Goal: Transaction & Acquisition: Register for event/course

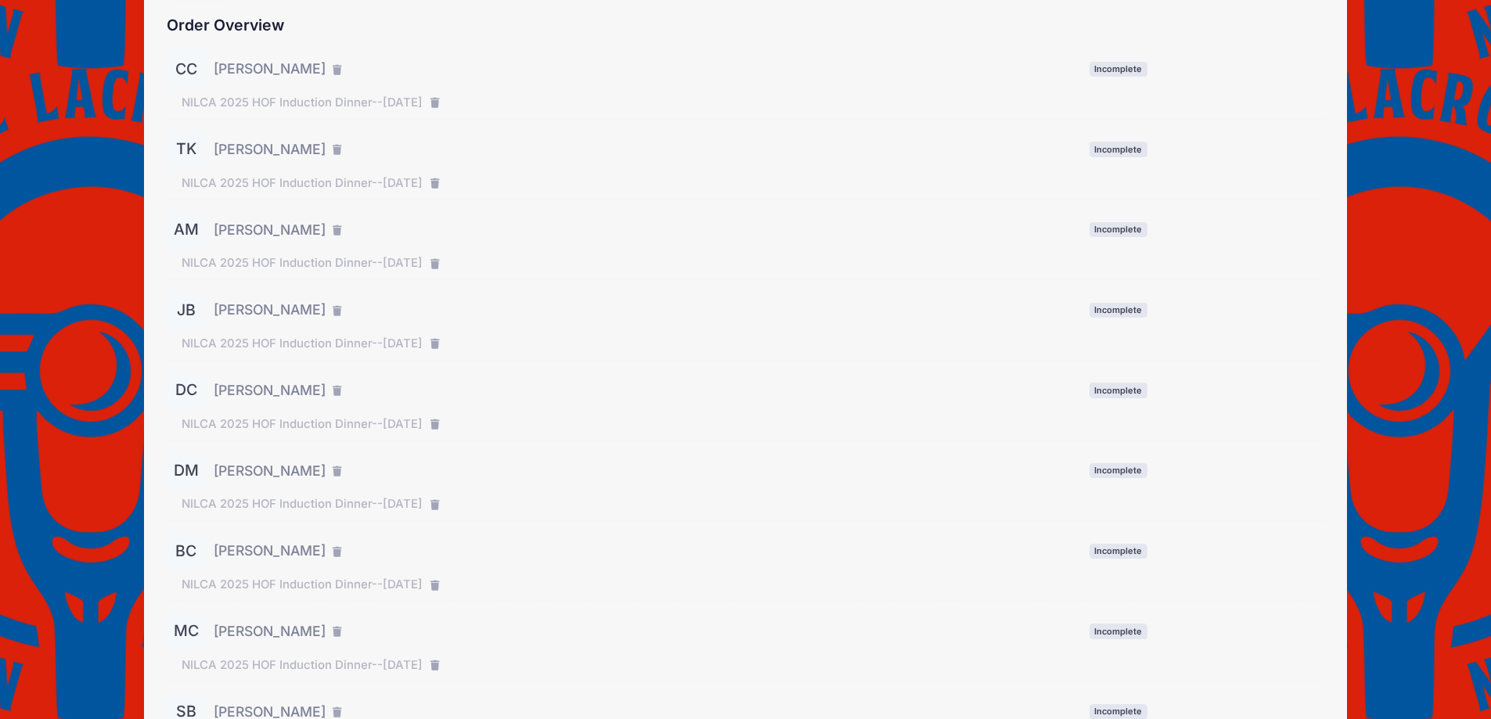
scroll to position [275, 0]
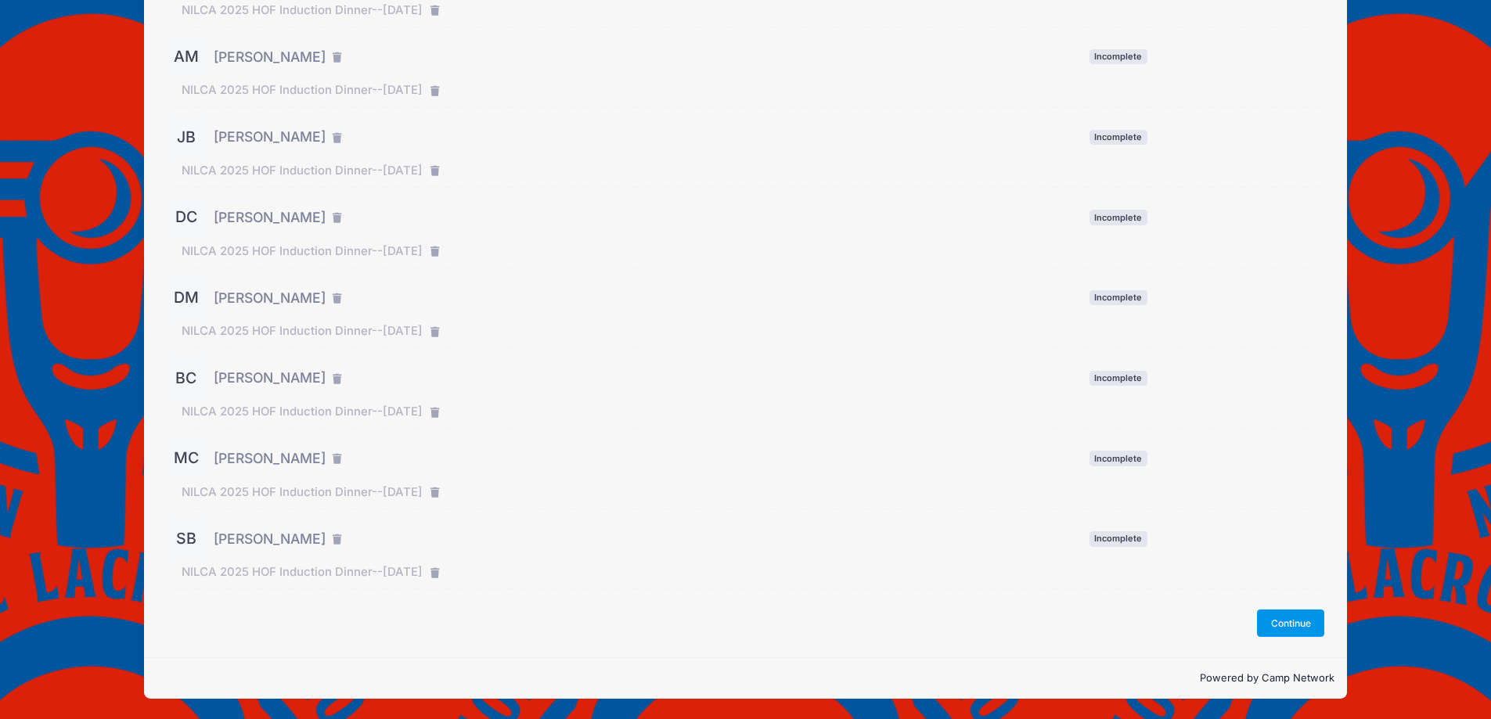
click at [1296, 633] on button "Continue" at bounding box center [1290, 623] width 67 height 27
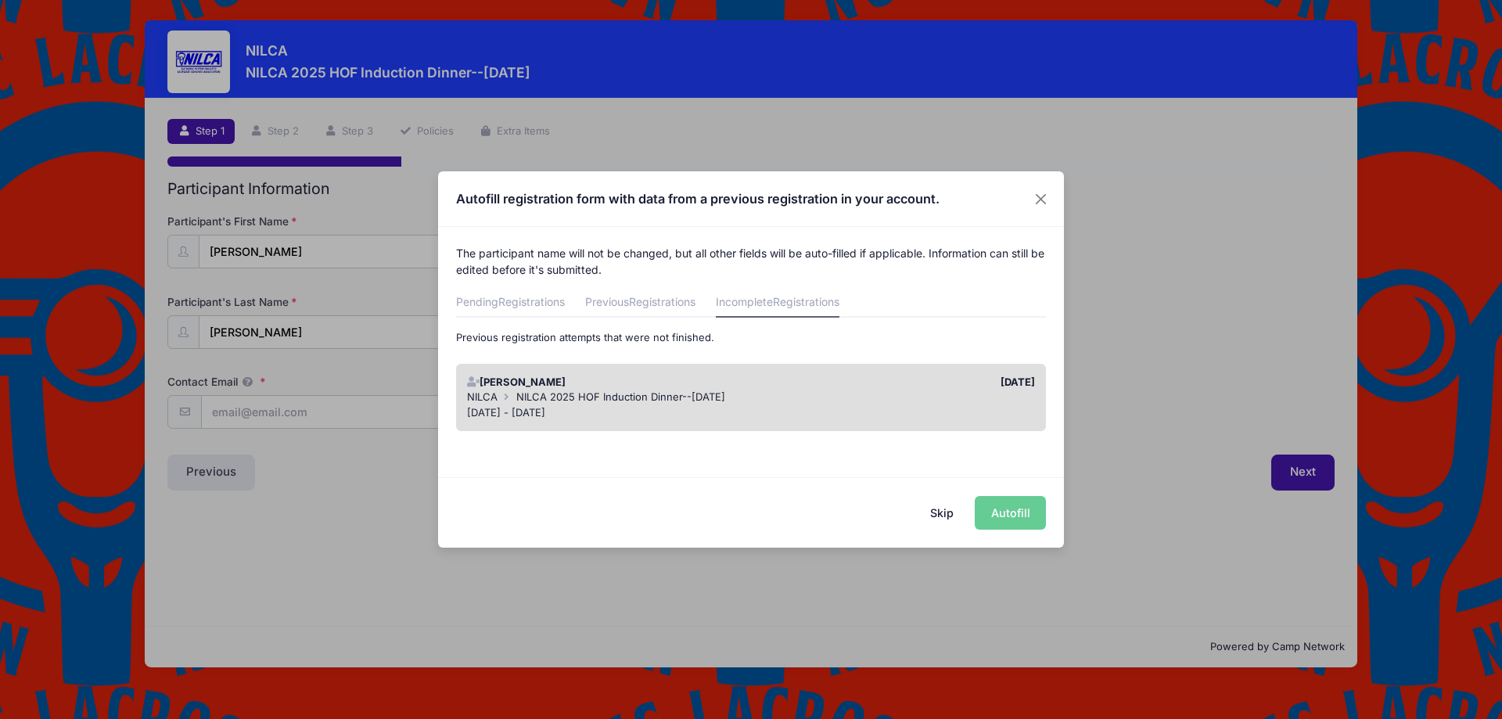
click at [999, 509] on div "Skip Autofill" at bounding box center [751, 512] width 626 height 70
click at [693, 393] on span "NILCA 2025 HOF Induction Dinner--[DATE]" at bounding box center [620, 396] width 209 height 13
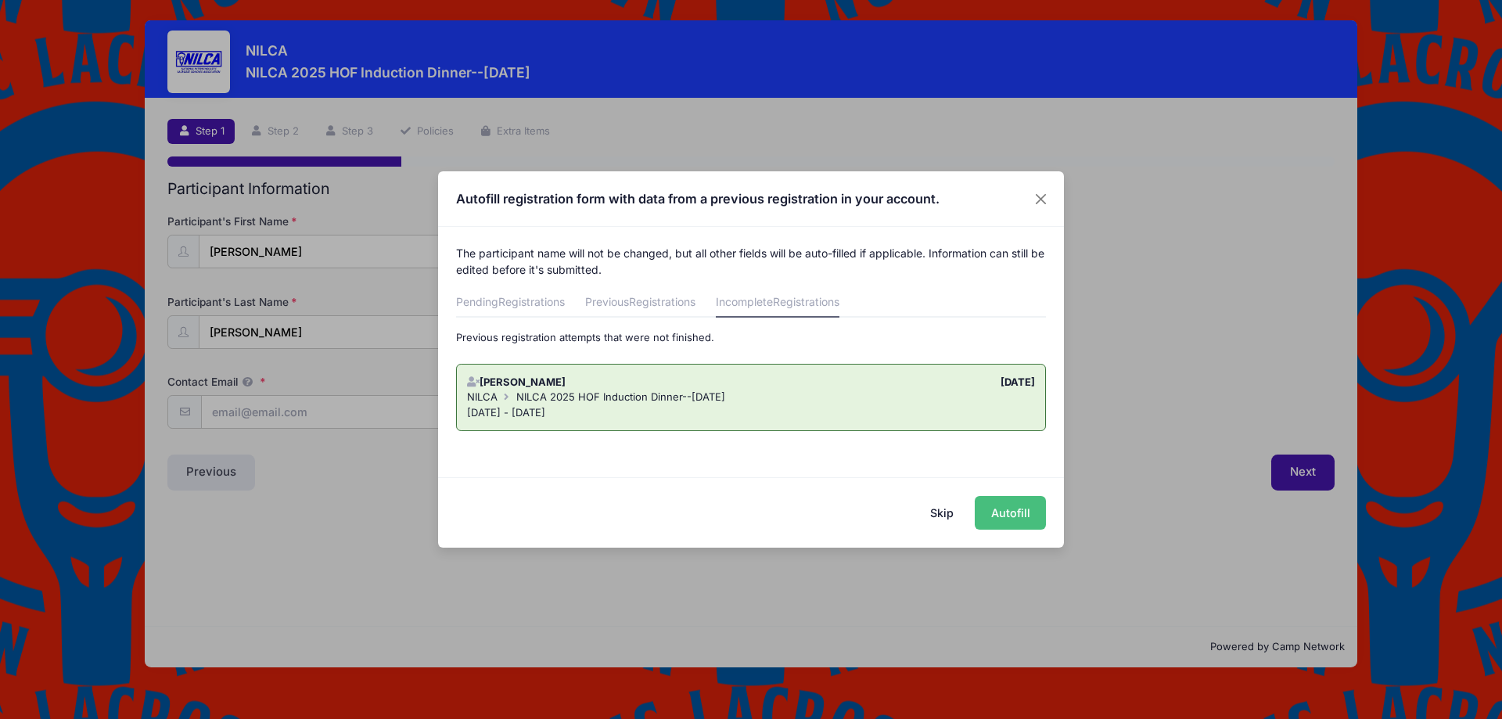
click at [1017, 516] on button "Autofill" at bounding box center [1010, 513] width 71 height 34
type input "matt.s.chadwick19@gmail.com"
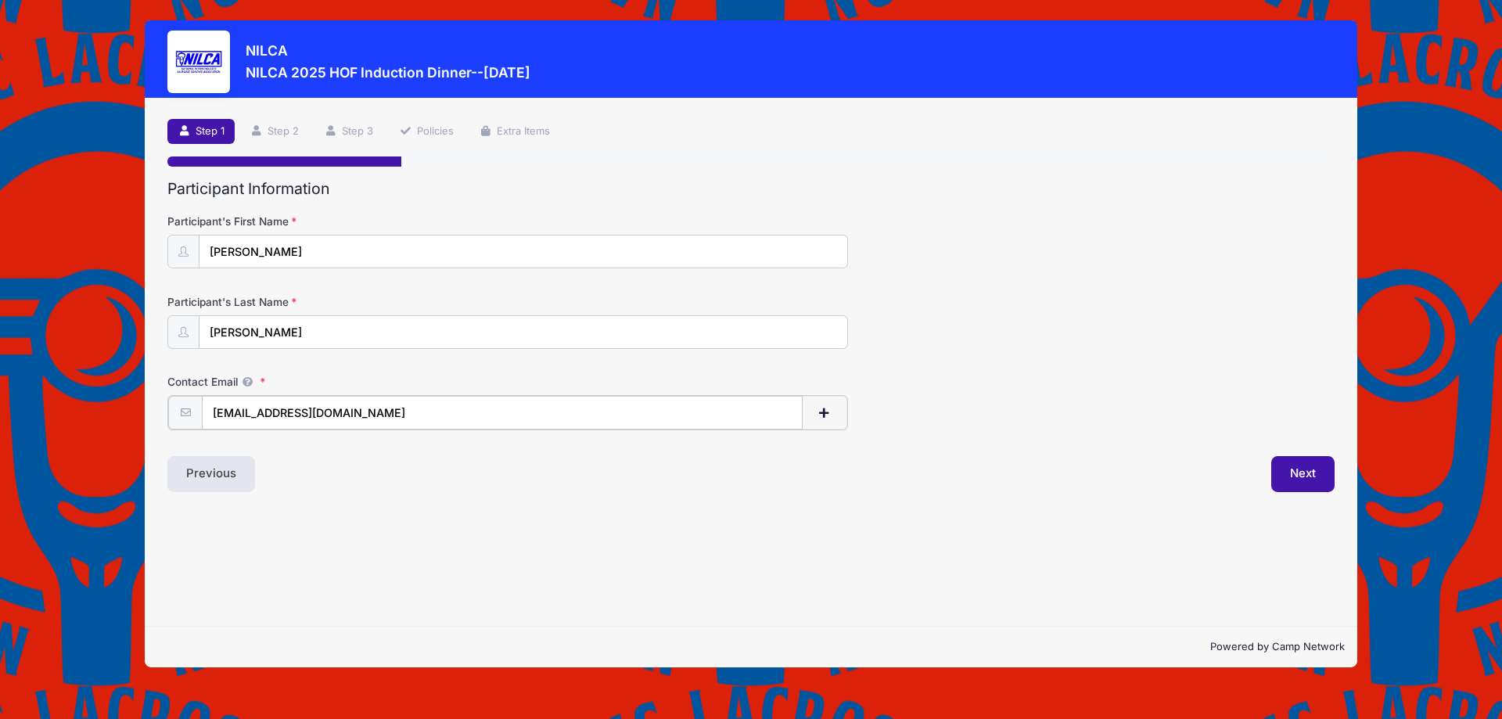
drag, startPoint x: 421, startPoint y: 416, endPoint x: 120, endPoint y: 394, distance: 302.0
click at [120, 394] on div "[PERSON_NAME] 2025 HOF Induction Dinner--[DATE] Step 1 /7 Step 1 Step 2 Step 3 …" at bounding box center [751, 344] width 1456 height 688
click at [316, 421] on input "Contact Email" at bounding box center [502, 413] width 601 height 34
click at [275, 409] on input "Contact Email" at bounding box center [502, 413] width 601 height 34
paste input "casey.connor@gmail.com"
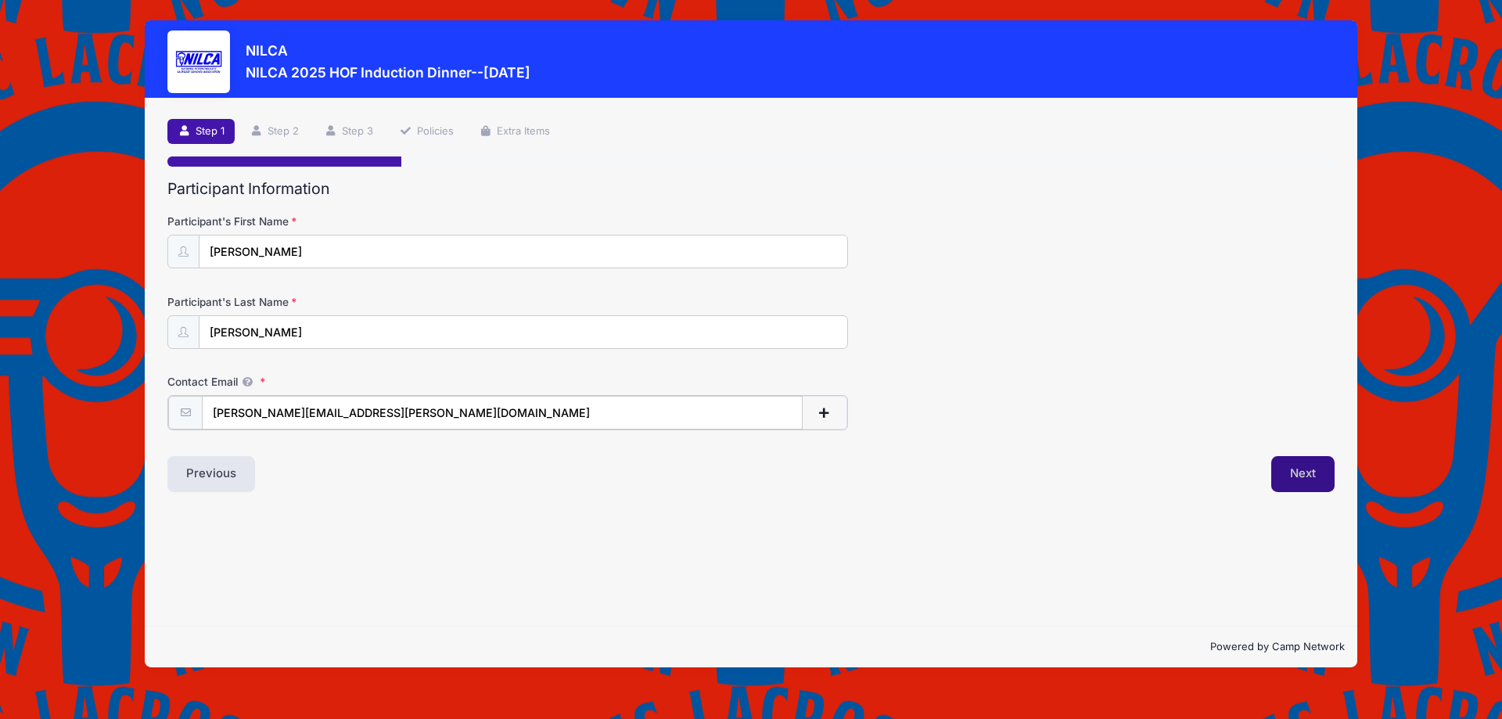
type input "casey.connor@gmail.com"
click at [1303, 477] on button "Next" at bounding box center [1303, 473] width 63 height 36
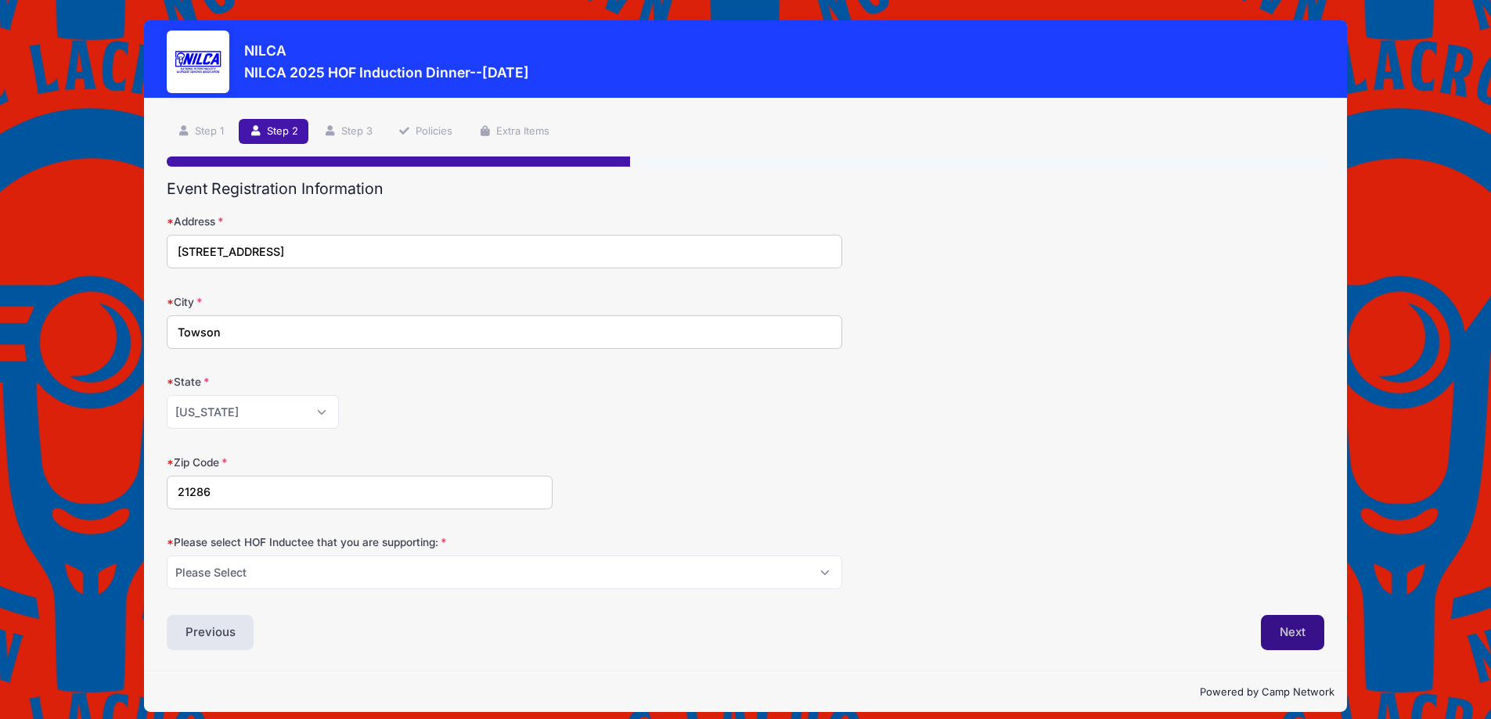
click at [1282, 626] on button "Next" at bounding box center [1292, 633] width 63 height 36
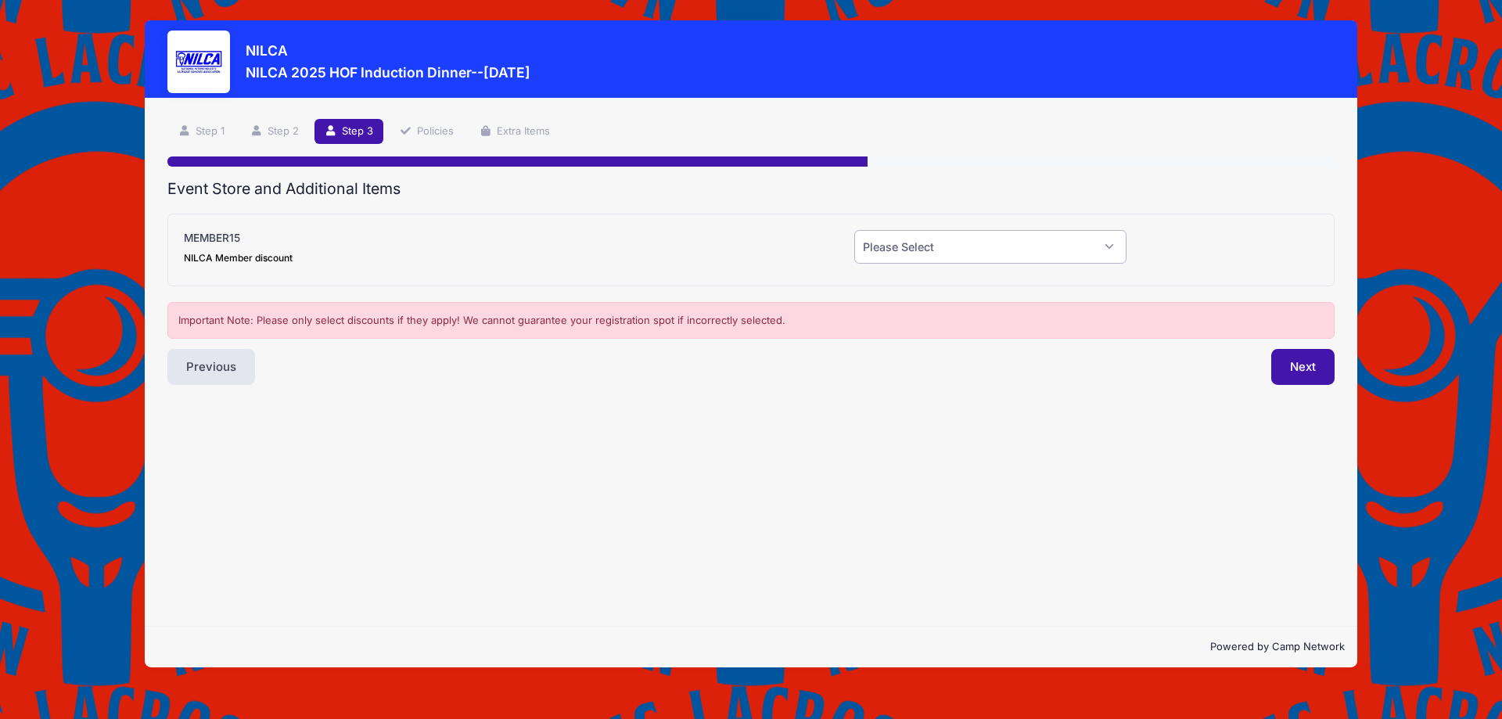
click at [938, 246] on select "Please Select Yes (-$15.00) No" at bounding box center [991, 247] width 272 height 34
select select "0"
click at [855, 230] on select "Please Select Yes (-$15.00) No" at bounding box center [991, 247] width 272 height 34
click at [1300, 365] on button "Next" at bounding box center [1303, 367] width 63 height 36
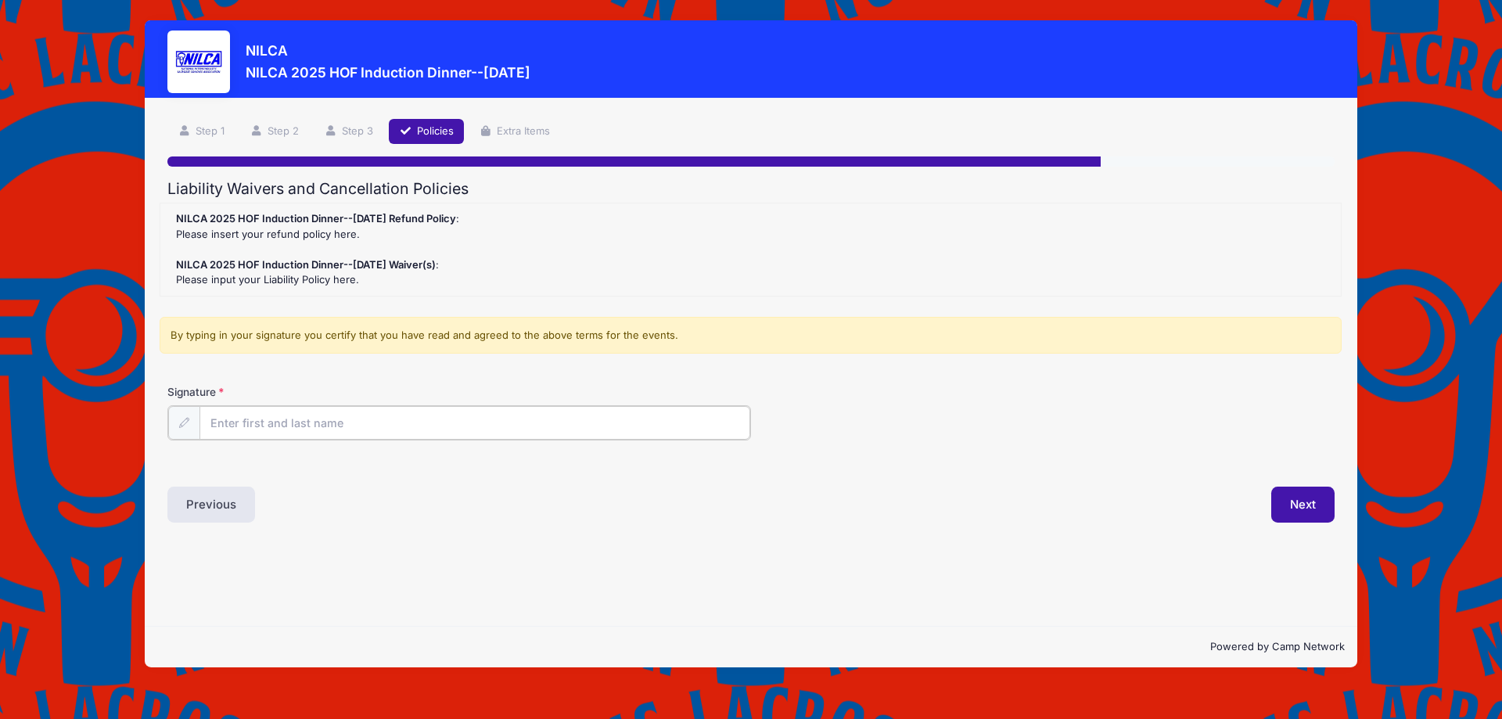
click at [458, 419] on input "Signature" at bounding box center [475, 423] width 551 height 34
type input "[PERSON_NAME]"
click at [1298, 509] on button "Next" at bounding box center [1303, 503] width 63 height 36
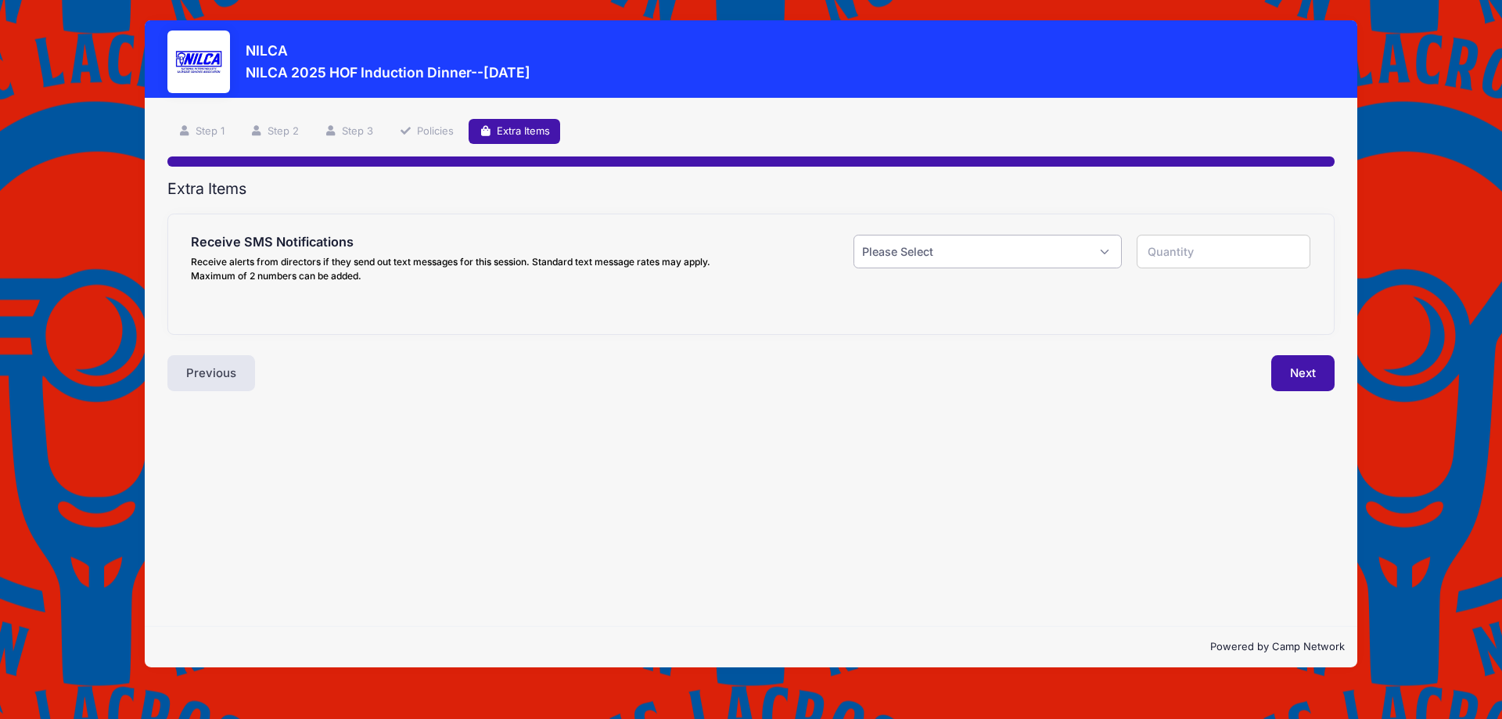
click at [1104, 253] on select "Please Select Yes ($0.00) No" at bounding box center [988, 252] width 268 height 34
select select "0"
click at [854, 235] on select "Please Select Yes ($0.00) No" at bounding box center [988, 252] width 268 height 34
type input "0"
click at [1294, 372] on button "Next" at bounding box center [1303, 373] width 63 height 36
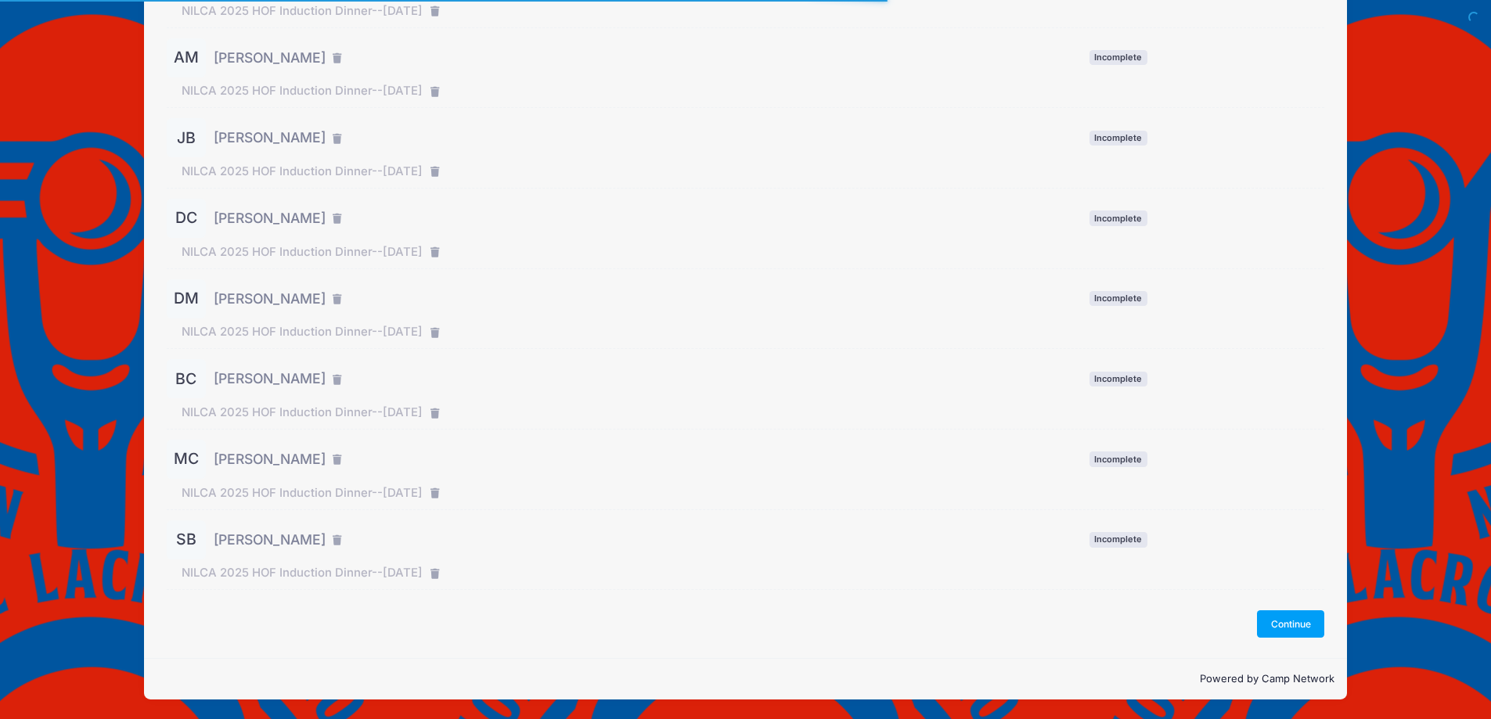
scroll to position [275, 0]
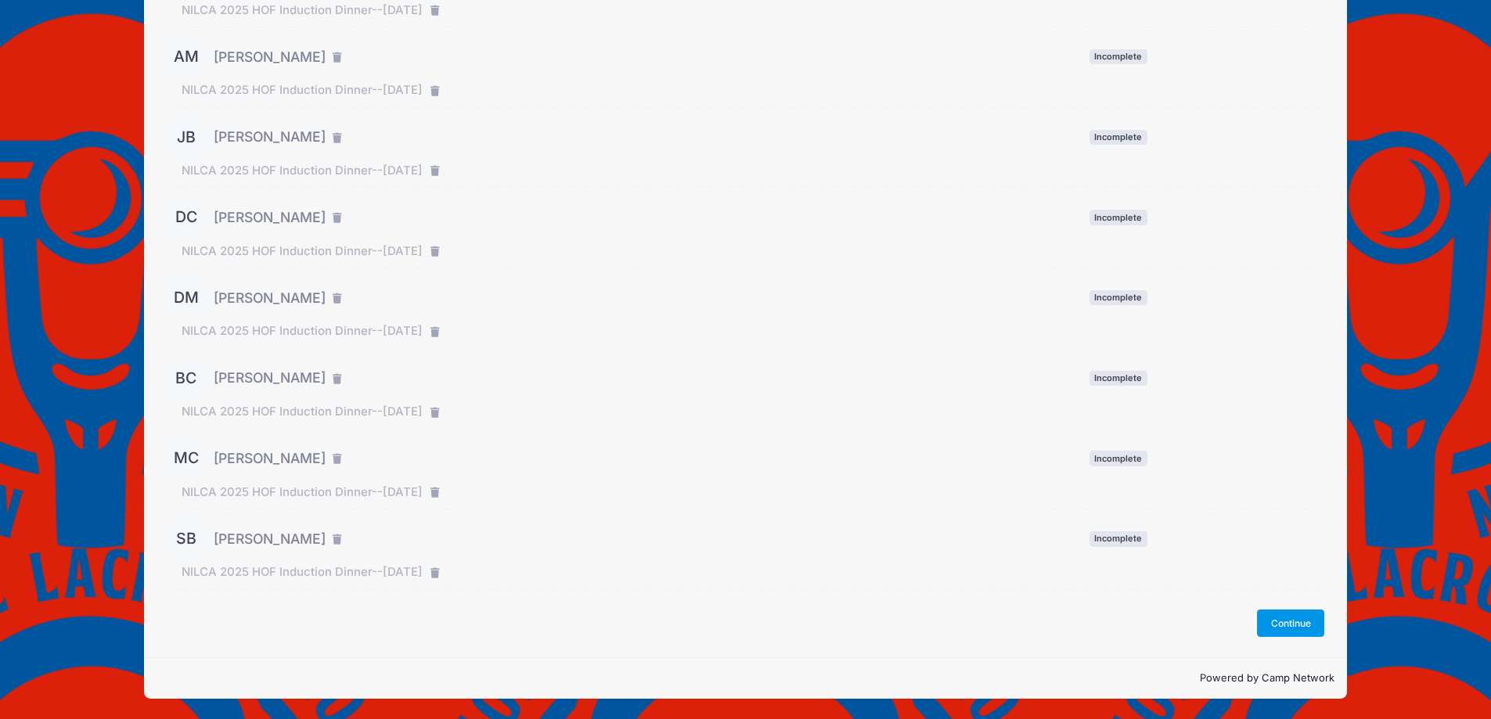
click at [1280, 621] on button "Continue" at bounding box center [1290, 623] width 67 height 27
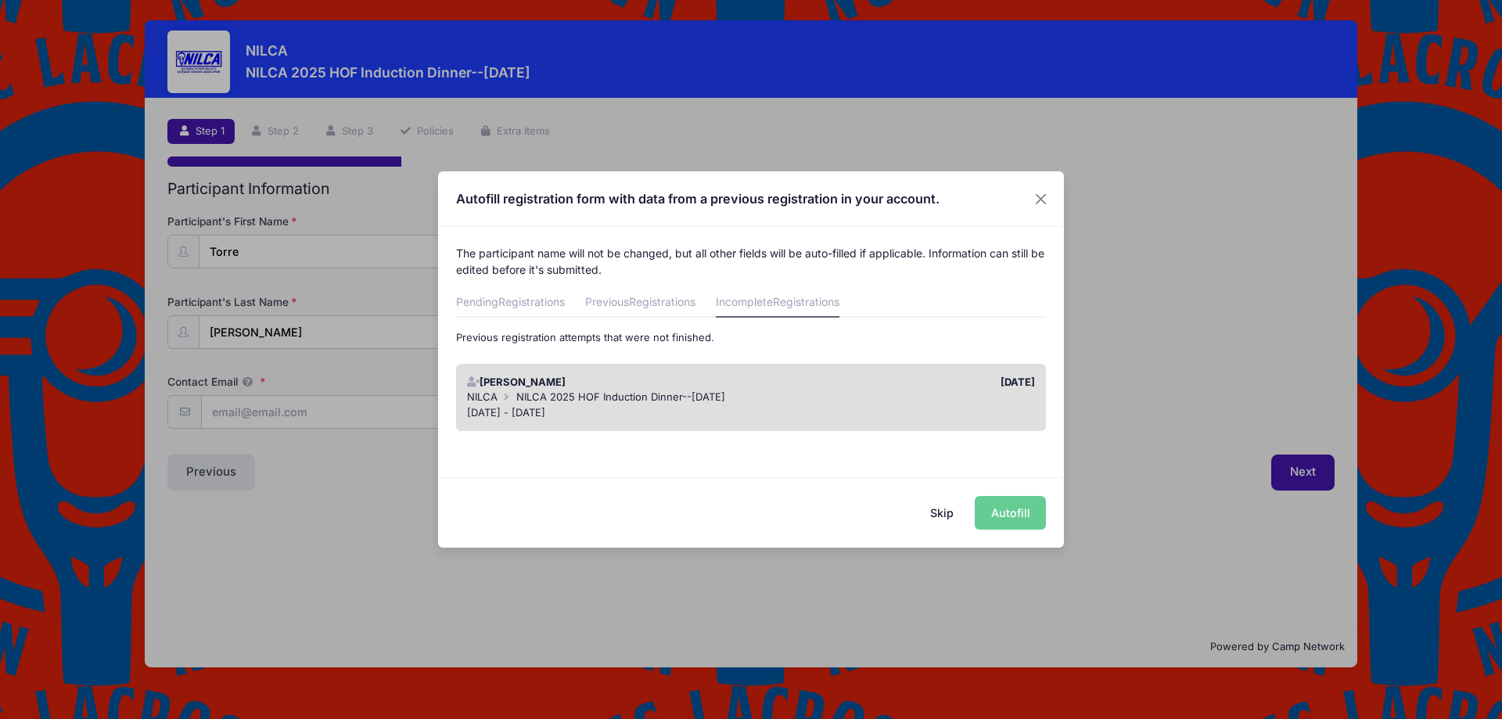
click at [944, 520] on button "Skip" at bounding box center [943, 513] width 56 height 34
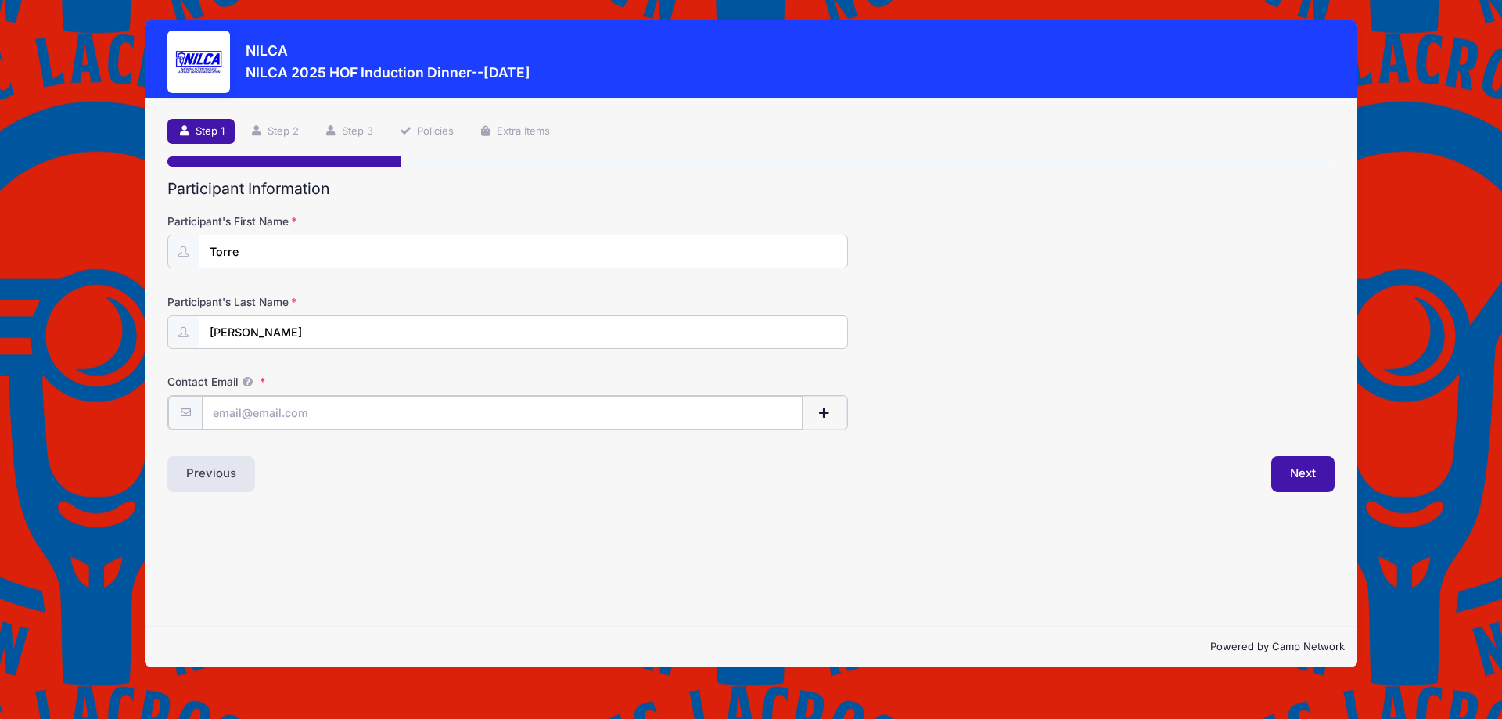
click at [279, 417] on input "Contact Email" at bounding box center [502, 413] width 601 height 34
drag, startPoint x: 260, startPoint y: 420, endPoint x: 139, endPoint y: 410, distance: 120.9
click at [139, 410] on div "[PERSON_NAME] 2025 HOF Induction Dinner--[DATE] Step 1 /7 Step 1 Step 2 Step 3 …" at bounding box center [751, 344] width 1456 height 688
paste input "ekase@hotmail.com"
type input "torrekase@hotmail.com"
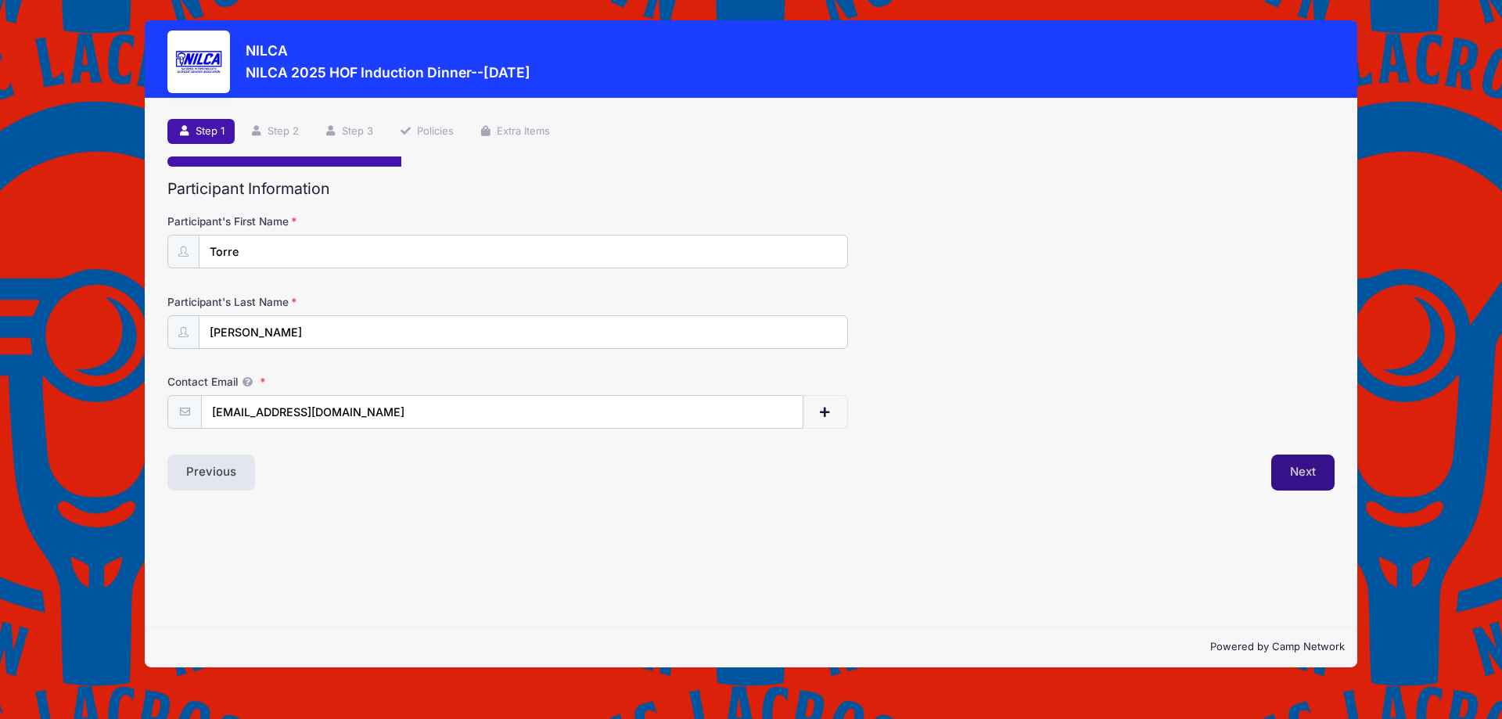
click at [1294, 473] on button "Next" at bounding box center [1303, 473] width 63 height 36
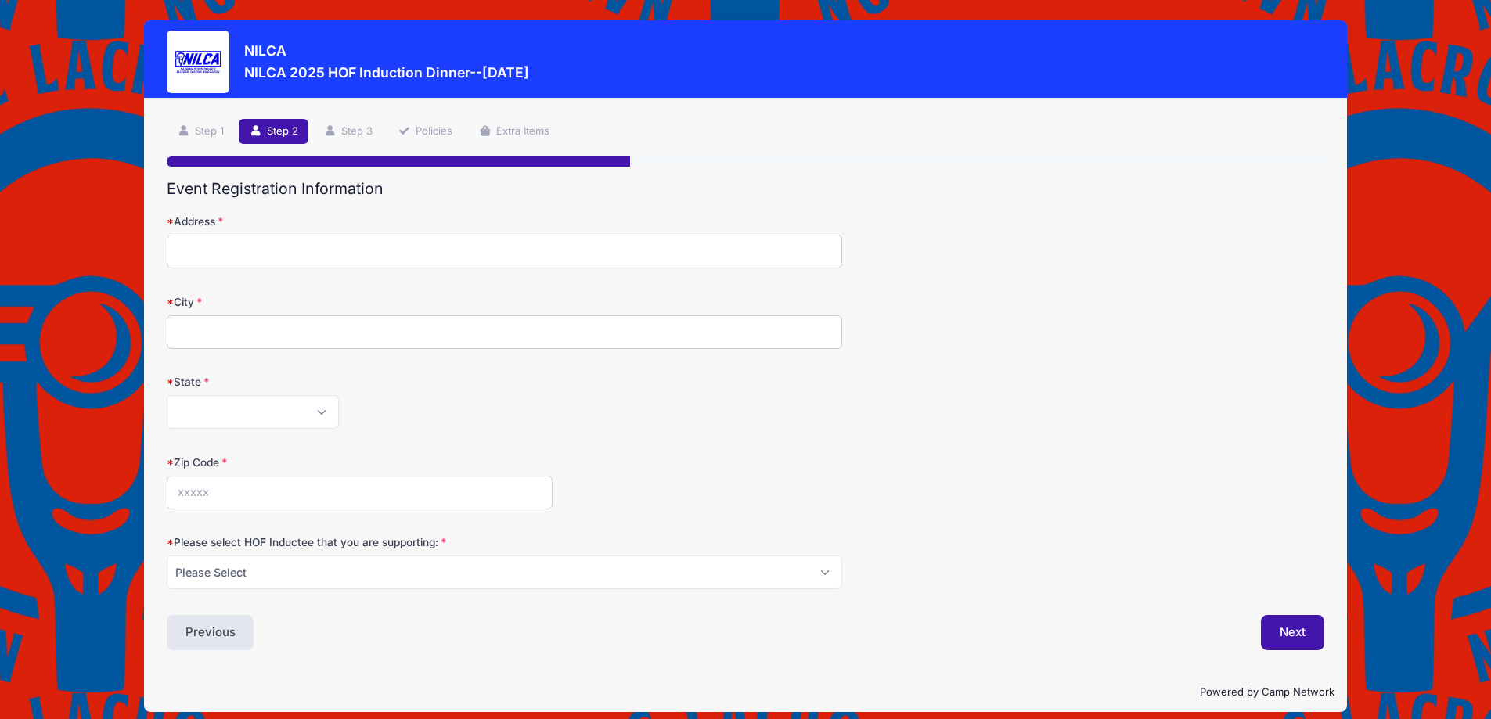
click at [222, 253] on input "Address" at bounding box center [504, 252] width 675 height 34
type input "[STREET_ADDRESS]"
type input "Towson"
select select "MD"
type input "21286"
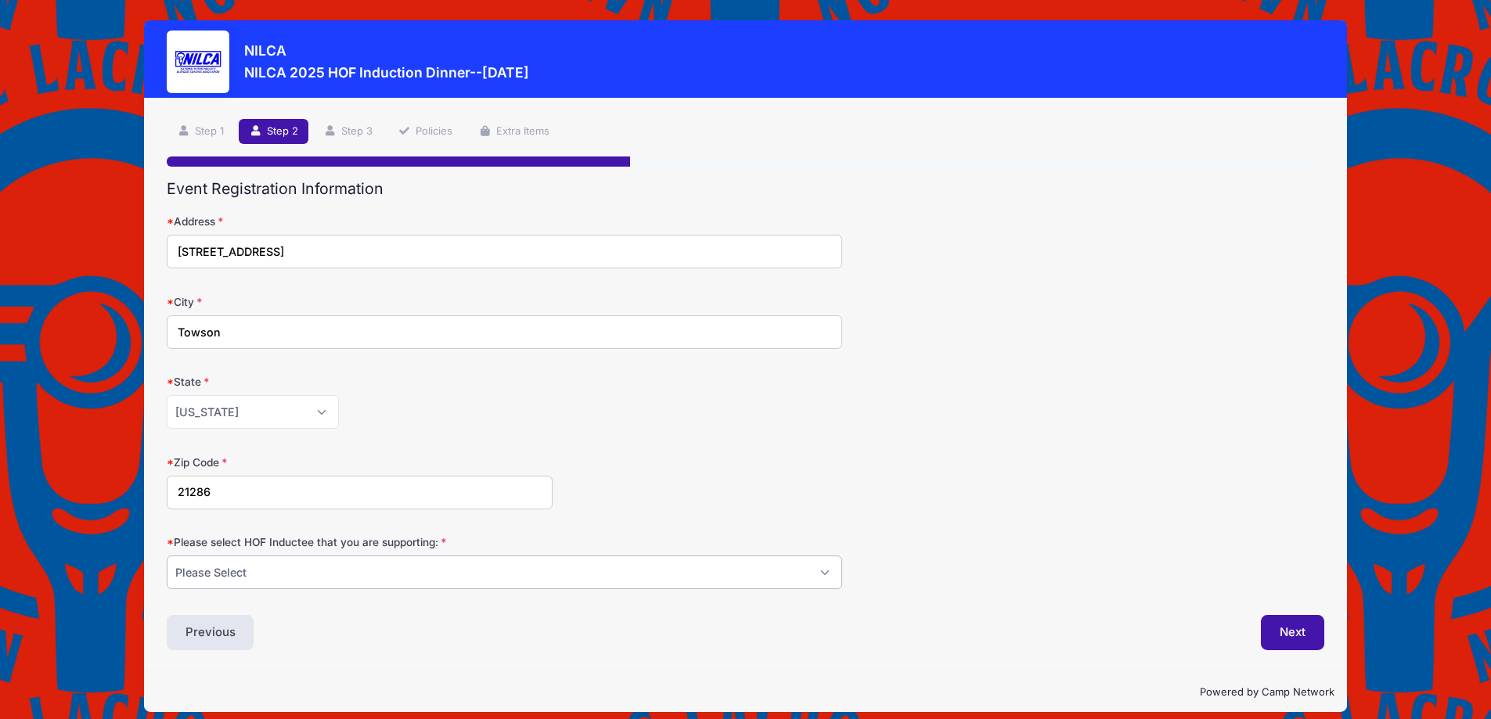
click at [436, 581] on select "Please Select [PERSON_NAME] [PERSON_NAME] [PERSON_NAME] [PERSON_NAME] [PERSON_N…" at bounding box center [504, 573] width 675 height 34
select select "[PERSON_NAME]"
click at [167, 556] on select "Please Select Dennis Bonn Charlie Burch Mike Delia Steve Finnell Bryan Kelly Ke…" at bounding box center [504, 573] width 675 height 34
click at [1302, 631] on button "Next" at bounding box center [1292, 633] width 63 height 36
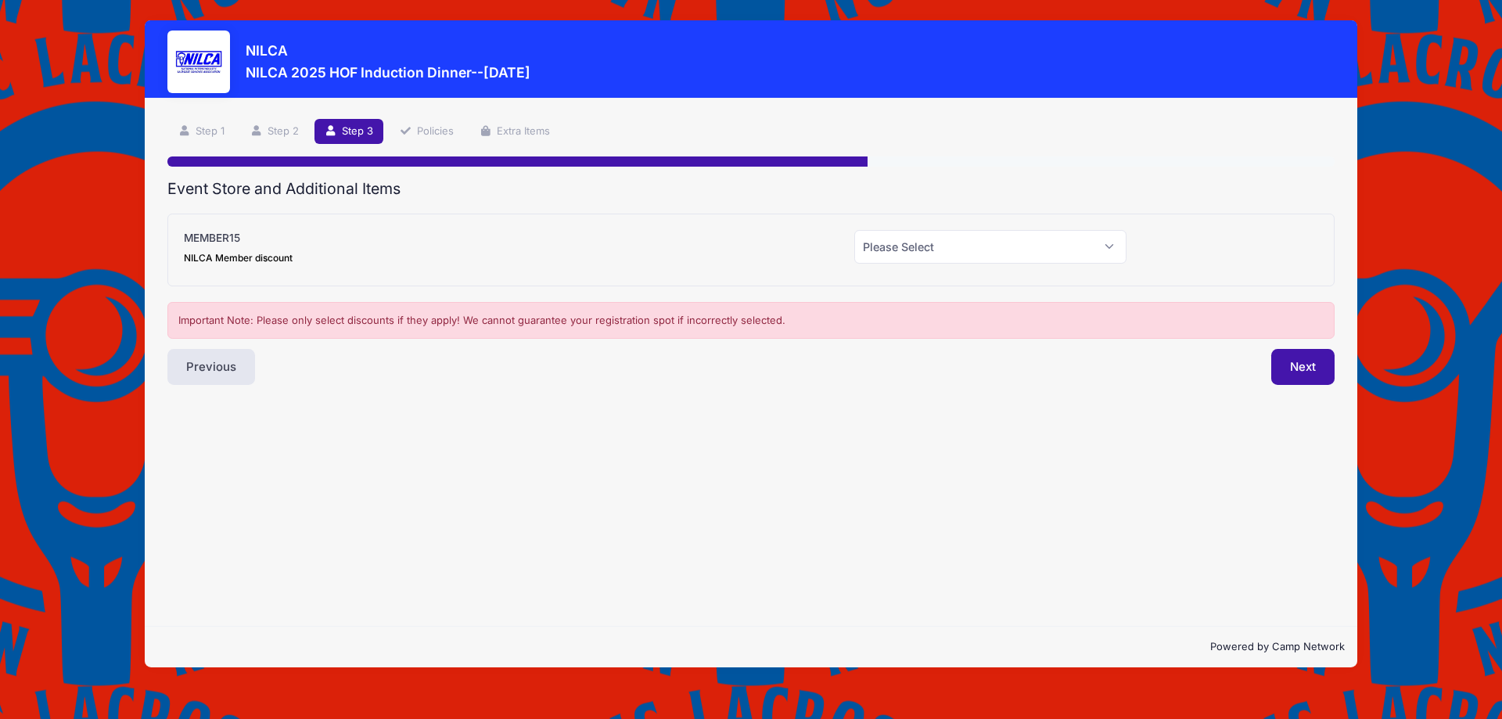
click at [966, 264] on div "Please Select Yes (-$15.00) No" at bounding box center [991, 250] width 288 height 41
click at [957, 250] on select "Please Select Yes (-$15.00) No" at bounding box center [991, 247] width 272 height 34
select select "0"
click at [855, 230] on select "Please Select Yes (-$15.00) No" at bounding box center [991, 247] width 272 height 34
click at [1295, 368] on button "Next" at bounding box center [1303, 367] width 63 height 36
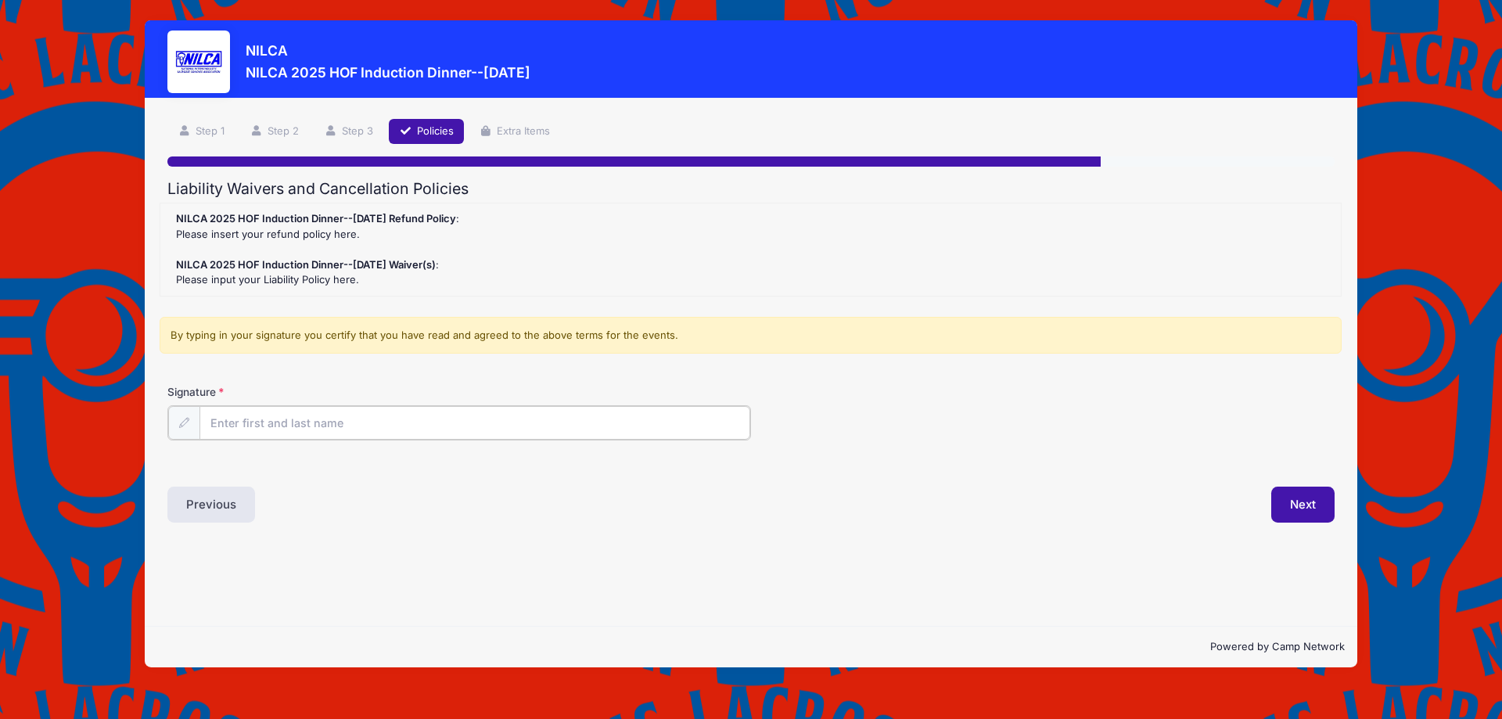
click at [270, 421] on input "Signature" at bounding box center [475, 423] width 551 height 34
type input "[PERSON_NAME]"
click at [1326, 490] on button "Next" at bounding box center [1303, 503] width 63 height 36
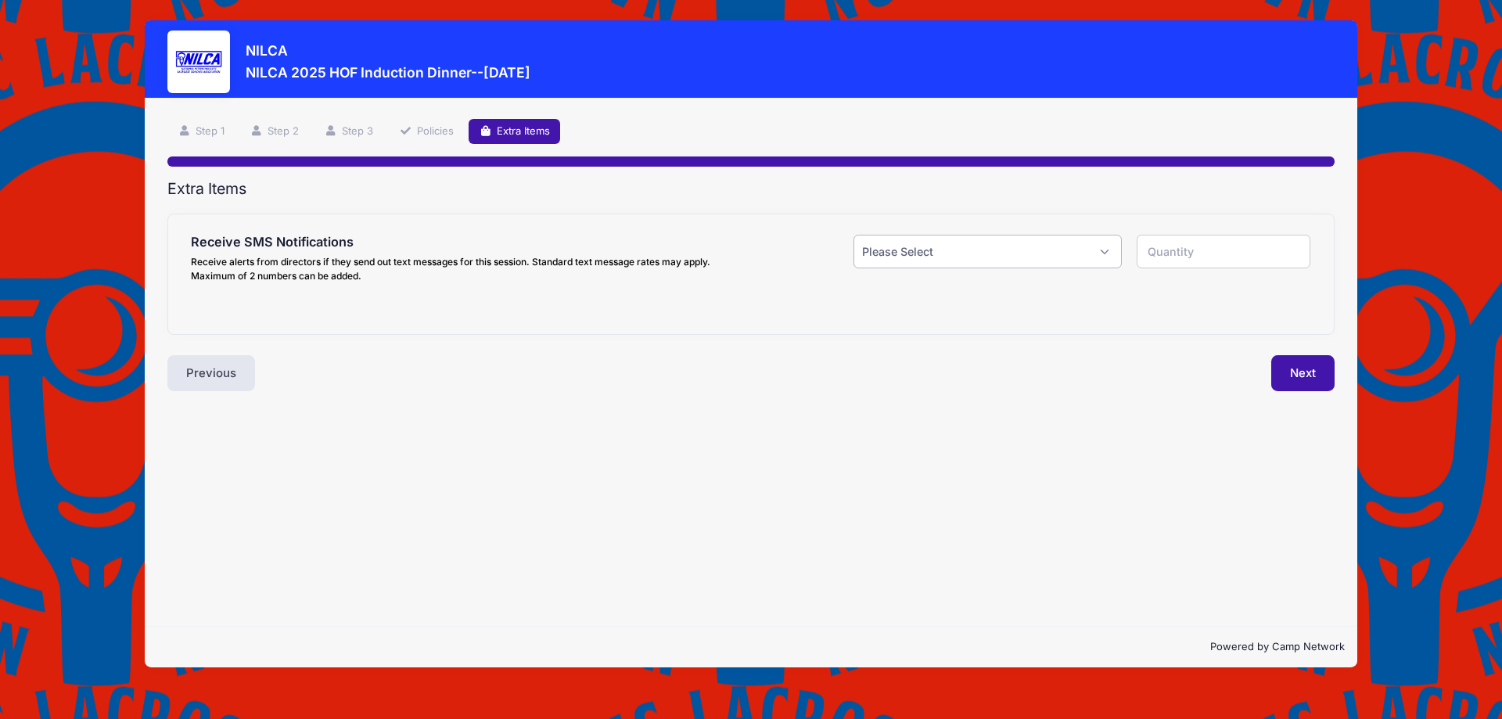
click at [1004, 248] on select "Please Select Yes ($0.00) No" at bounding box center [988, 252] width 268 height 34
select select "0"
click at [854, 235] on select "Please Select Yes ($0.00) No" at bounding box center [988, 252] width 268 height 34
type input "0"
click at [1290, 373] on button "Next" at bounding box center [1303, 373] width 63 height 36
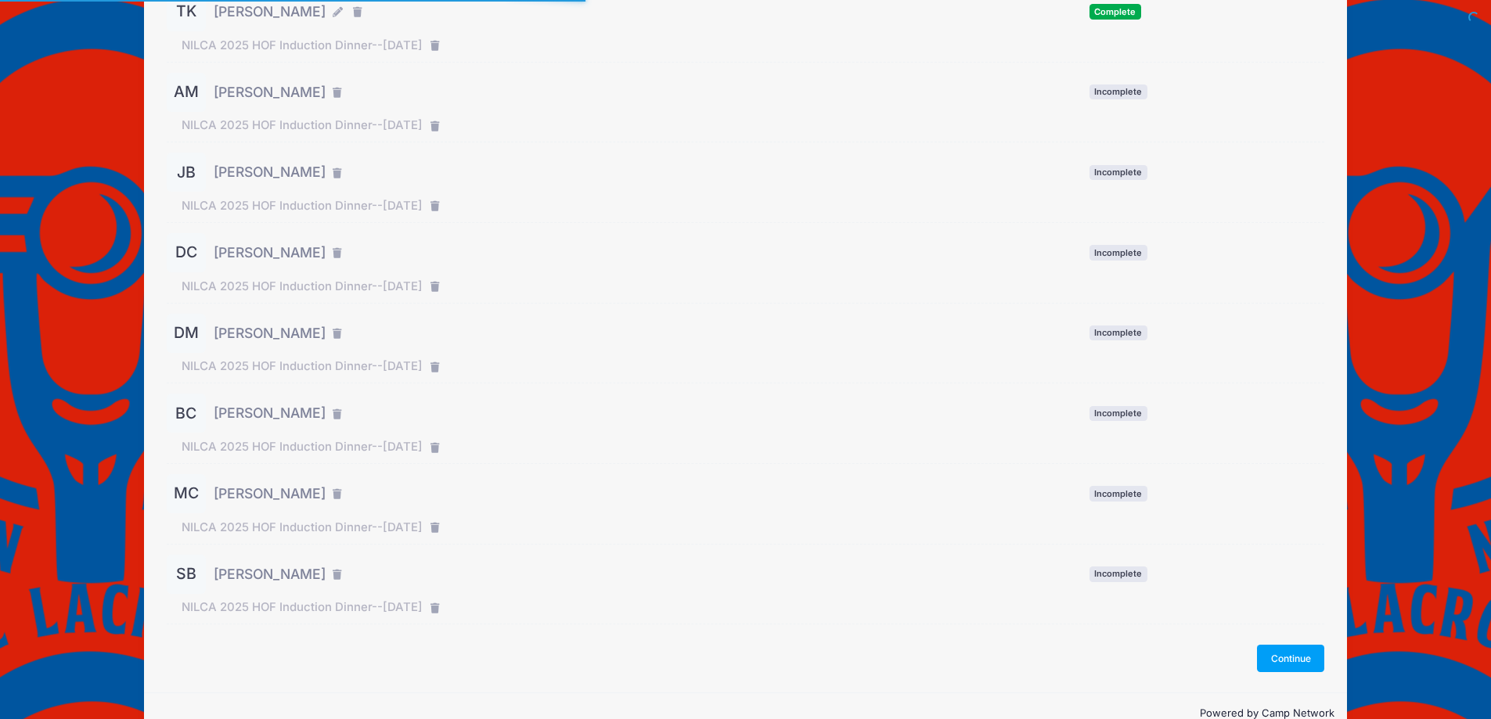
scroll to position [275, 0]
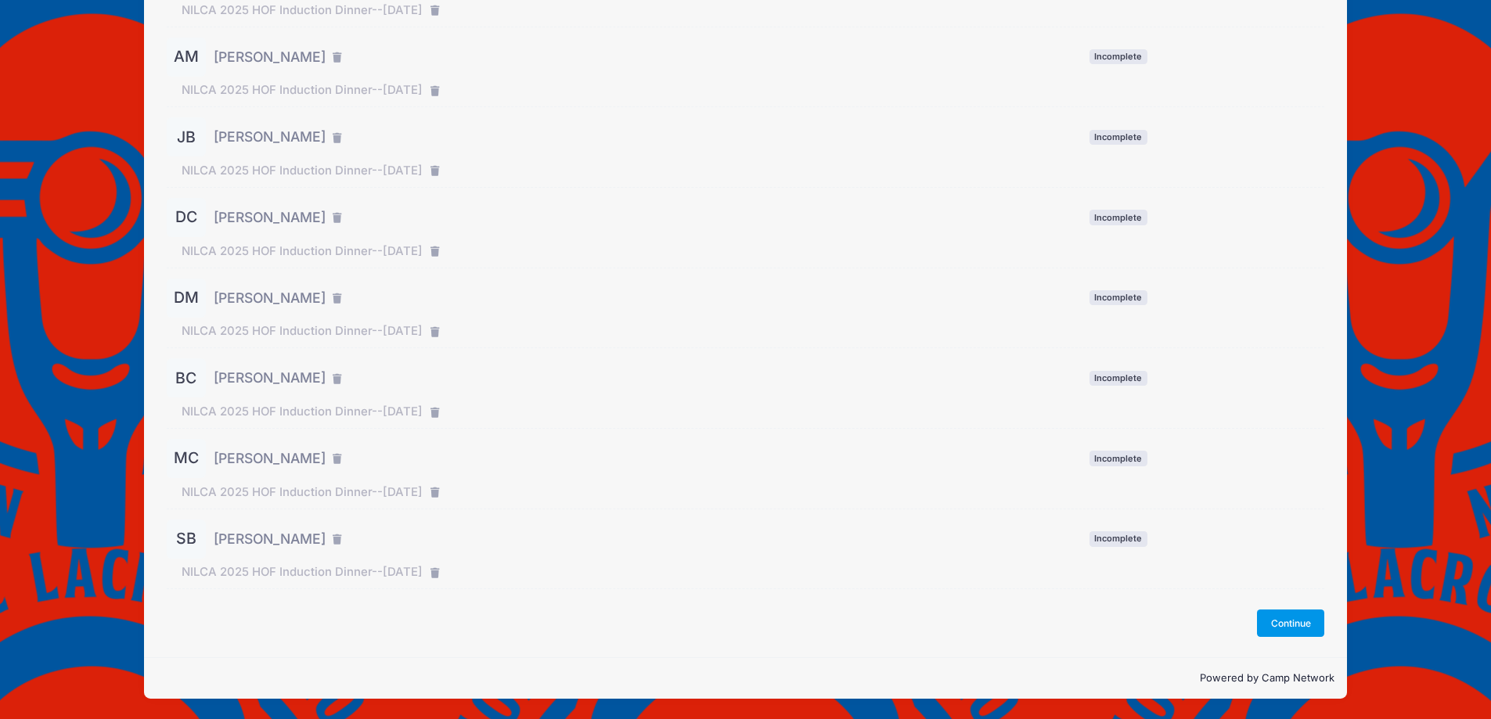
click at [1296, 627] on button "Continue" at bounding box center [1290, 623] width 67 height 27
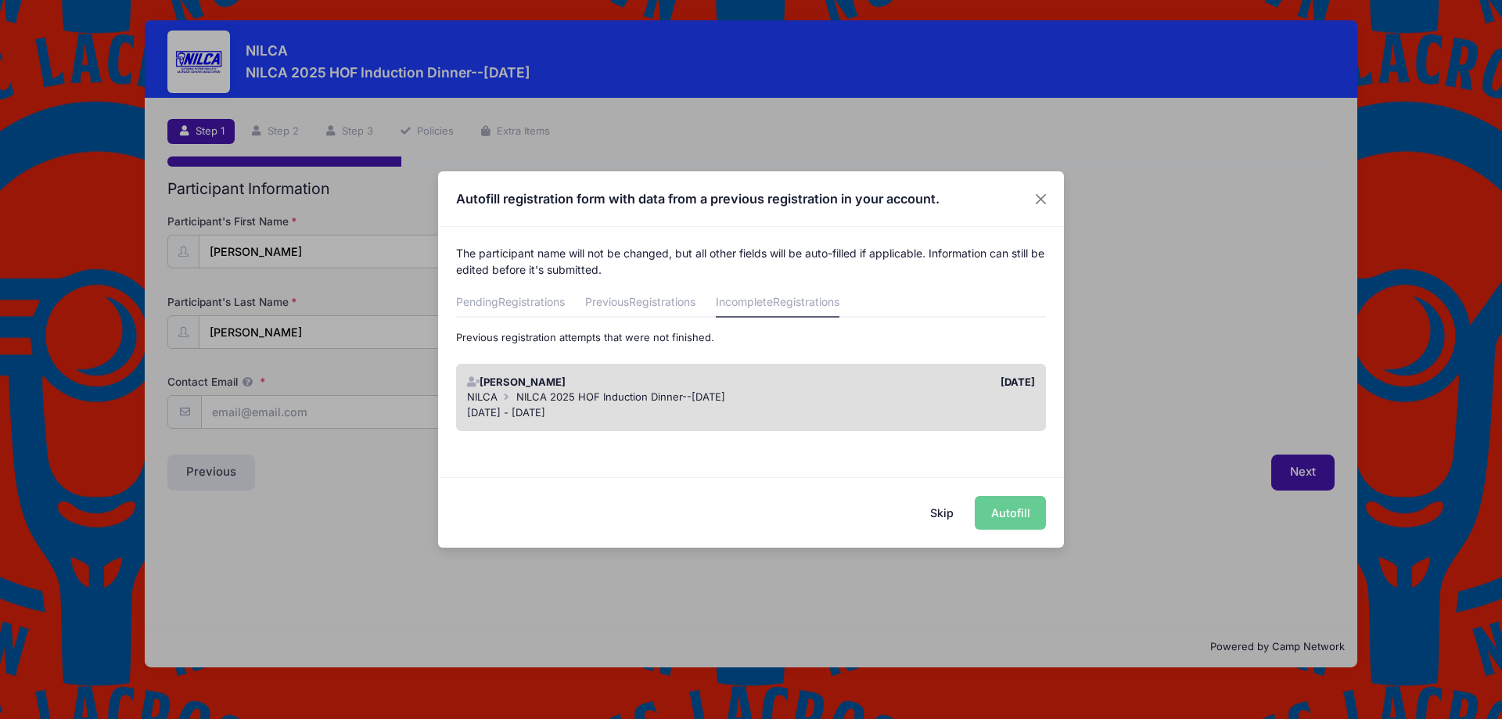
click at [952, 516] on button "Skip" at bounding box center [943, 513] width 56 height 34
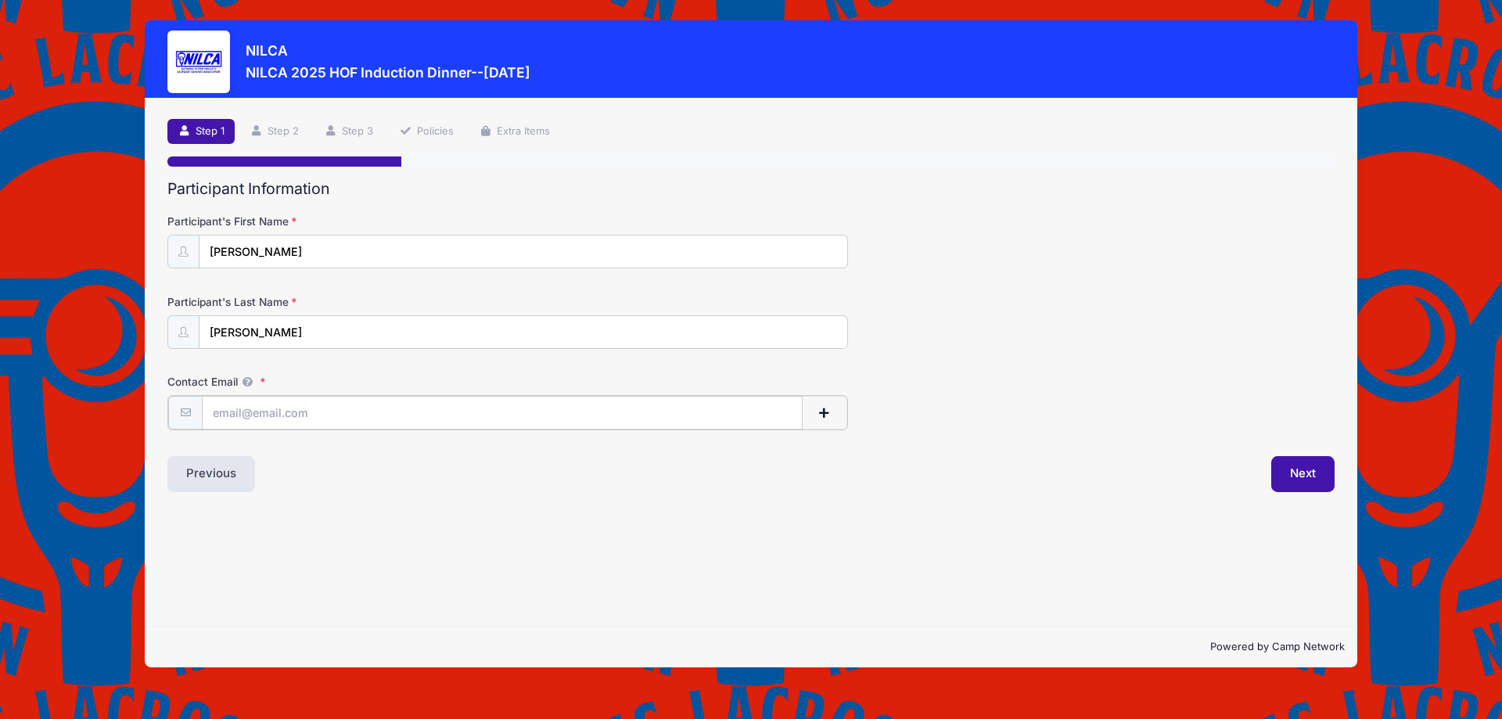
click at [414, 411] on input "Contact Email" at bounding box center [502, 413] width 601 height 34
type input "moorea@calverthall.com"
click at [1310, 478] on button "Next" at bounding box center [1303, 473] width 63 height 36
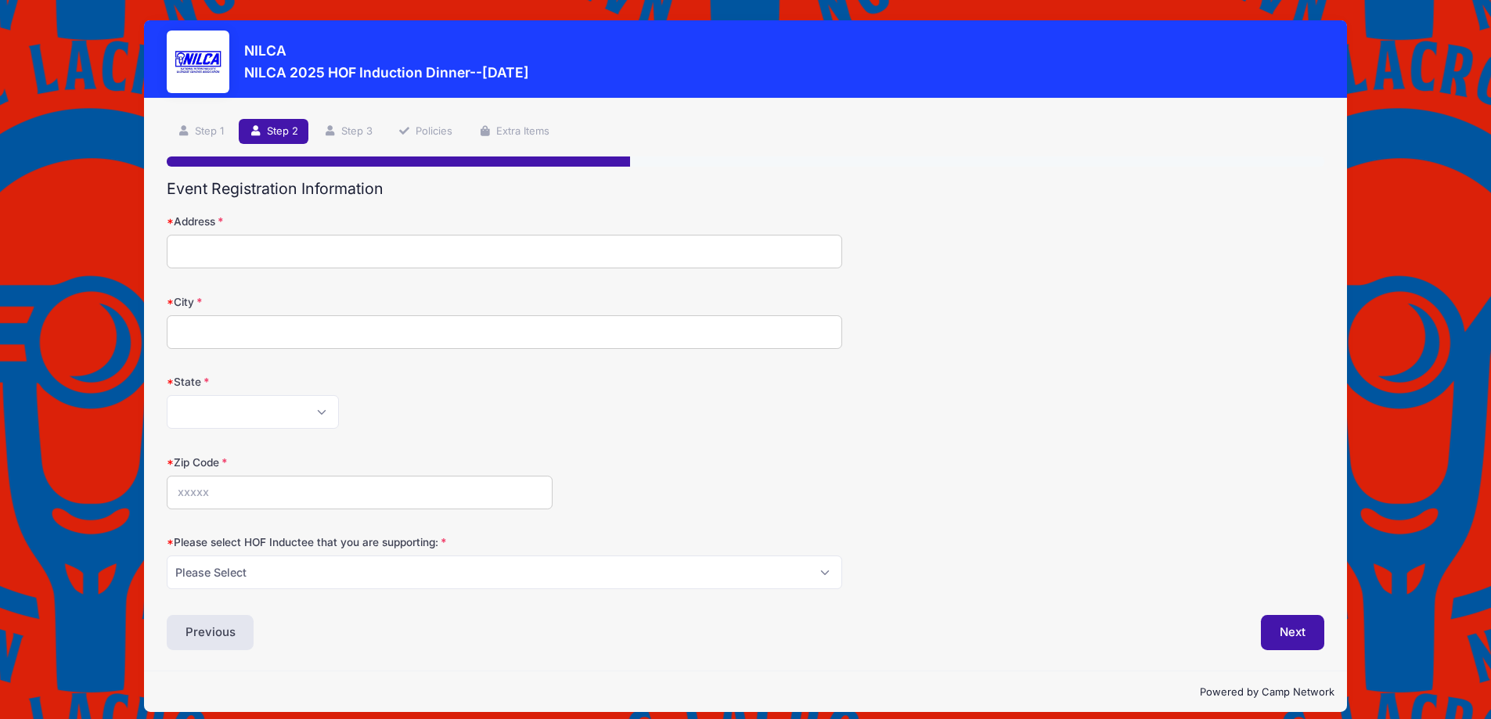
click at [189, 262] on input "Address" at bounding box center [504, 252] width 675 height 34
type input "[STREET_ADDRESS]"
type input "Towson"
select select "MD"
type input "21286"
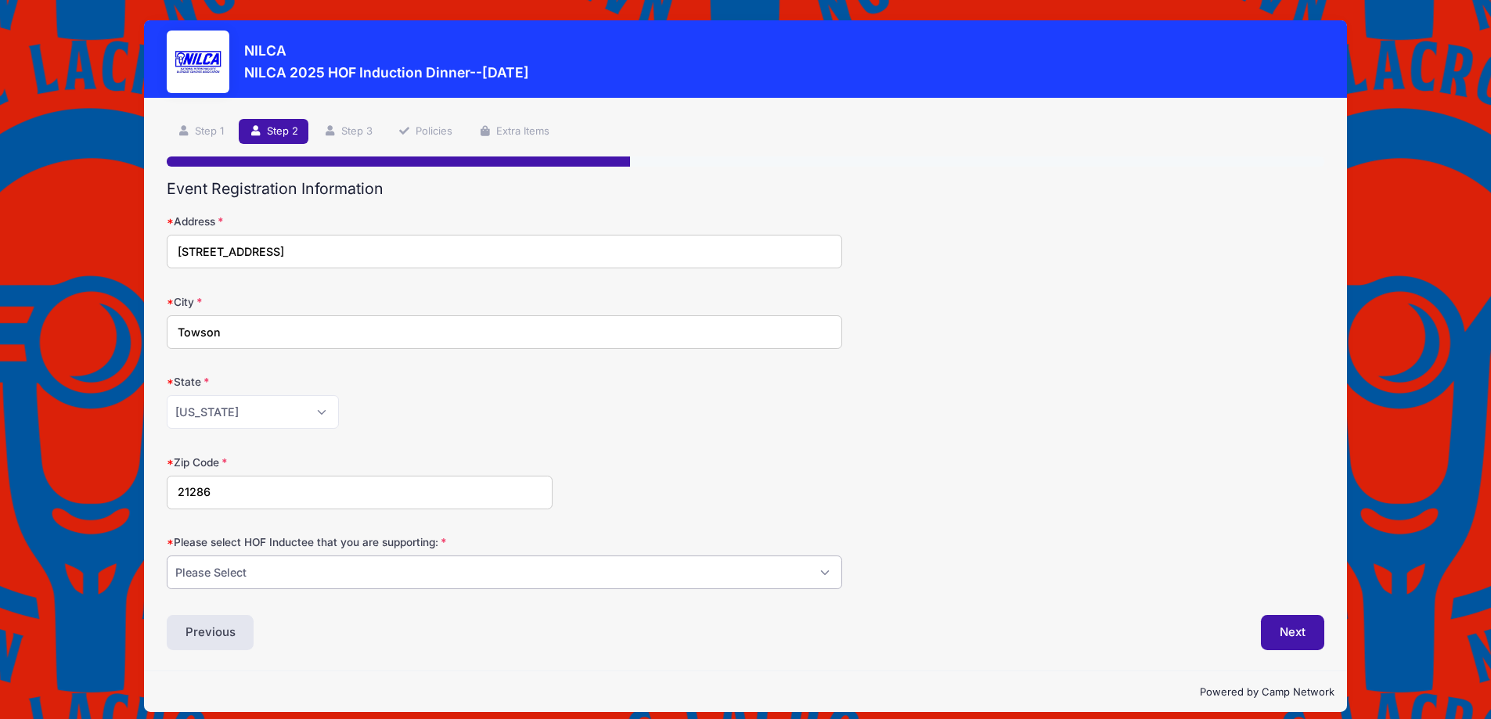
click at [293, 579] on select "Please Select [PERSON_NAME] [PERSON_NAME] [PERSON_NAME] [PERSON_NAME] [PERSON_N…" at bounding box center [504, 573] width 675 height 34
select select "[PERSON_NAME]"
click at [167, 556] on select "Please Select [PERSON_NAME] [PERSON_NAME] [PERSON_NAME] [PERSON_NAME] [PERSON_N…" at bounding box center [504, 573] width 675 height 34
click at [1306, 631] on button "Next" at bounding box center [1292, 633] width 63 height 36
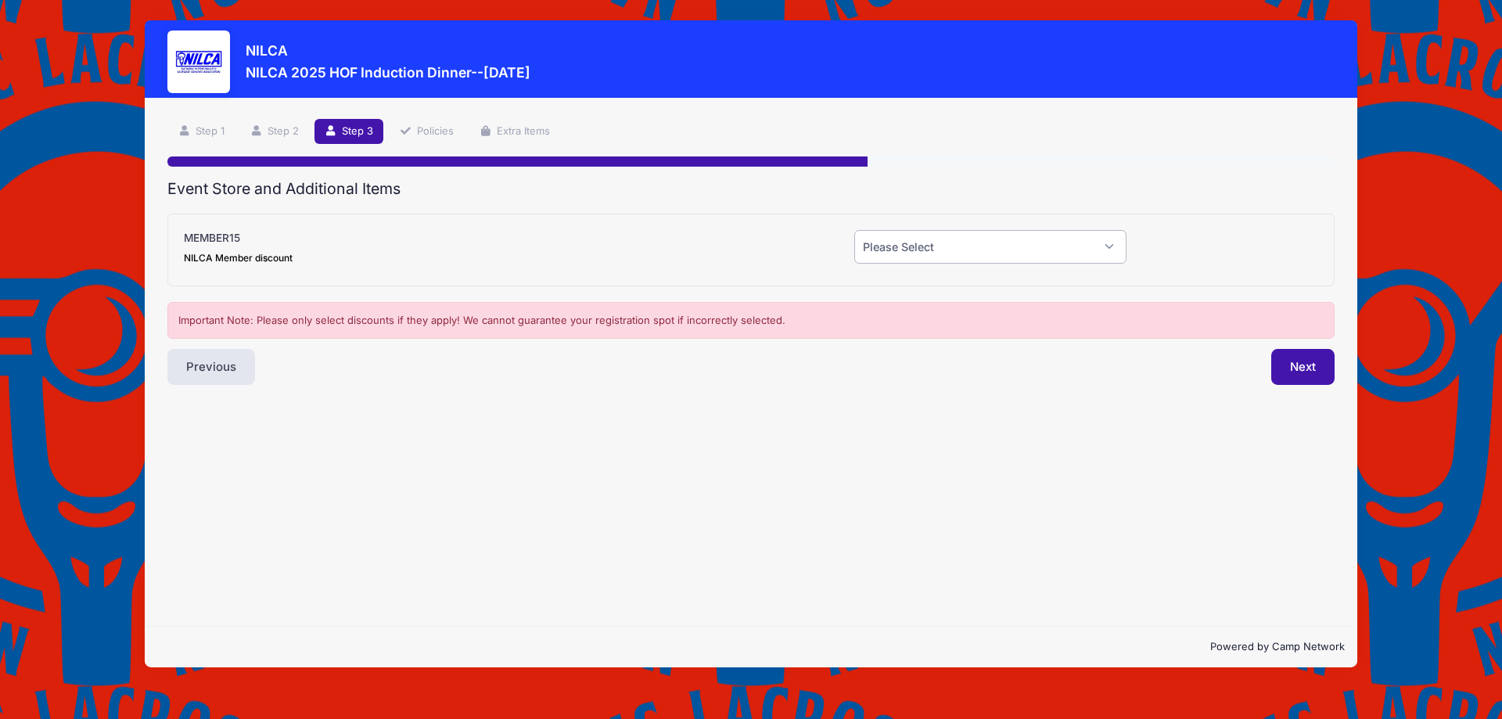
click at [900, 247] on select "Please Select Yes (-$15.00) No" at bounding box center [991, 247] width 272 height 34
select select "0"
click at [855, 230] on select "Please Select Yes (-$15.00) No" at bounding box center [991, 247] width 272 height 34
click at [1297, 369] on button "Next" at bounding box center [1303, 367] width 63 height 36
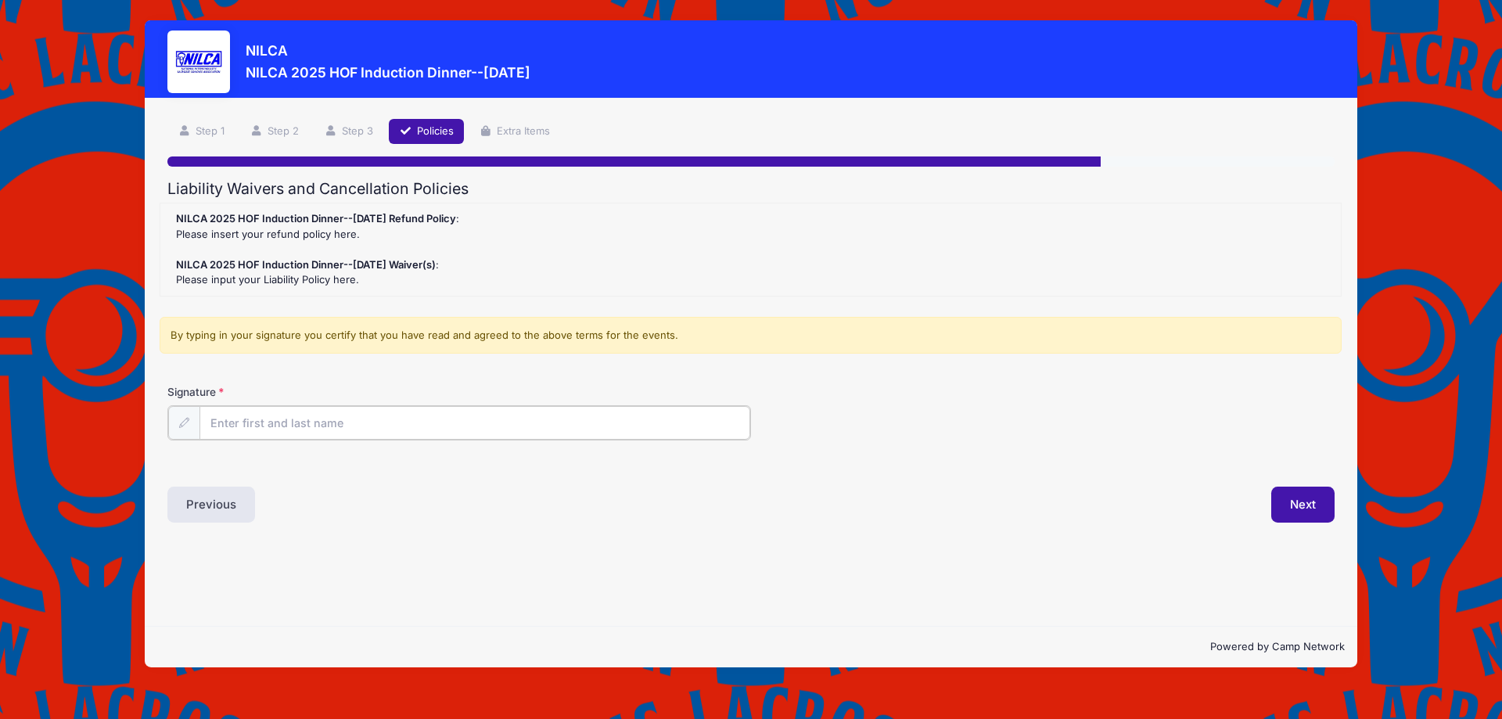
click at [277, 422] on input "Signature" at bounding box center [475, 423] width 551 height 34
type input "[PERSON_NAME]"
click at [1299, 503] on button "Next" at bounding box center [1303, 503] width 63 height 36
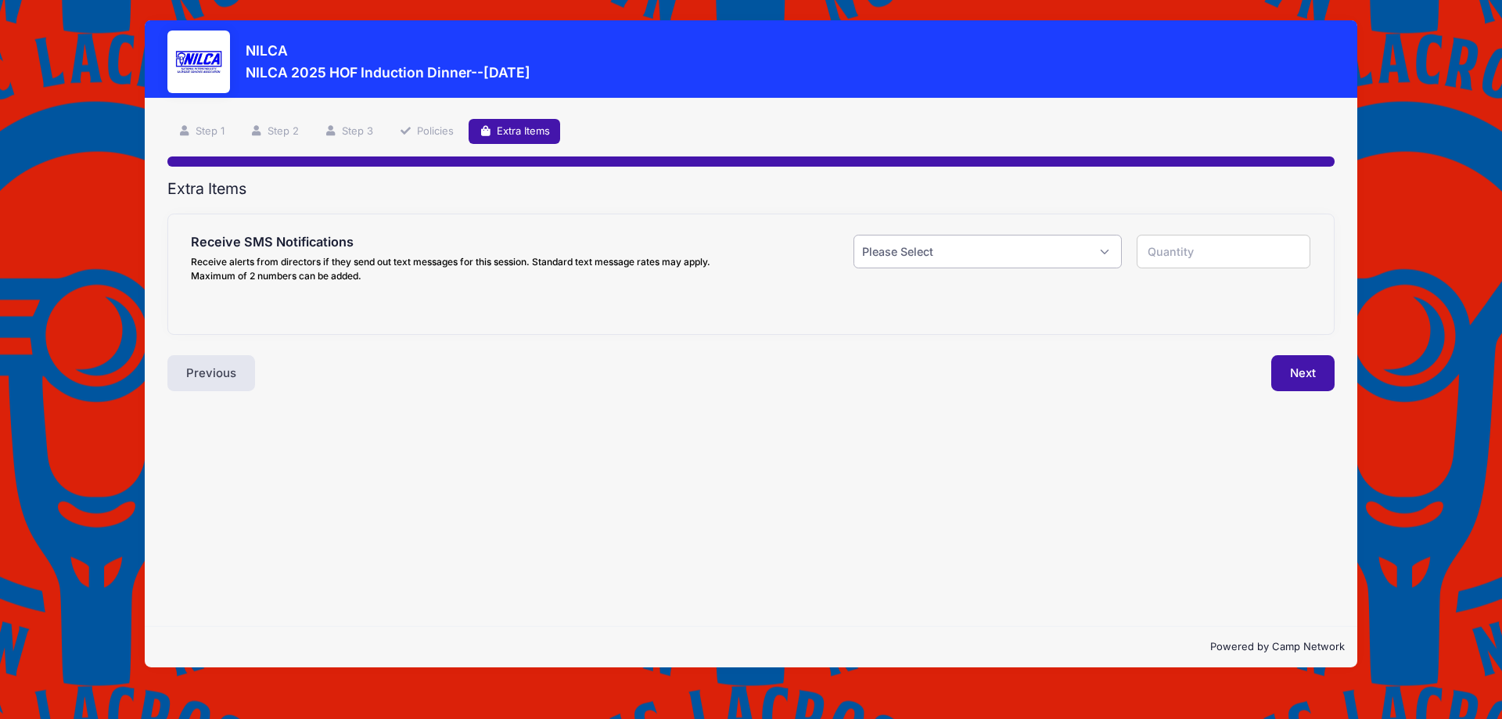
click at [941, 248] on select "Please Select Yes ($0.00) No" at bounding box center [988, 252] width 268 height 34
select select "0"
click at [854, 235] on select "Please Select Yes ($0.00) No" at bounding box center [988, 252] width 268 height 34
type input "0"
click at [1328, 383] on button "Next" at bounding box center [1303, 373] width 63 height 36
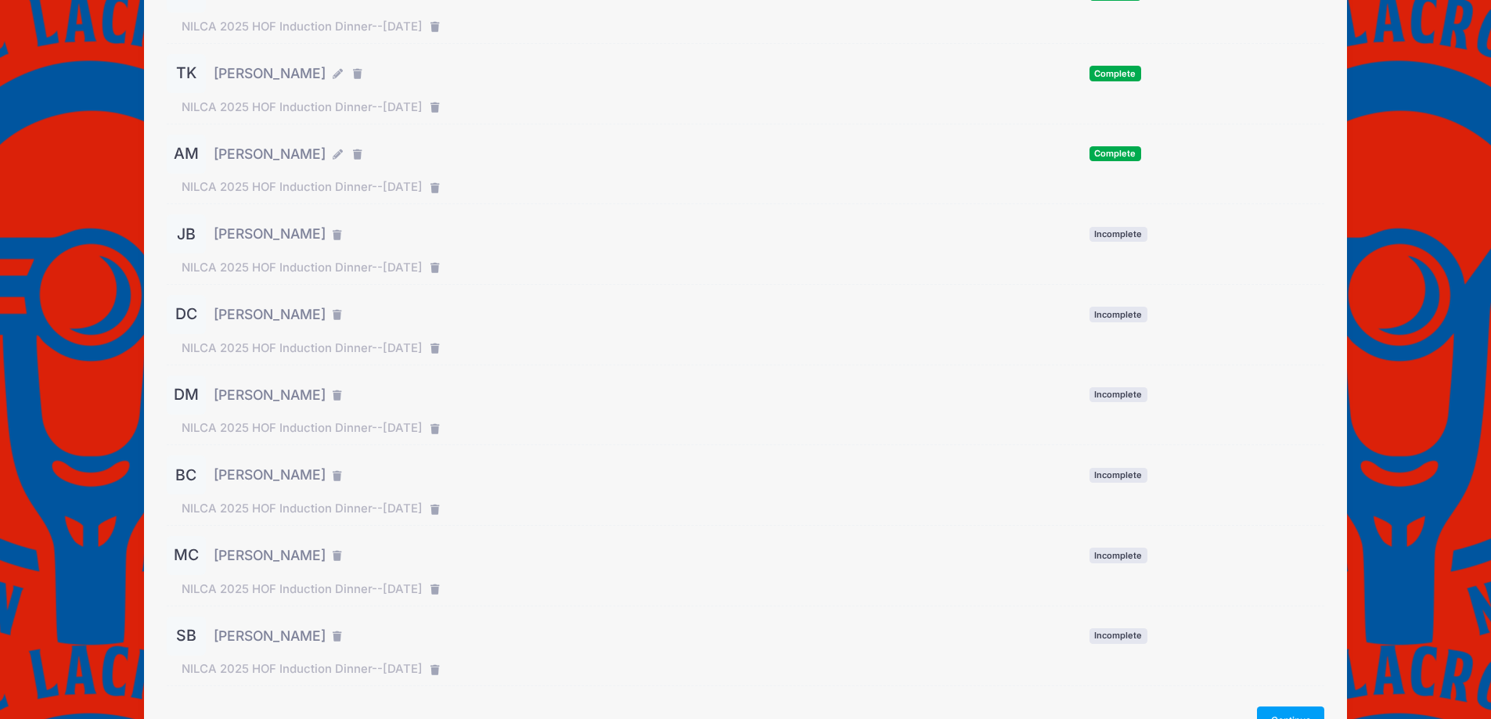
scroll to position [275, 0]
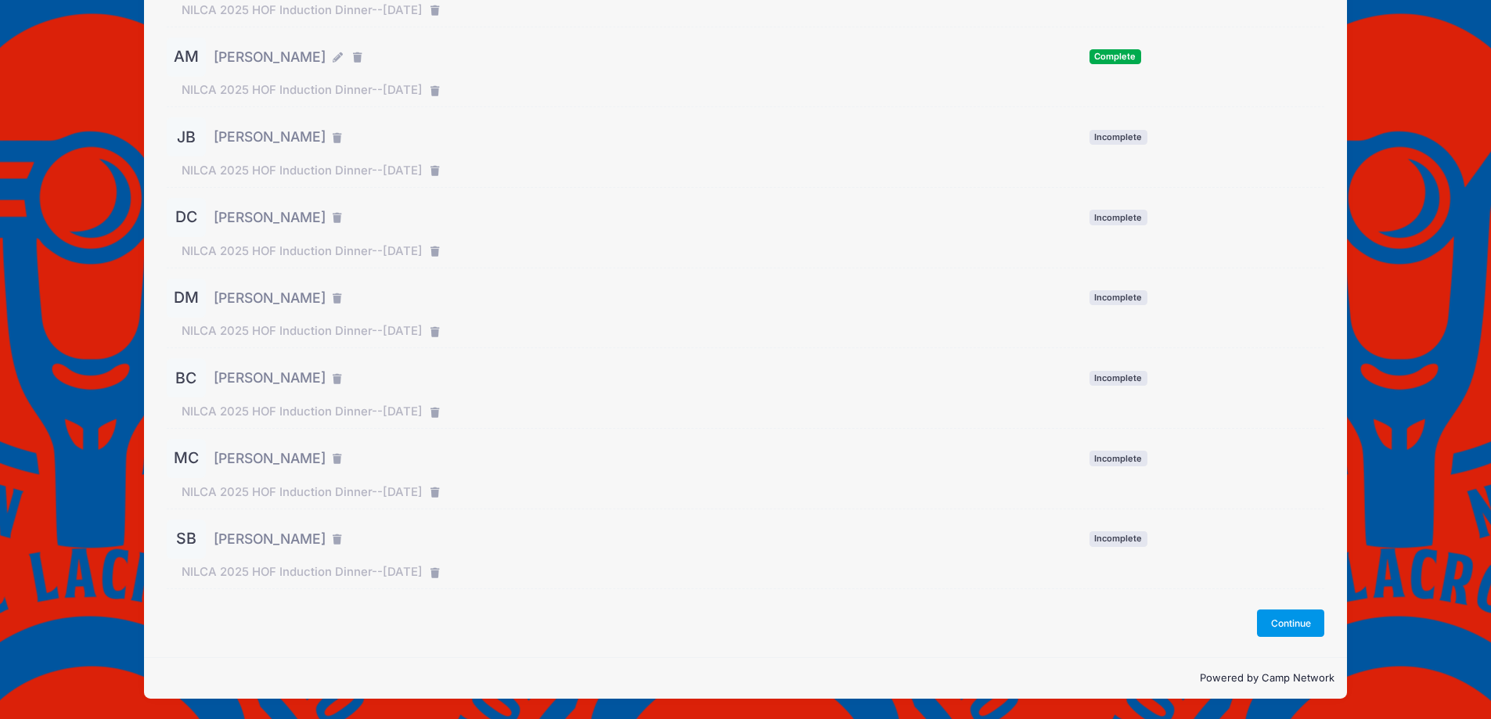
click at [1297, 620] on button "Continue" at bounding box center [1290, 623] width 67 height 27
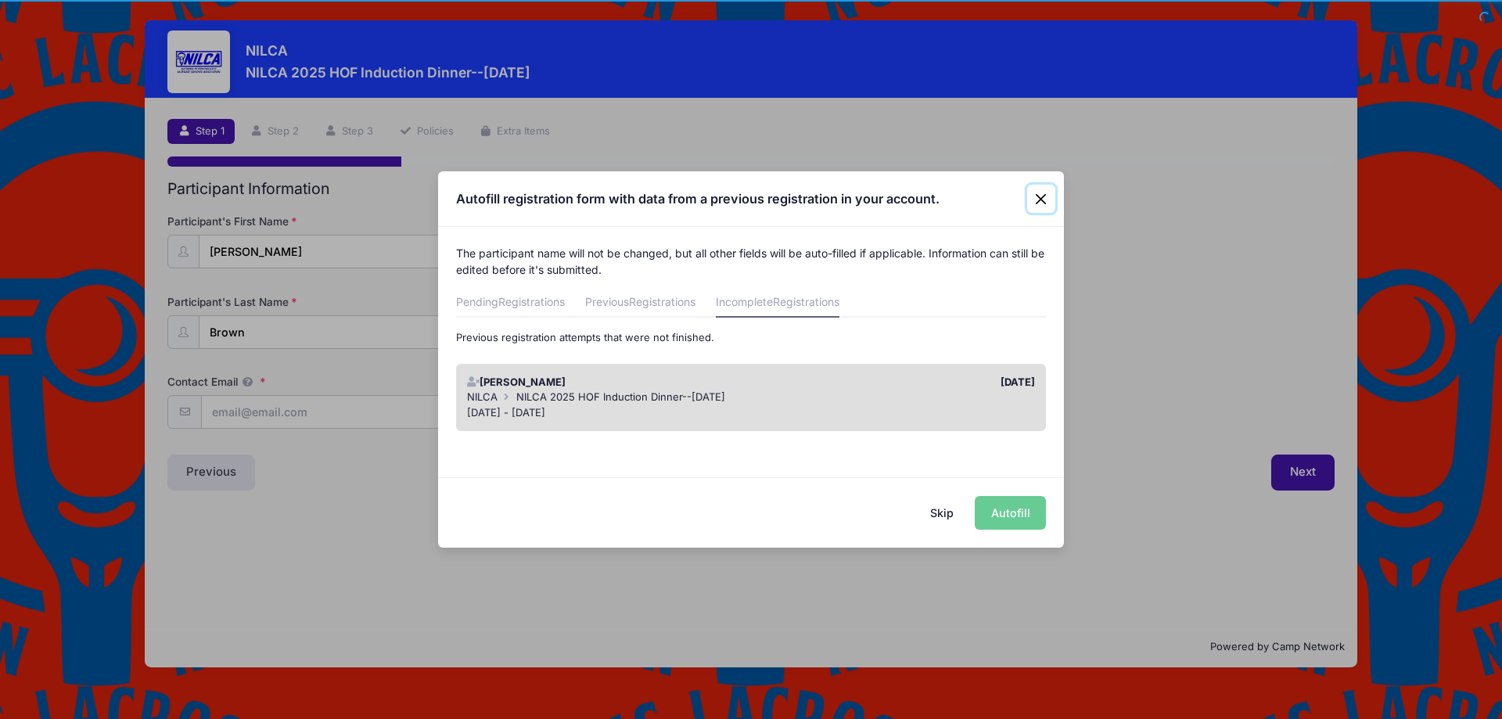
click at [1042, 200] on button "Close" at bounding box center [1041, 199] width 28 height 28
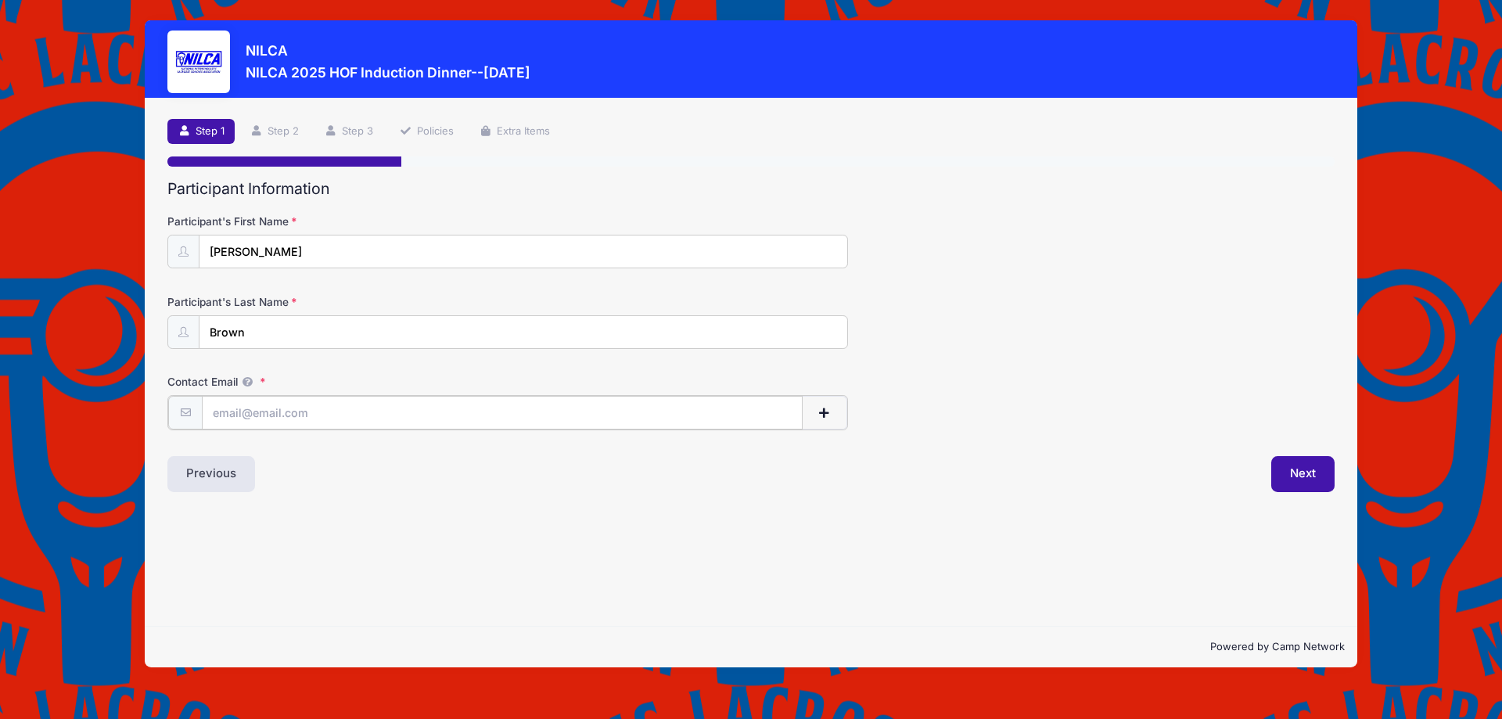
click at [327, 407] on input "Contact Email" at bounding box center [502, 413] width 601 height 34
click at [263, 406] on input "Contact Email" at bounding box center [502, 413] width 601 height 34
paste input "[PERSON_NAME] <[EMAIL_ADDRESS][DOMAIN_NAME]>"
drag, startPoint x: 286, startPoint y: 412, endPoint x: 2, endPoint y: 426, distance: 283.7
click at [5, 426] on div "[PERSON_NAME] 2025 HOF Induction Dinner--[DATE] Step 1 /7 Step 1 Step 2 Step 3 …" at bounding box center [751, 359] width 1502 height 719
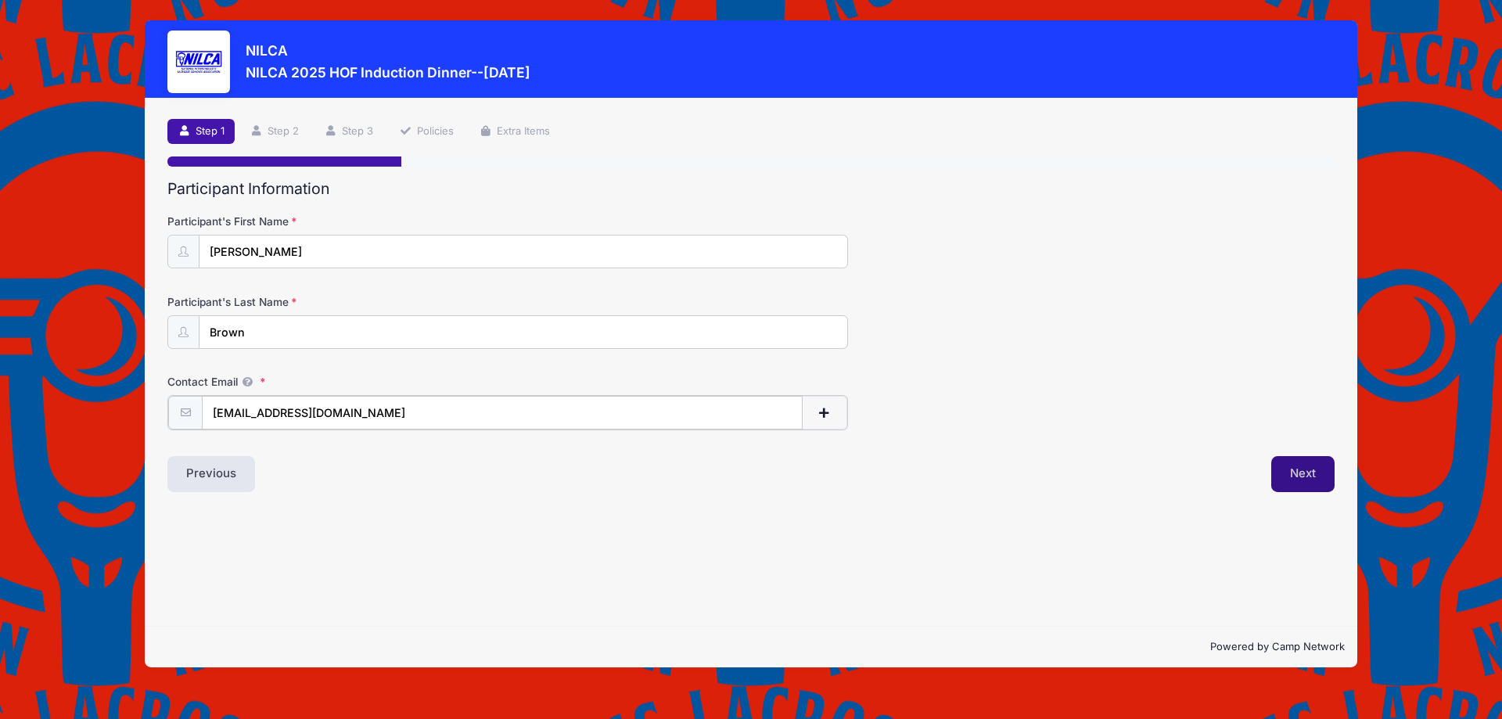
type input "[EMAIL_ADDRESS][DOMAIN_NAME]"
click at [1276, 480] on button "Next" at bounding box center [1303, 473] width 63 height 36
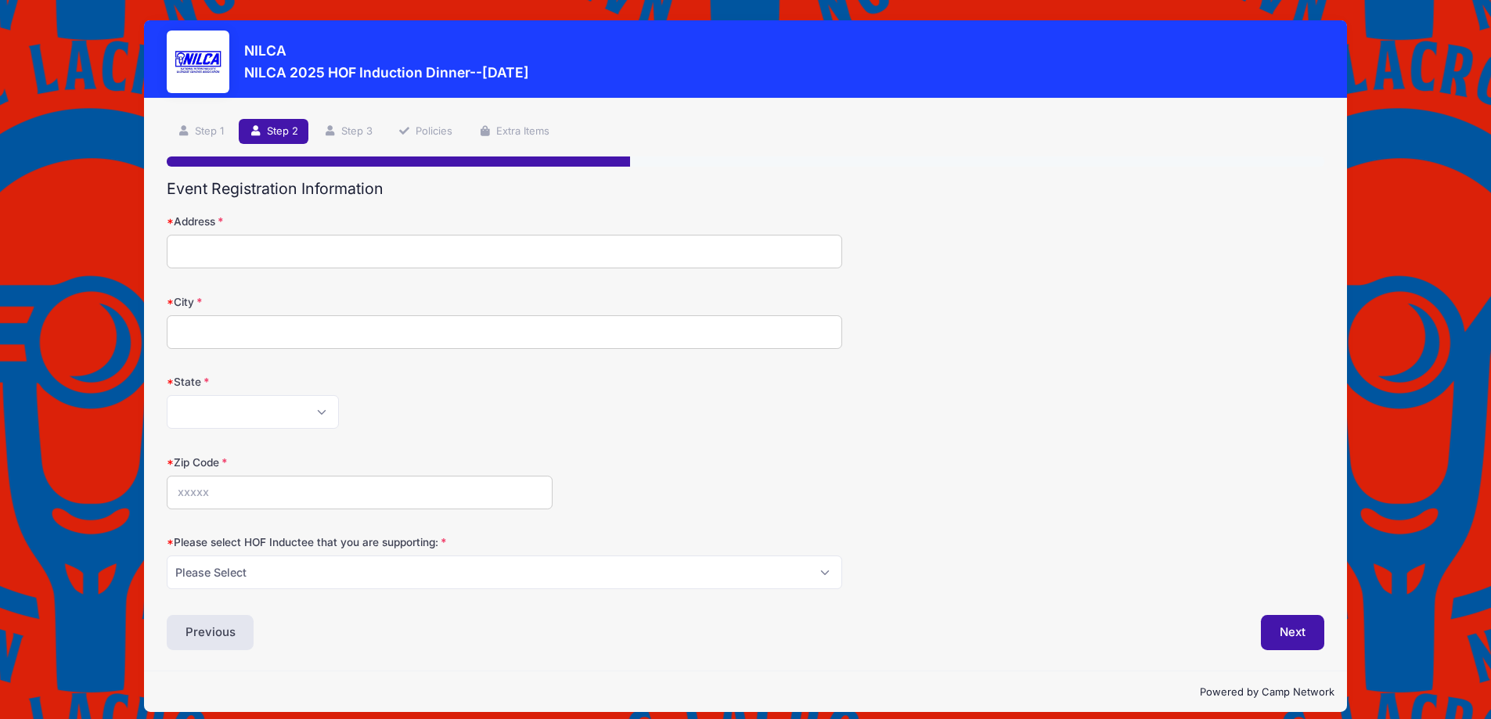
click at [334, 253] on input "Address" at bounding box center [504, 252] width 675 height 34
type input "[STREET_ADDRESS]"
type input "Towson"
select select "MD"
type input "21286"
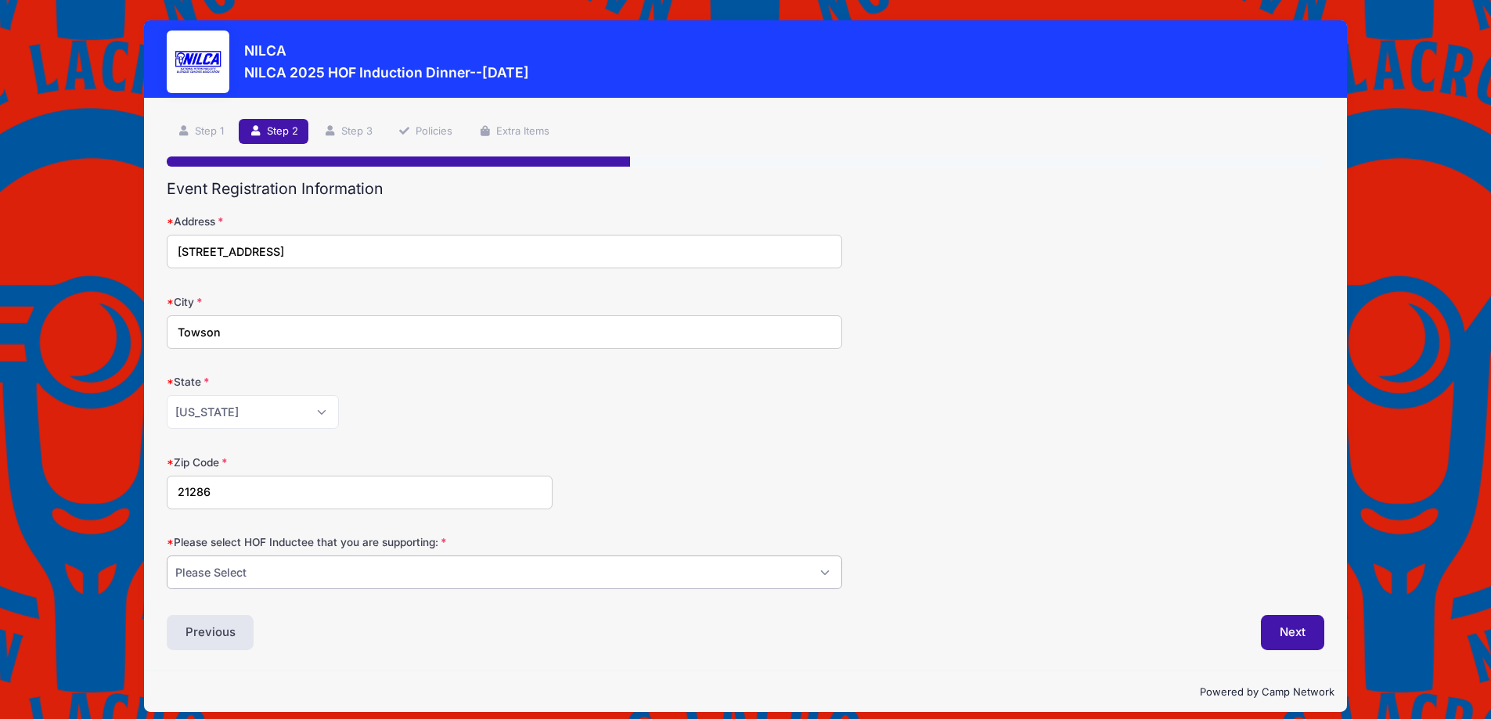
click at [269, 583] on select "Please Select [PERSON_NAME] [PERSON_NAME] [PERSON_NAME] [PERSON_NAME] [PERSON_N…" at bounding box center [504, 573] width 675 height 34
select select "[PERSON_NAME]"
click at [167, 556] on select "Please Select [PERSON_NAME] [PERSON_NAME] [PERSON_NAME] [PERSON_NAME] [PERSON_N…" at bounding box center [504, 573] width 675 height 34
click at [1297, 638] on button "Next" at bounding box center [1292, 633] width 63 height 36
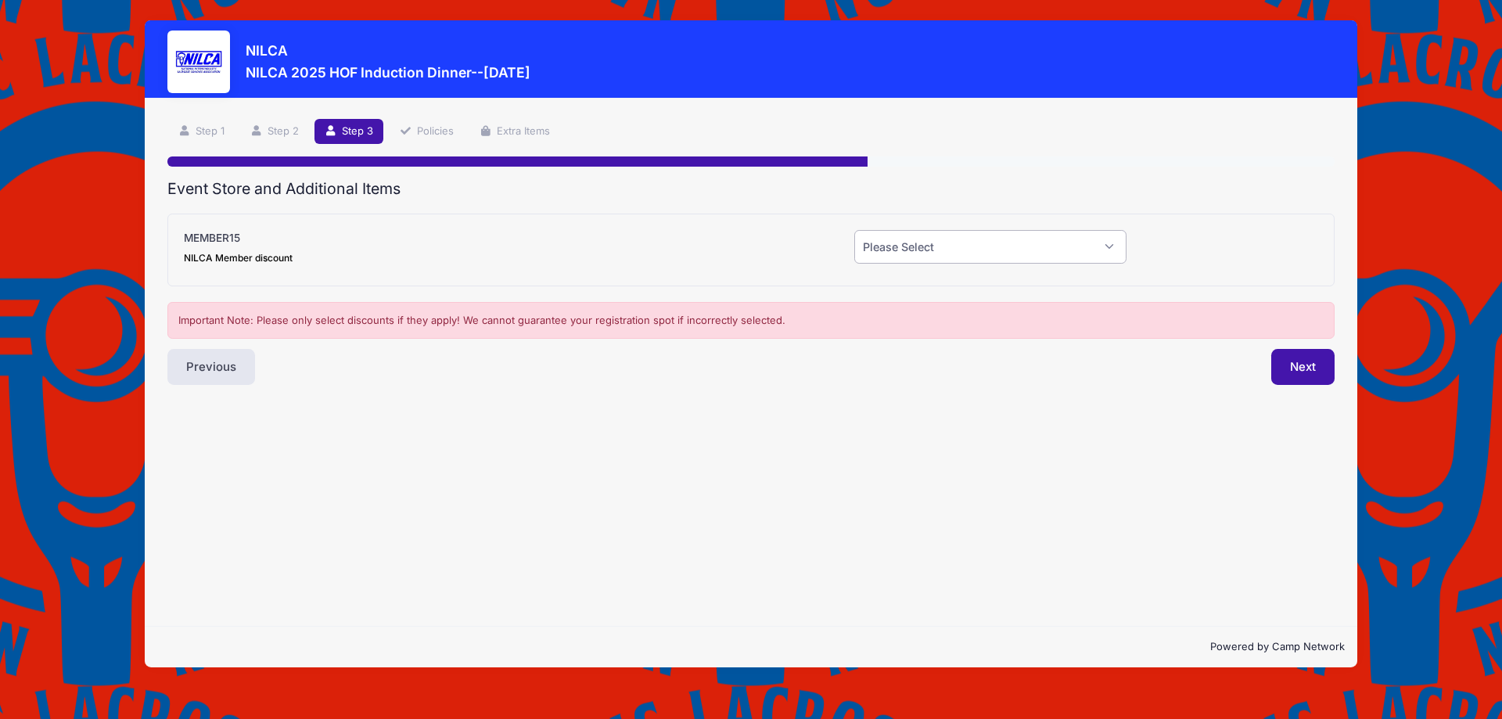
click at [1014, 239] on select "Please Select Yes (-$15.00) No" at bounding box center [991, 247] width 272 height 34
select select "0"
click at [855, 230] on select "Please Select Yes (-$15.00) No" at bounding box center [991, 247] width 272 height 34
click at [1319, 362] on button "Next" at bounding box center [1303, 367] width 63 height 36
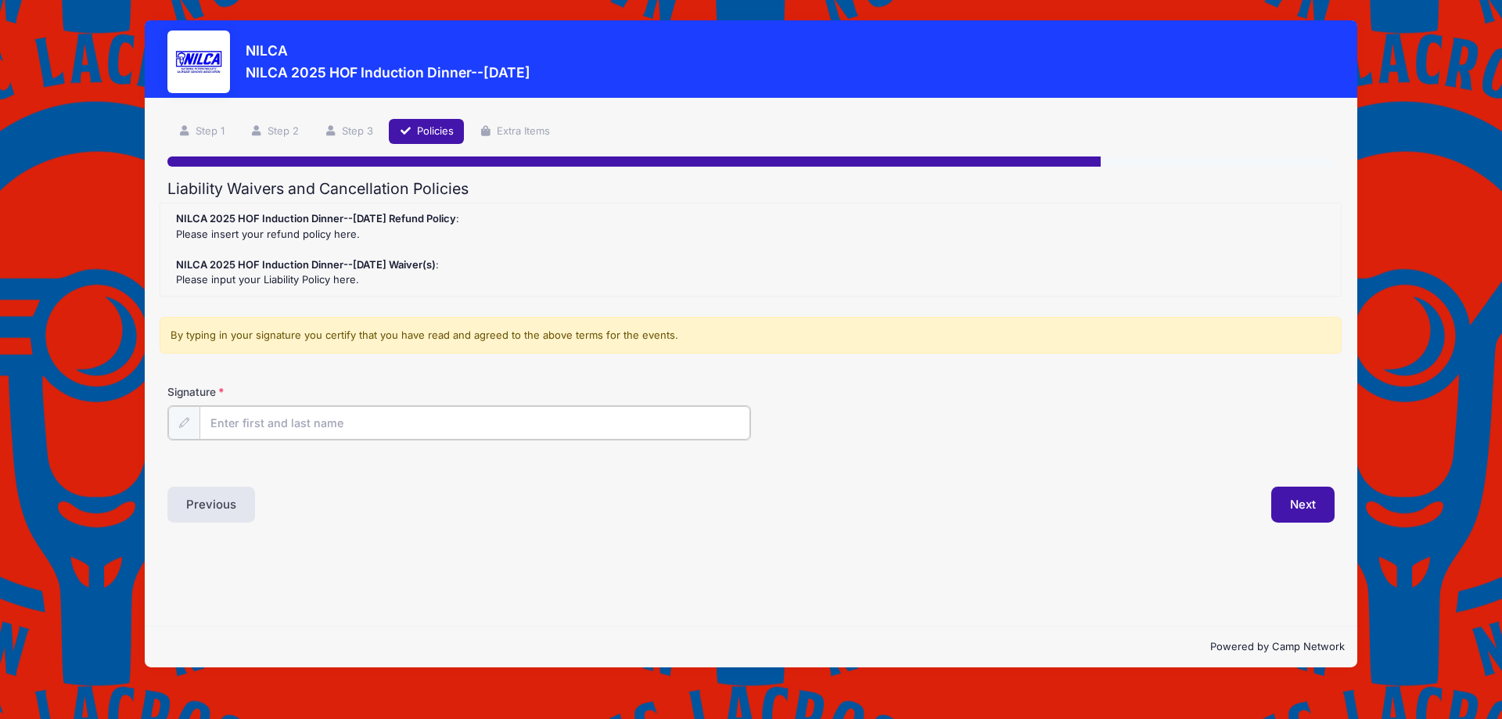
click at [315, 422] on input "Signature" at bounding box center [475, 423] width 551 height 34
type input "[PERSON_NAME]"
click at [1290, 500] on button "Next" at bounding box center [1303, 503] width 63 height 36
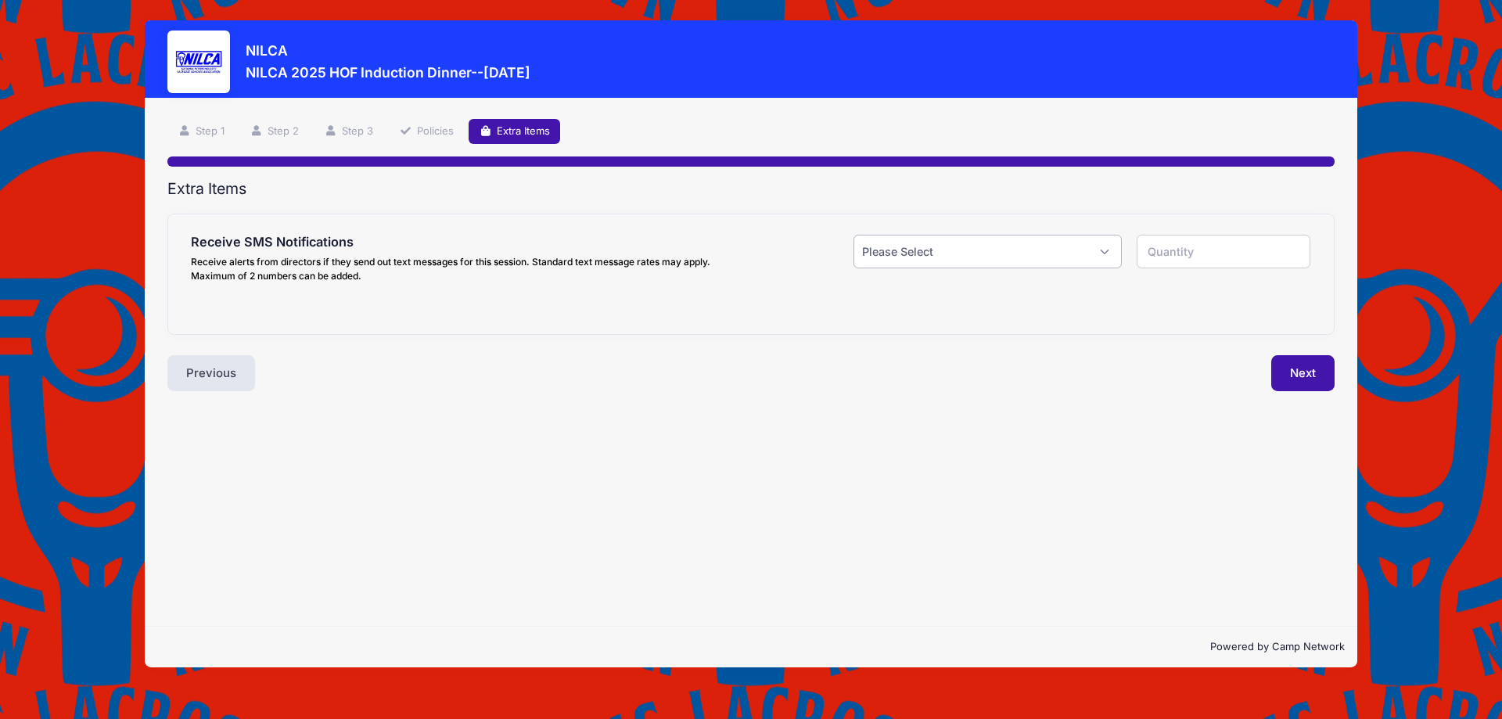
click at [933, 254] on select "Please Select Yes ($0.00) No" at bounding box center [988, 252] width 268 height 34
select select "0"
click at [854, 235] on select "Please Select Yes ($0.00) No" at bounding box center [988, 252] width 268 height 34
type input "0"
click at [1307, 376] on button "Next" at bounding box center [1303, 373] width 63 height 36
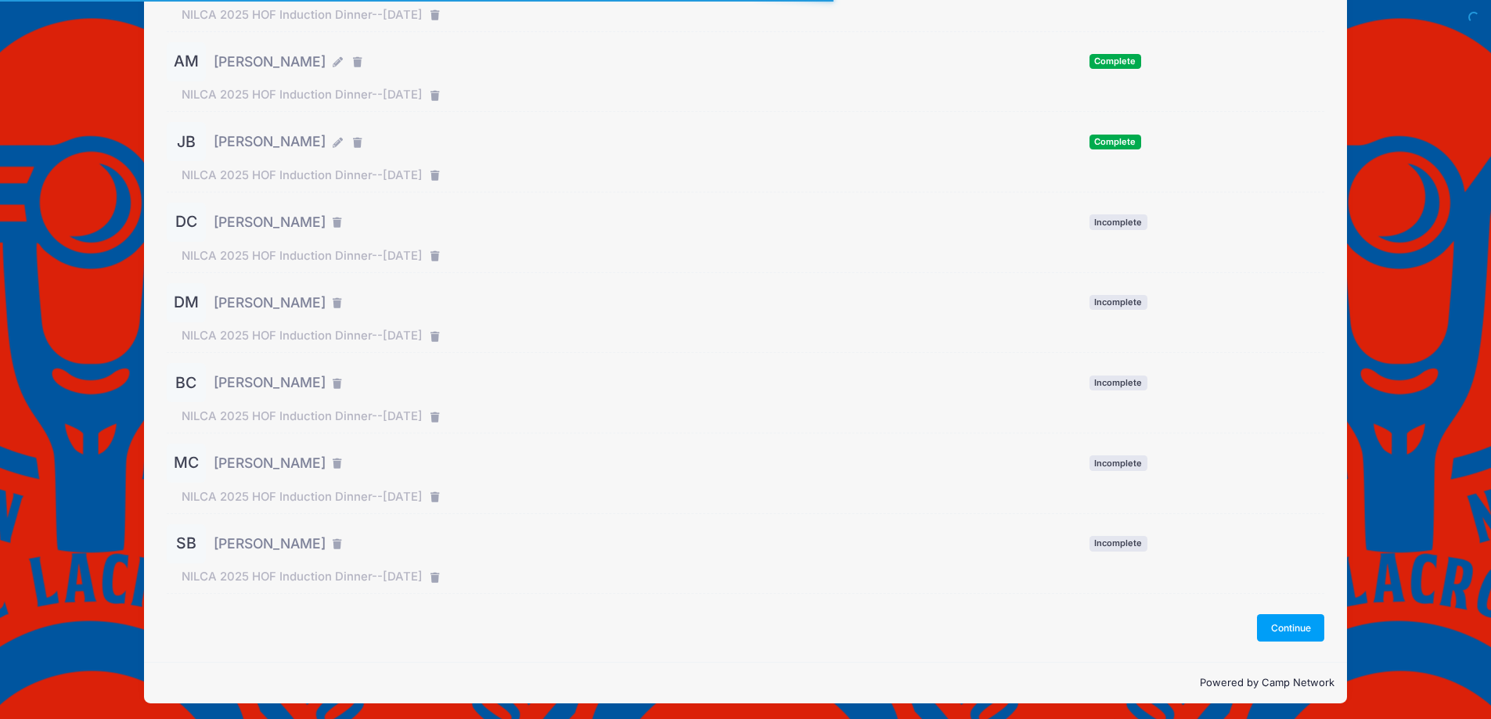
scroll to position [275, 0]
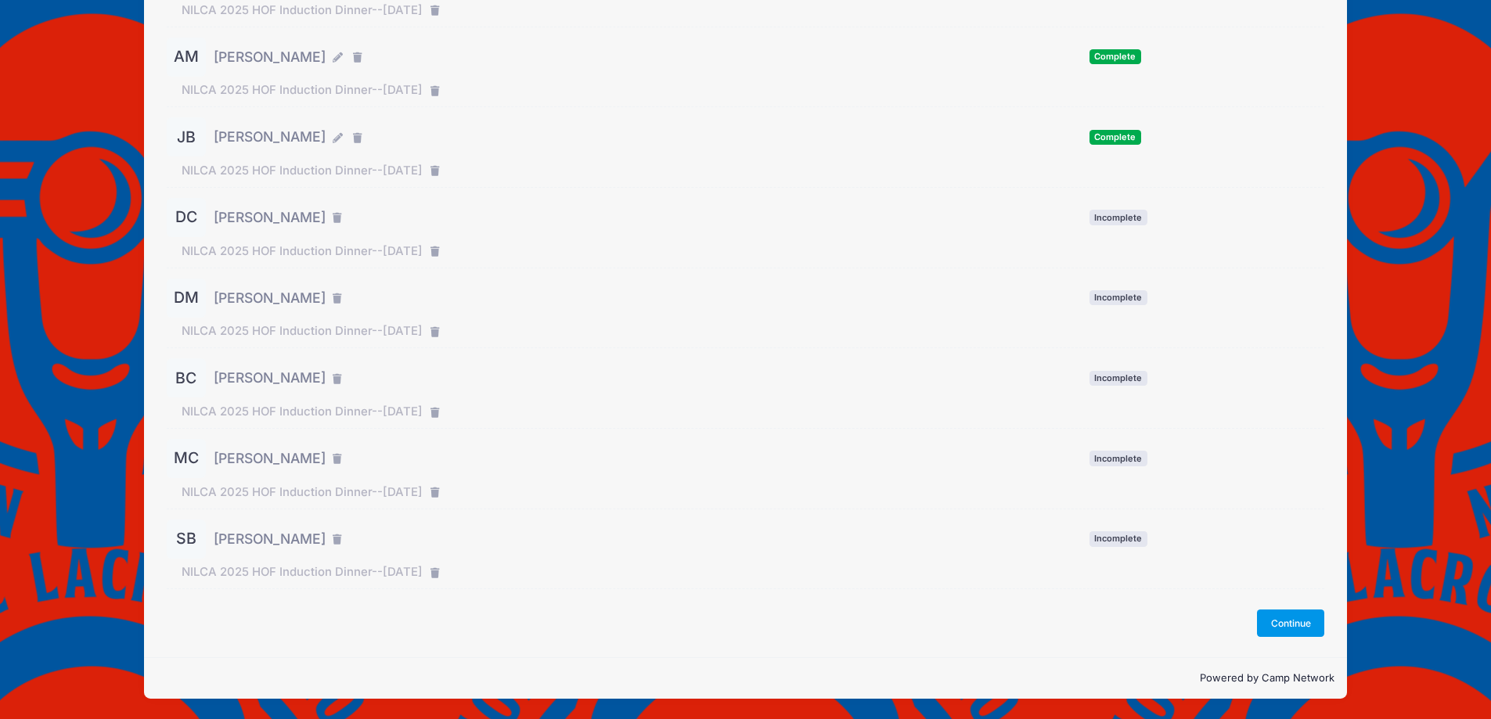
click at [1282, 624] on button "Continue" at bounding box center [1290, 623] width 67 height 27
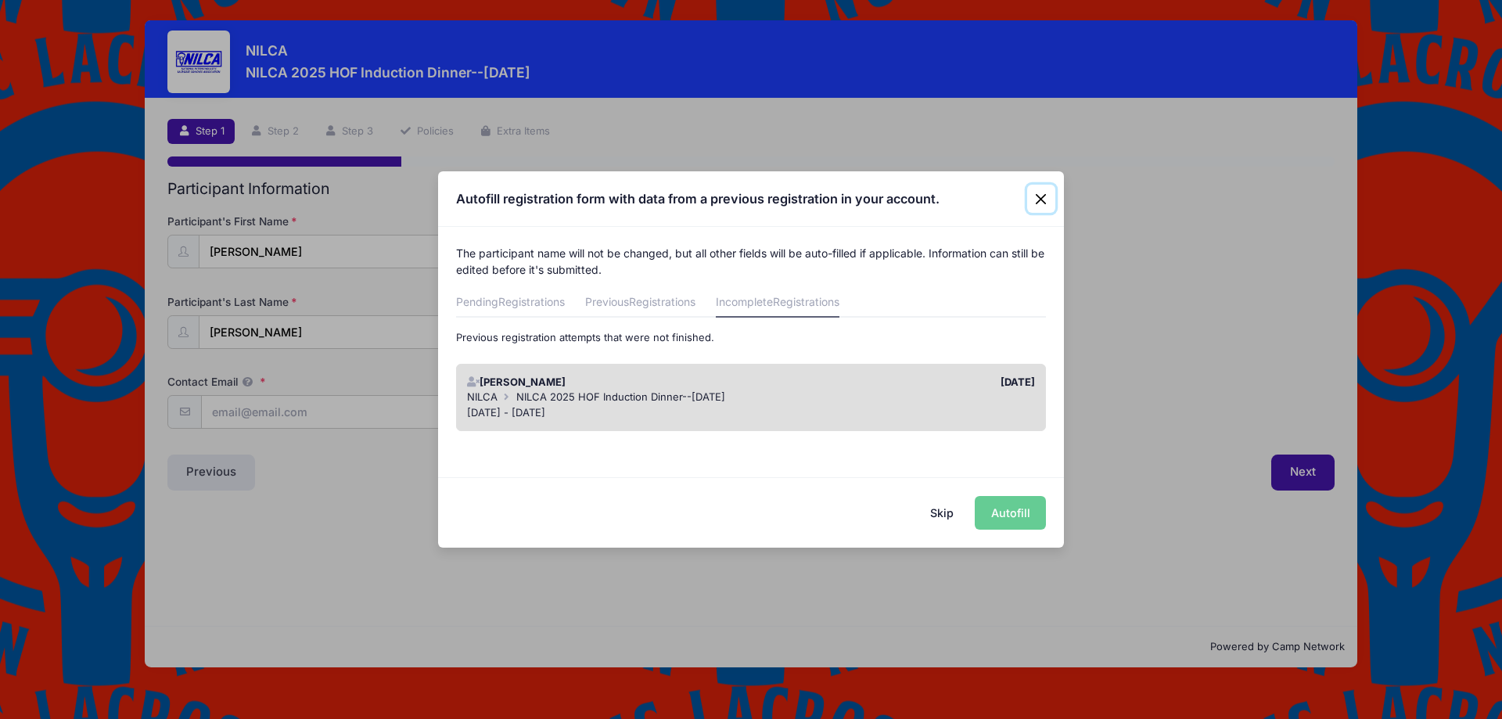
click at [1038, 197] on button "Close" at bounding box center [1041, 199] width 28 height 28
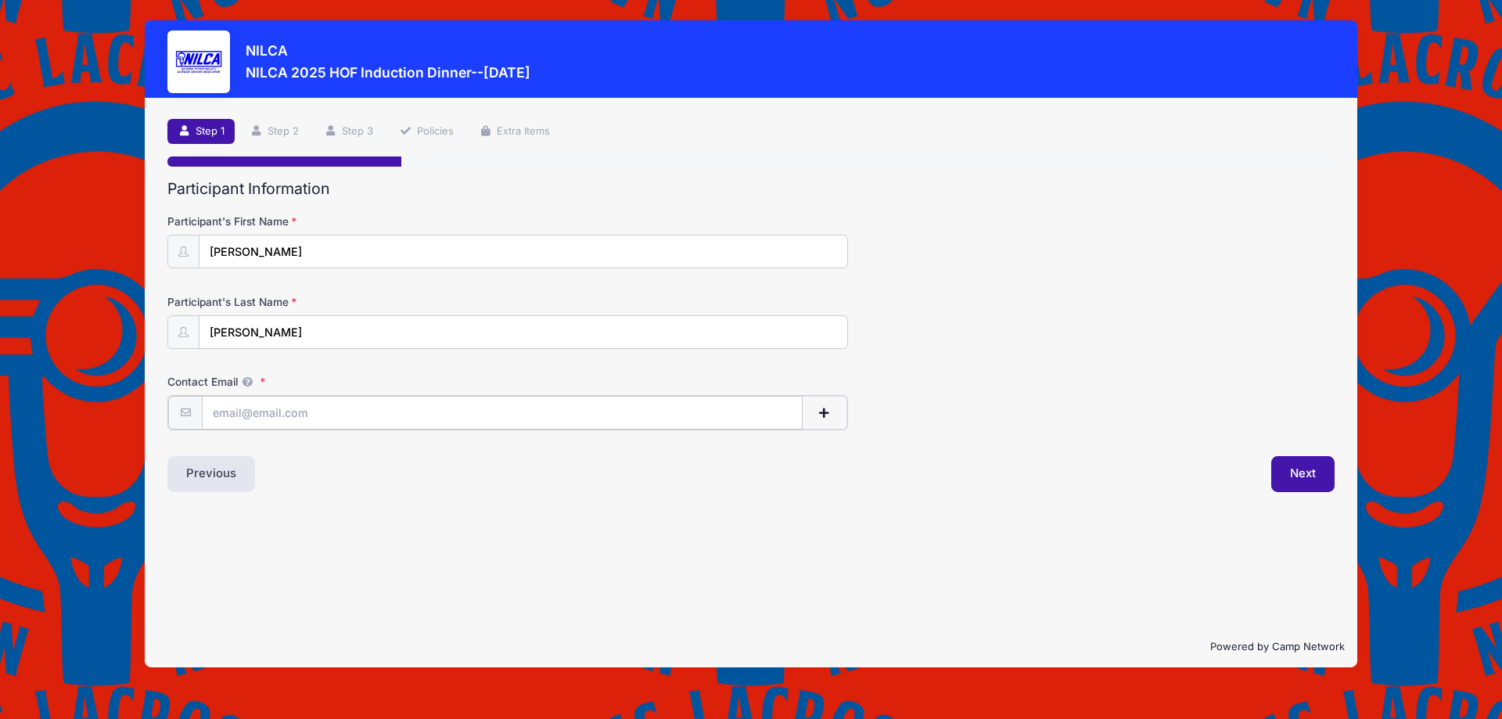
click at [261, 416] on input "Contact Email" at bounding box center [502, 413] width 601 height 34
paste input "[PERSON_NAME] <[EMAIL_ADDRESS][DOMAIN_NAME]>"
drag, startPoint x: 305, startPoint y: 412, endPoint x: 0, endPoint y: 386, distance: 306.3
click at [0, 394] on div "[PERSON_NAME] 2025 HOF Induction Dinner--[DATE] Step 1 /7 Step 1 Step 2 Step 3 …" at bounding box center [751, 359] width 1502 height 719
click at [348, 416] on input "[EMAIL_ADDRESS][DOMAIN_NAME]>" at bounding box center [502, 413] width 601 height 34
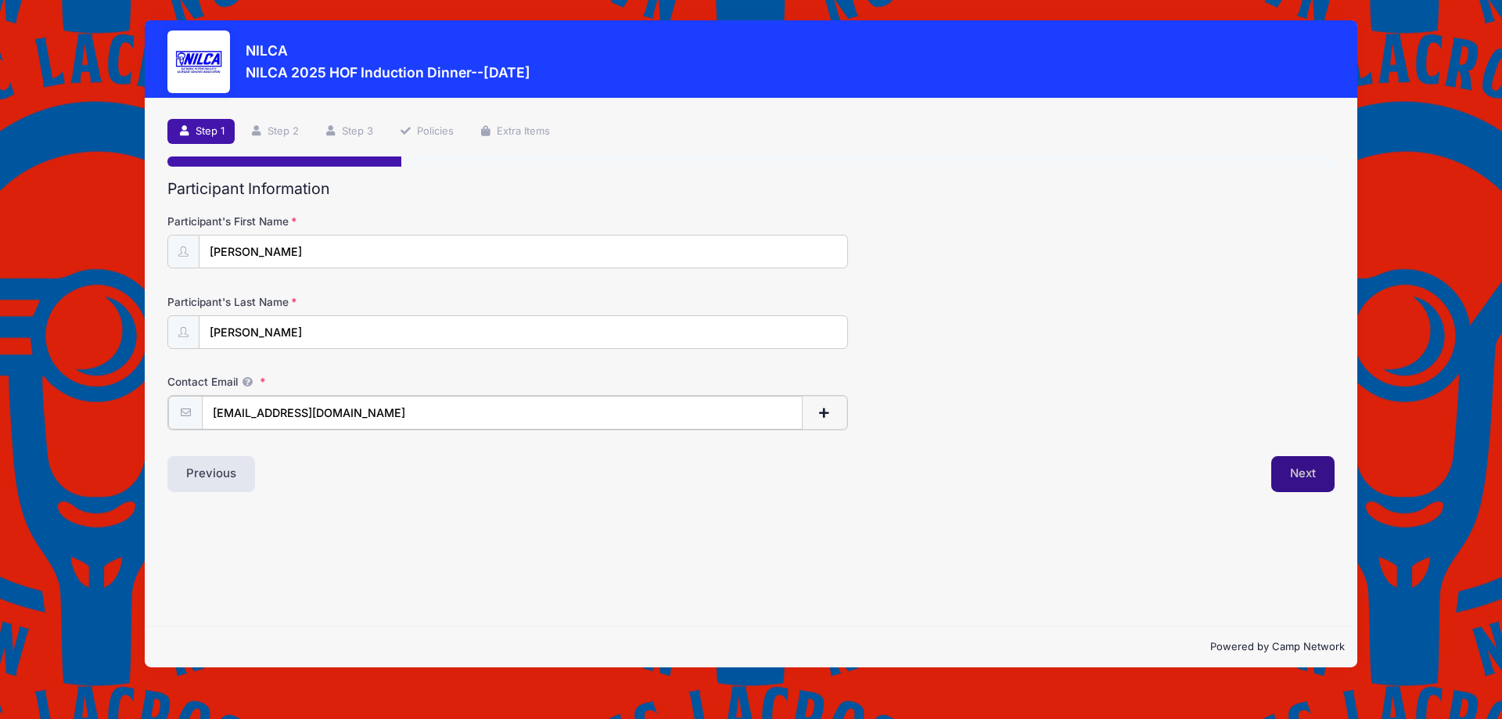
type input "[EMAIL_ADDRESS][DOMAIN_NAME]"
click at [1305, 477] on button "Next" at bounding box center [1303, 473] width 63 height 36
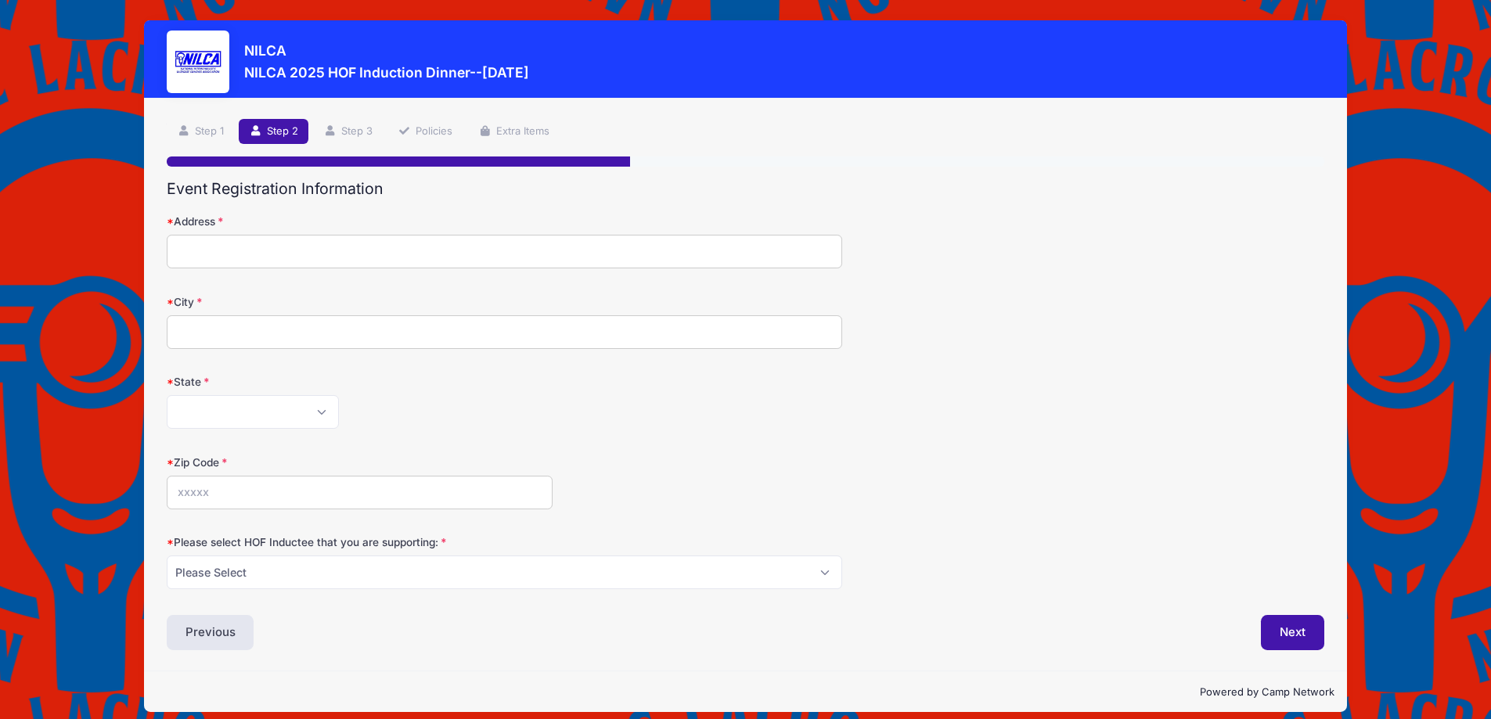
click at [329, 261] on input "Address" at bounding box center [504, 252] width 675 height 34
type input "[STREET_ADDRESS]"
type input "Towson"
select select "MD"
type input "21286"
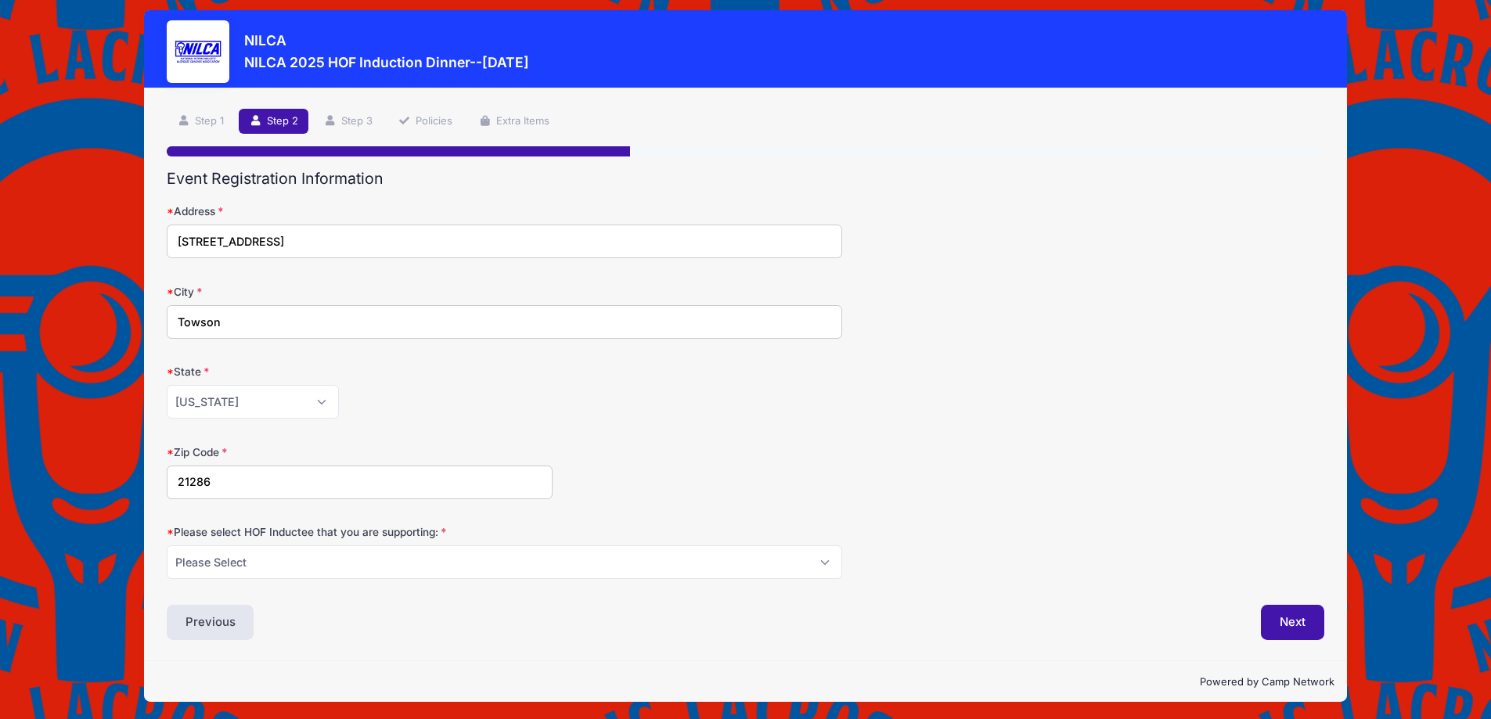
scroll to position [13, 0]
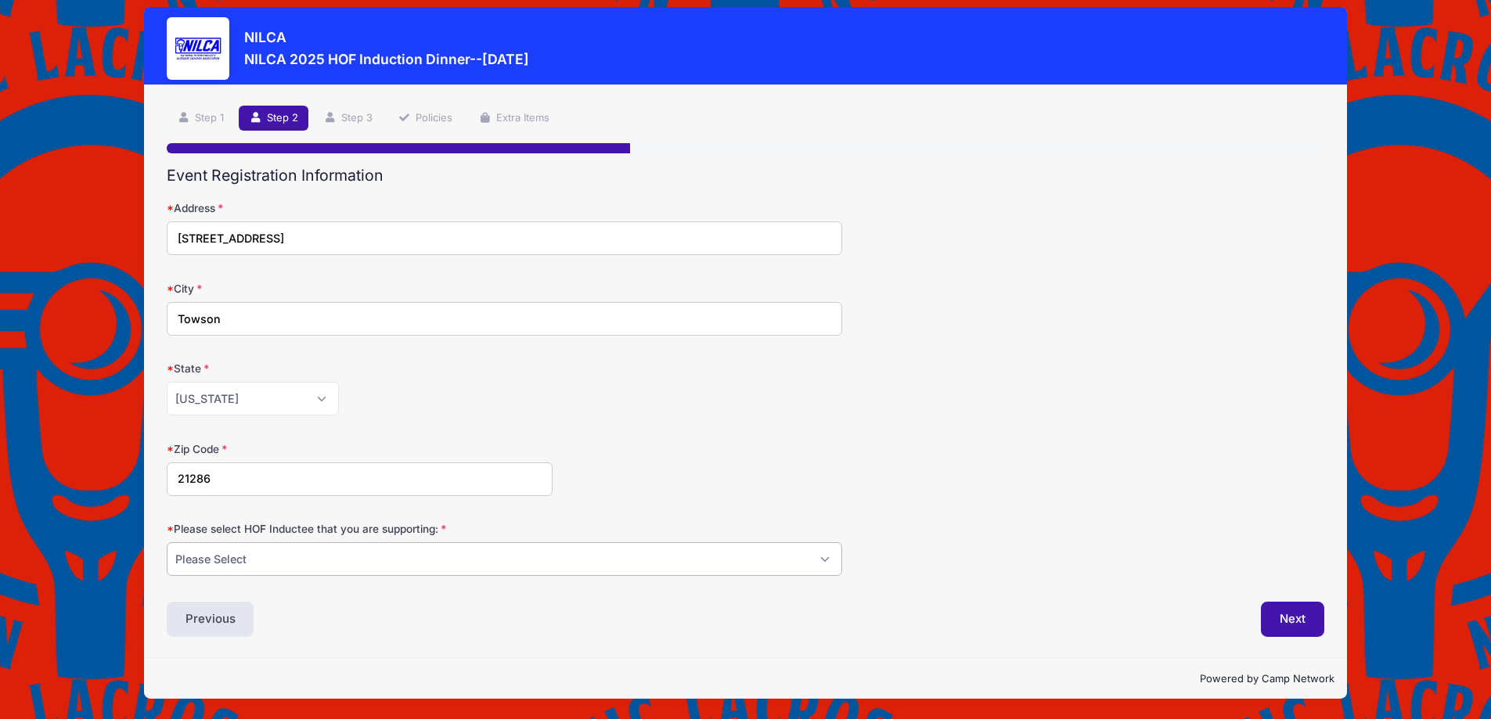
click at [258, 565] on select "Please Select [PERSON_NAME] [PERSON_NAME] [PERSON_NAME] [PERSON_NAME] [PERSON_N…" at bounding box center [504, 559] width 675 height 34
select select "[PERSON_NAME]"
click at [167, 542] on select "Please Select [PERSON_NAME] [PERSON_NAME] [PERSON_NAME] [PERSON_NAME] [PERSON_N…" at bounding box center [504, 559] width 675 height 34
click at [1286, 625] on button "Next" at bounding box center [1292, 620] width 63 height 36
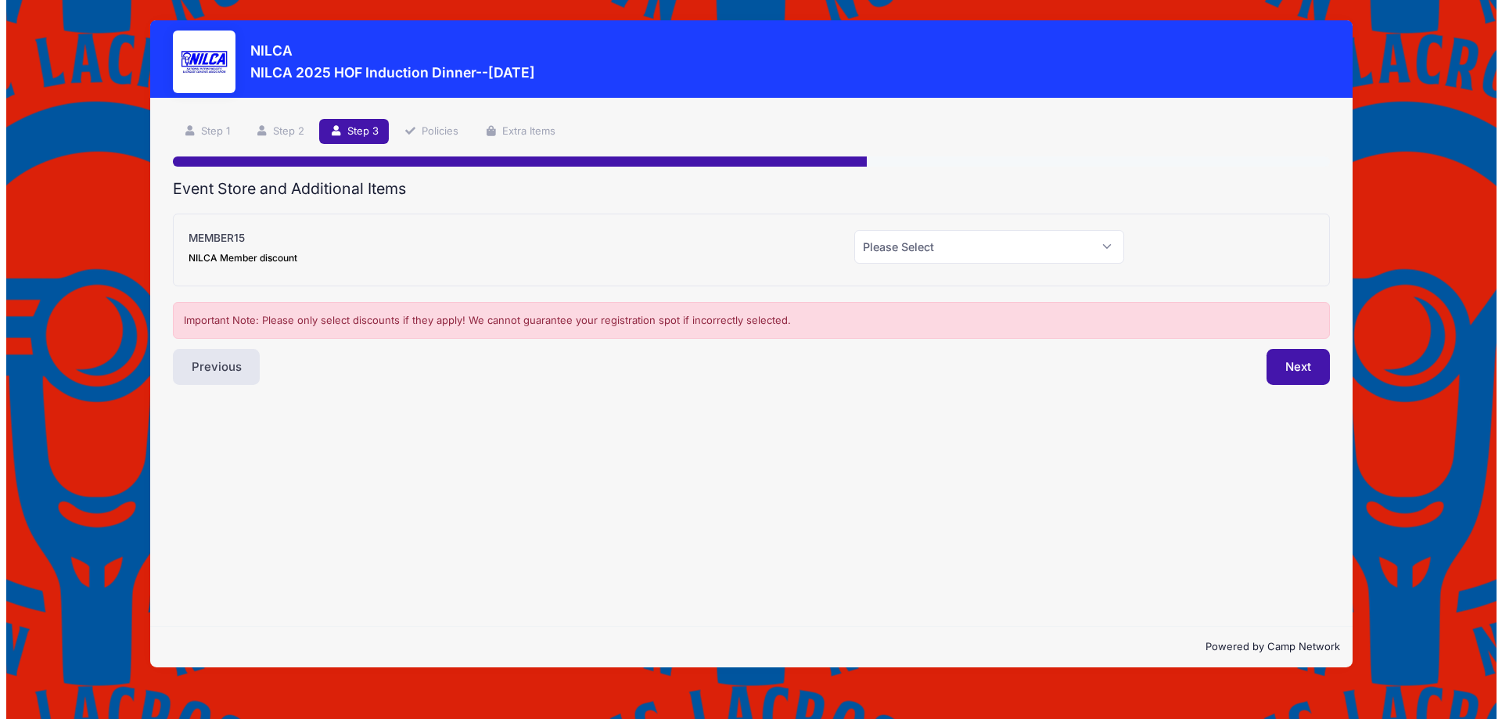
scroll to position [0, 0]
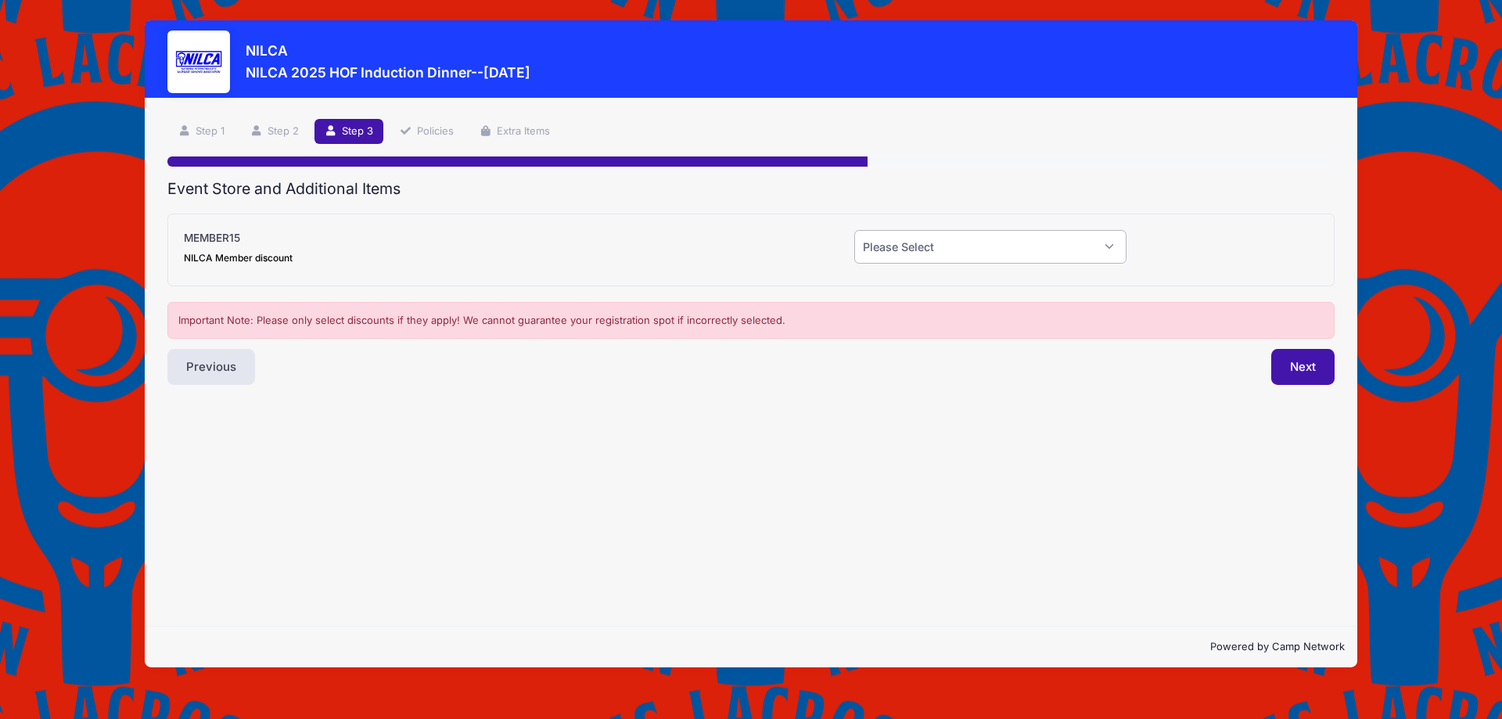
click at [908, 245] on select "Please Select Yes (-$15.00) No" at bounding box center [991, 247] width 272 height 34
select select "0"
click at [855, 230] on select "Please Select Yes (-$15.00) No" at bounding box center [991, 247] width 272 height 34
click at [1305, 376] on button "Next" at bounding box center [1303, 367] width 63 height 36
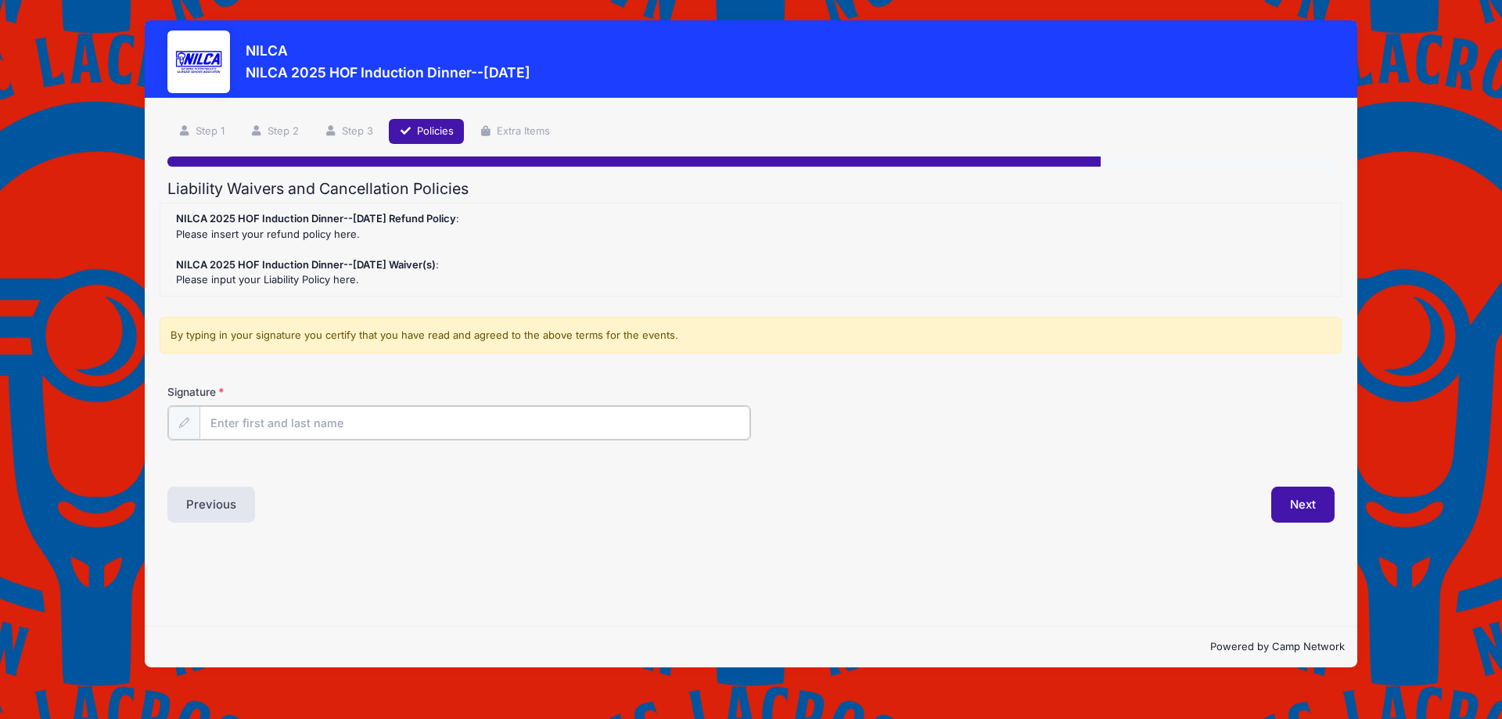
click at [243, 433] on input "Signature" at bounding box center [475, 423] width 551 height 34
type input "[PERSON_NAME]"
click at [1307, 491] on button "Next" at bounding box center [1303, 503] width 63 height 36
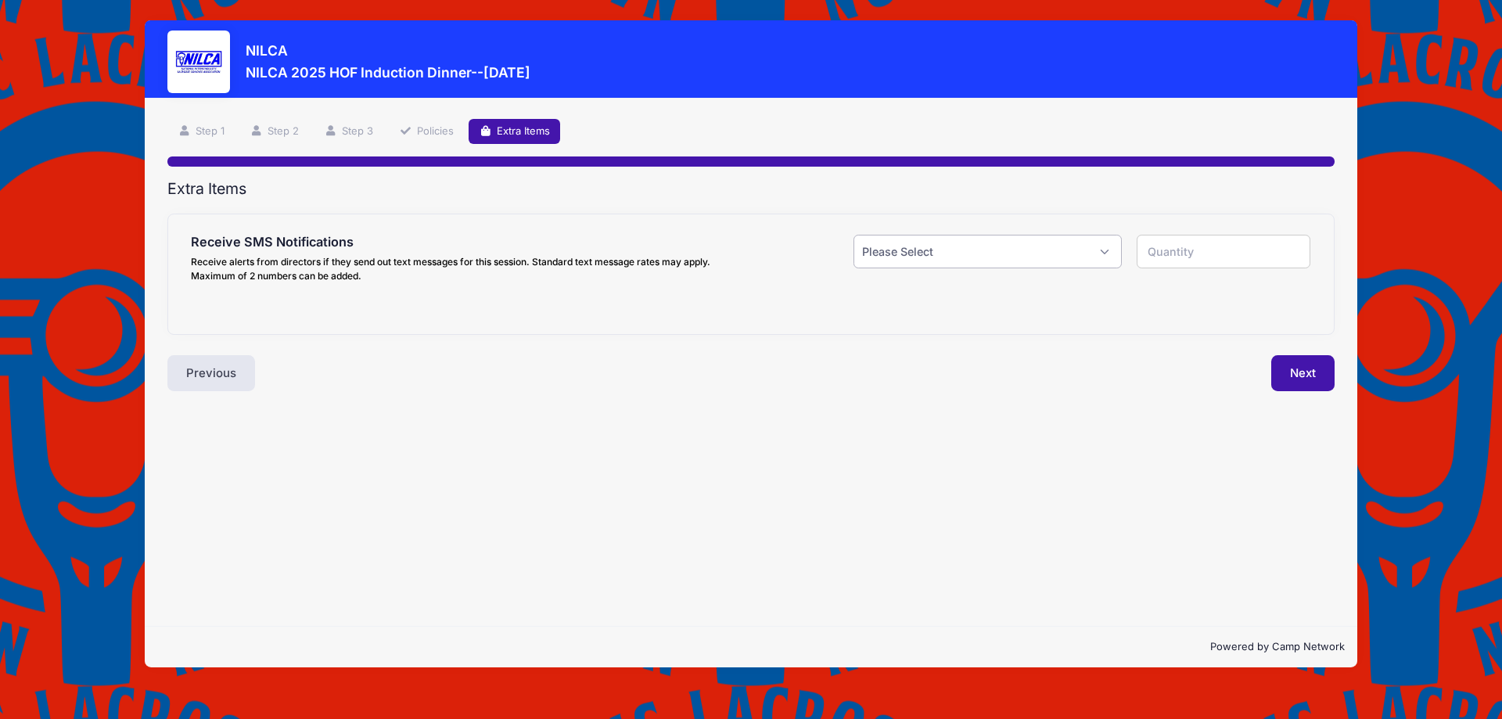
click at [921, 255] on select "Please Select Yes ($0.00) No" at bounding box center [988, 252] width 268 height 34
select select "0"
click at [854, 235] on select "Please Select Yes ($0.00) No" at bounding box center [988, 252] width 268 height 34
type input "0"
click at [1294, 374] on button "Next" at bounding box center [1303, 373] width 63 height 36
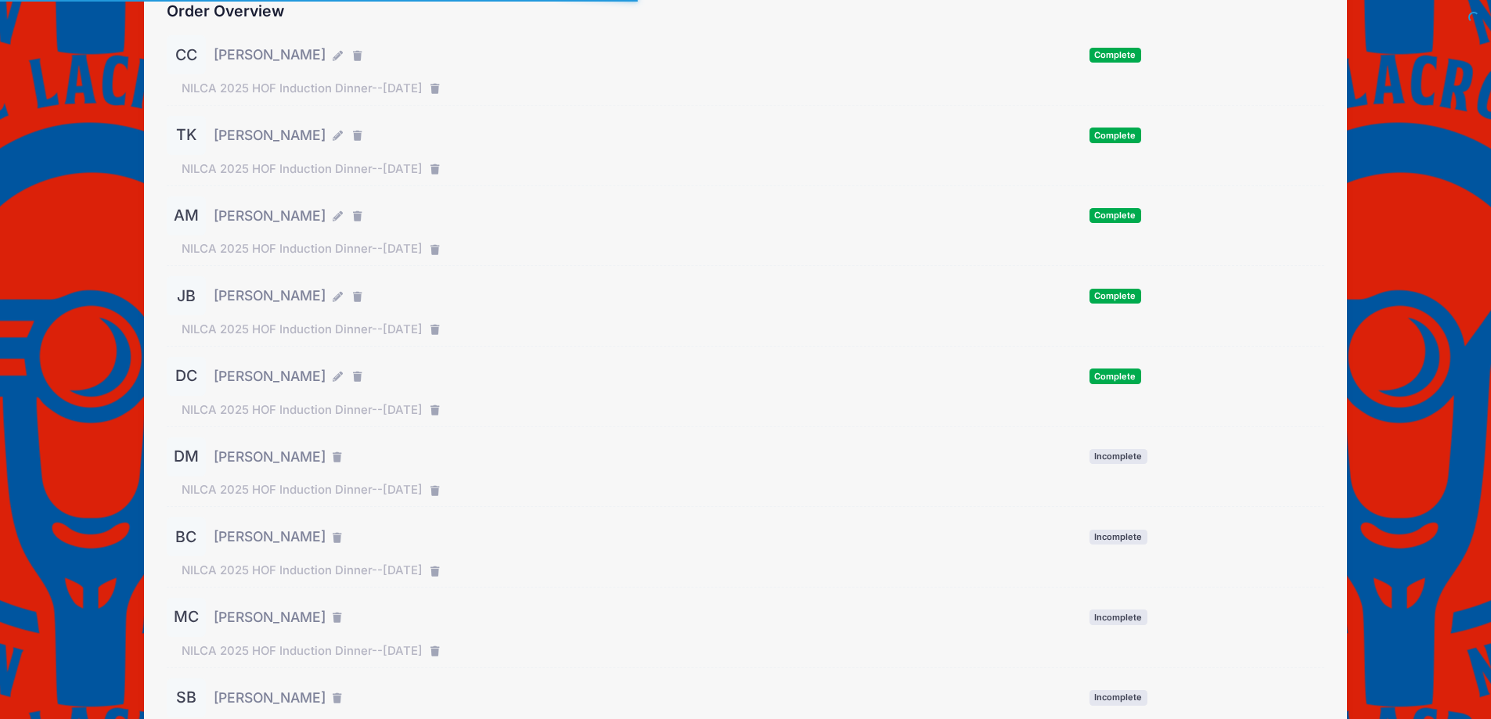
scroll to position [275, 0]
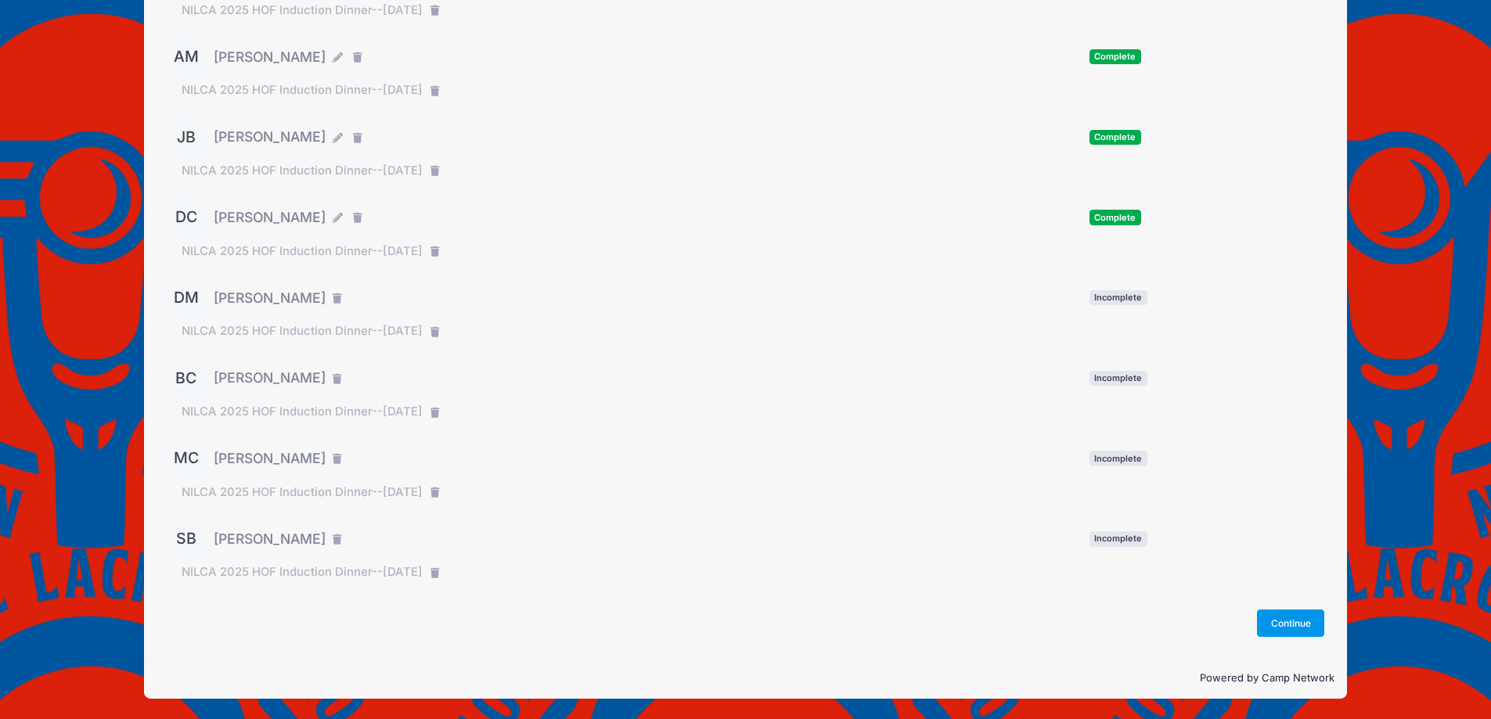
drag, startPoint x: 1283, startPoint y: 631, endPoint x: 1276, endPoint y: 635, distance: 9.1
click at [1281, 635] on button "Continue" at bounding box center [1290, 623] width 67 height 27
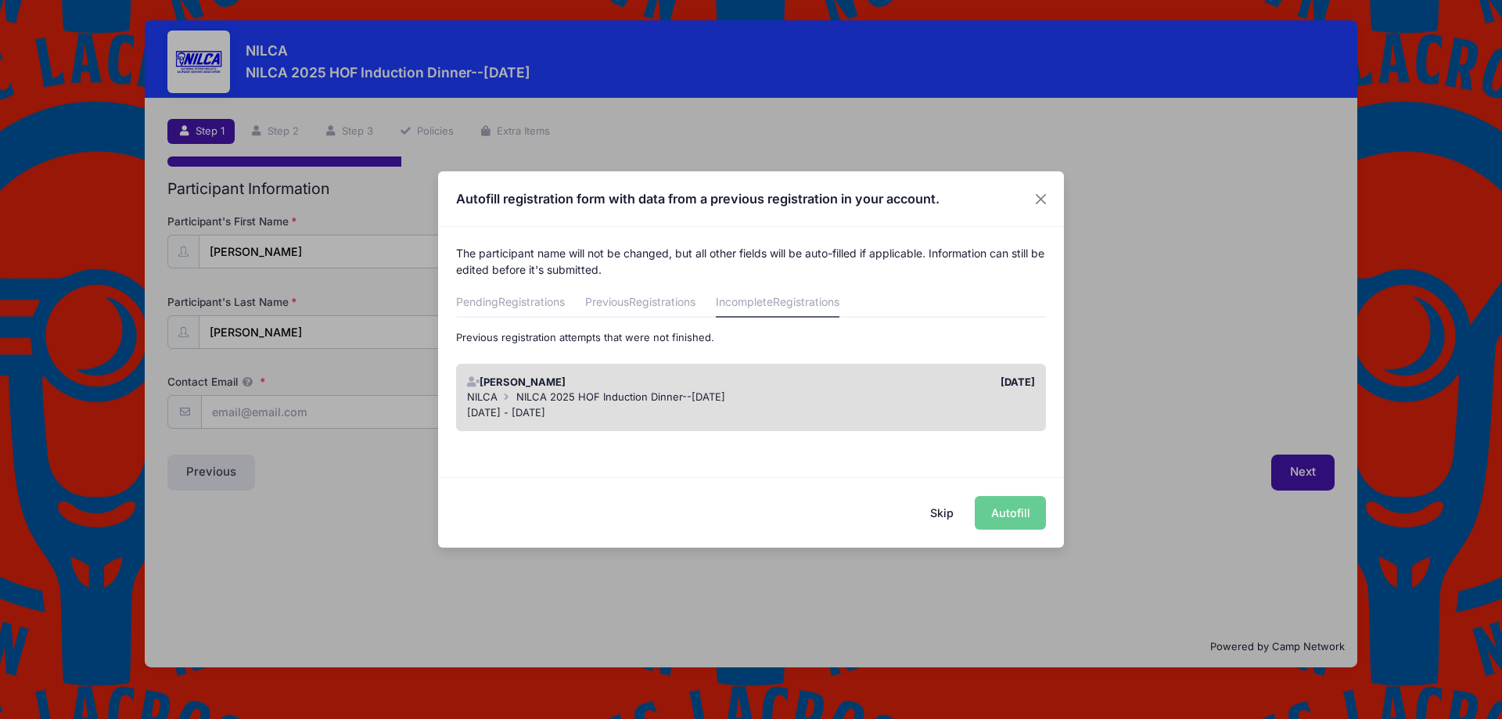
drag, startPoint x: 945, startPoint y: 516, endPoint x: 699, endPoint y: 453, distance: 254.3
click at [945, 515] on button "Skip" at bounding box center [943, 513] width 56 height 34
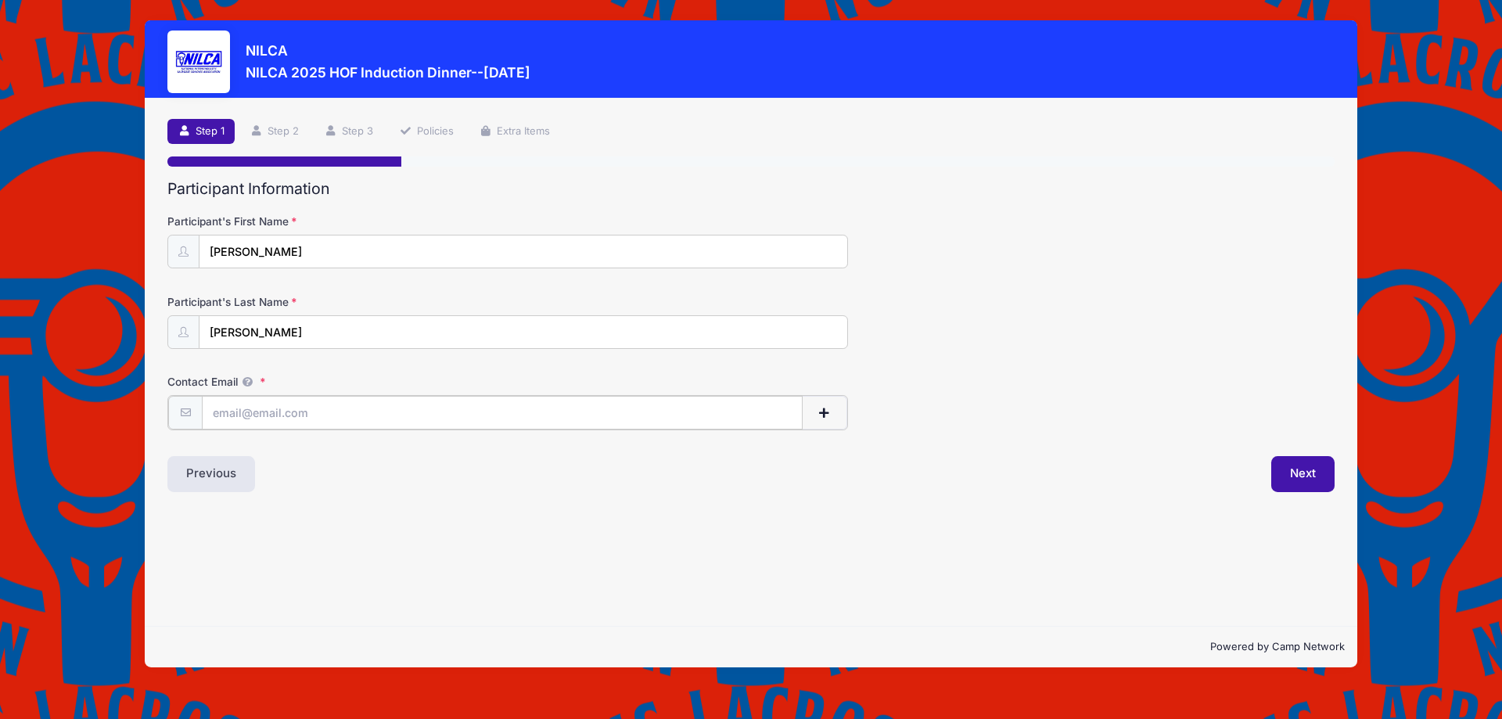
click at [303, 405] on input "Contact Email" at bounding box center [502, 413] width 601 height 34
type input "[EMAIL_ADDRESS][DOMAIN_NAME]"
click at [1301, 470] on button "Next" at bounding box center [1303, 473] width 63 height 36
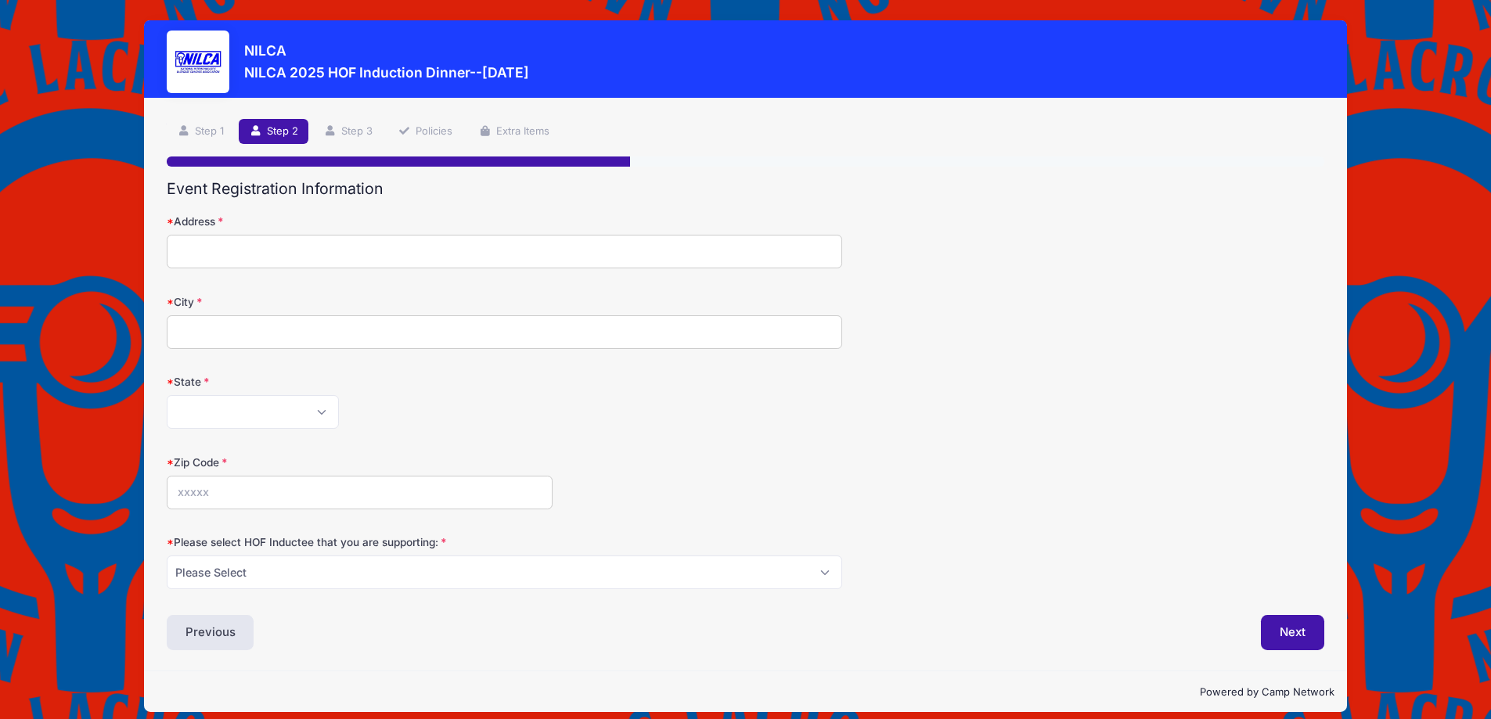
click at [219, 256] on input "Address" at bounding box center [504, 252] width 675 height 34
type input "8102 LaSalle Road"
type input "Towson"
select select "MD"
type input "21286"
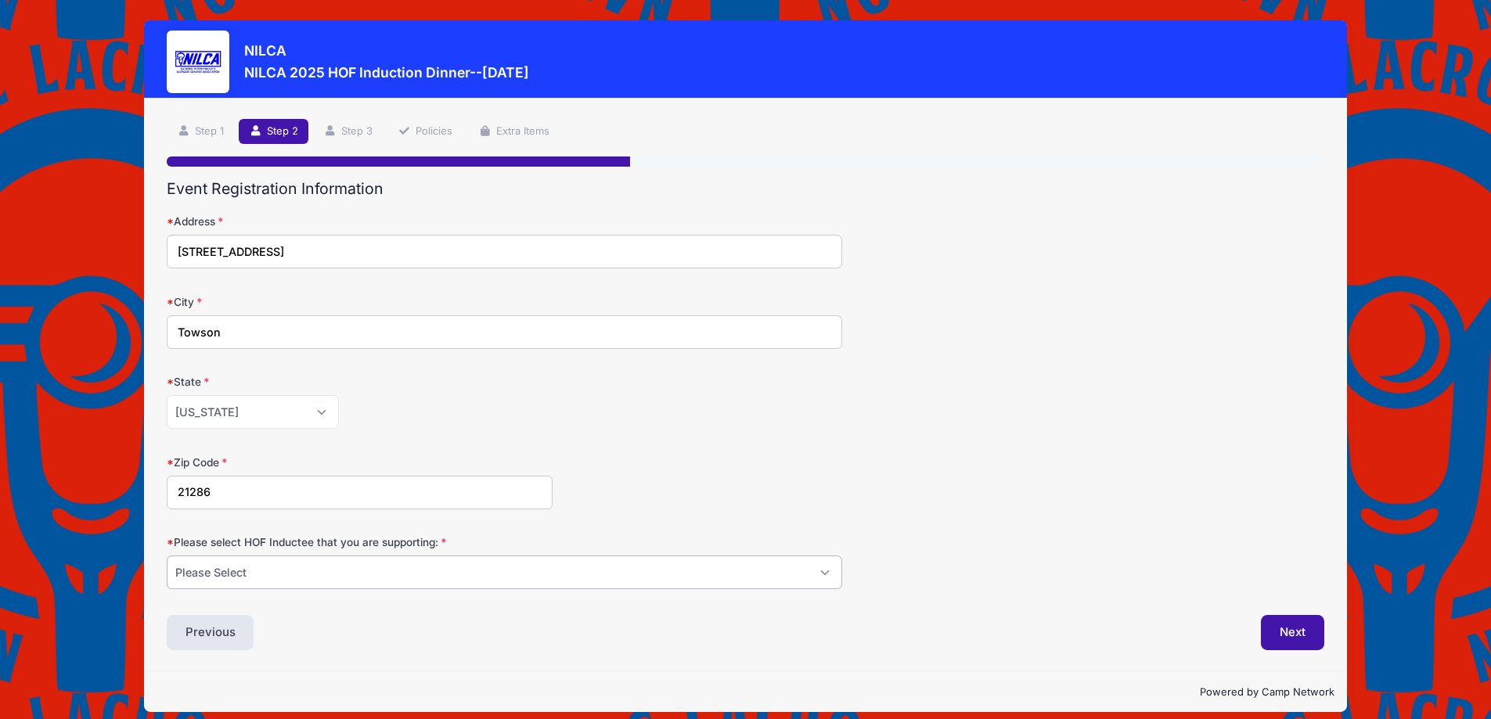
click at [330, 577] on select "Please Select Dennis Bonn Charlie Burch Mike Delia Steve Finnell Bryan Kelly Ke…" at bounding box center [504, 573] width 675 height 34
select select "[PERSON_NAME]"
click at [167, 556] on select "Please Select [PERSON_NAME] [PERSON_NAME] [PERSON_NAME] [PERSON_NAME] [PERSON_N…" at bounding box center [504, 573] width 675 height 34
click at [1283, 636] on button "Next" at bounding box center [1292, 633] width 63 height 36
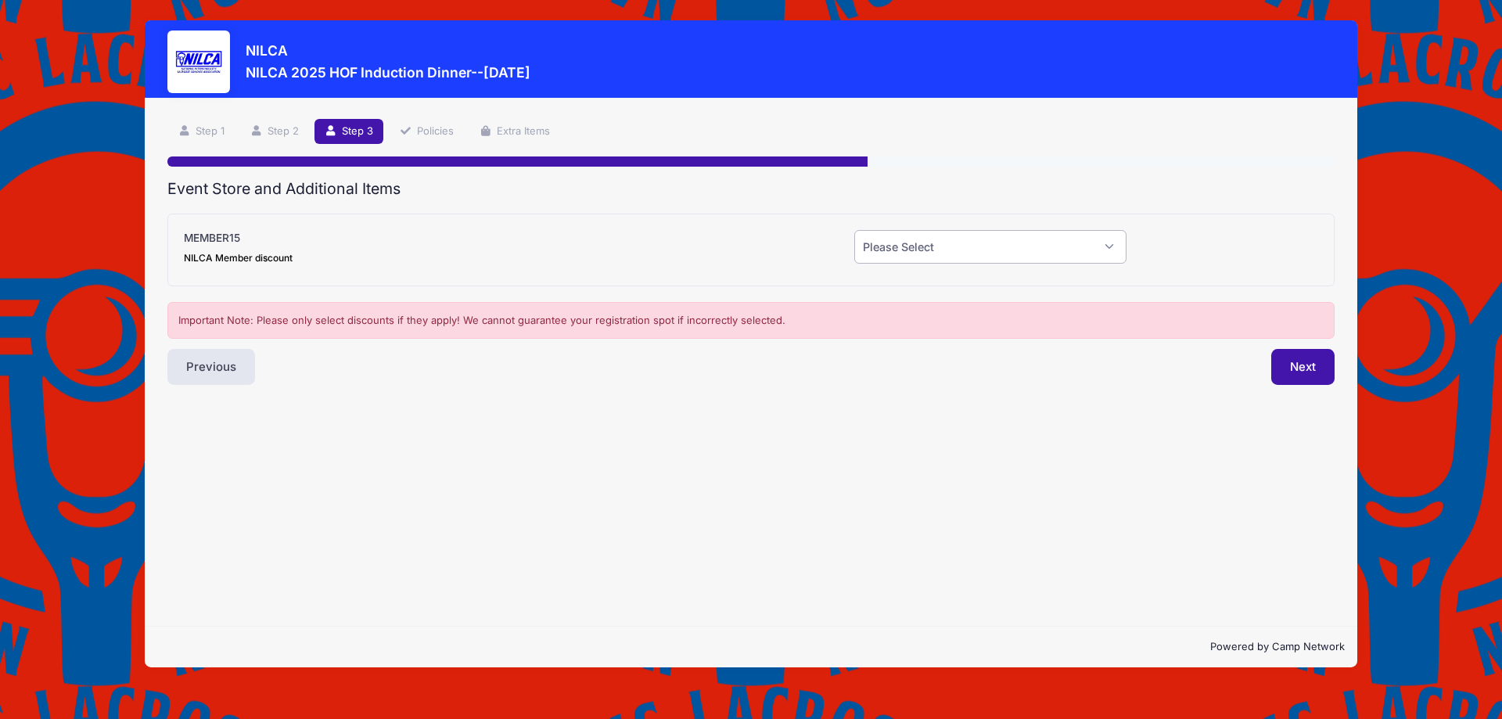
click at [897, 251] on select "Please Select Yes (-$15.00) No" at bounding box center [991, 247] width 272 height 34
select select "0"
click at [855, 230] on select "Please Select Yes (-$15.00) No" at bounding box center [991, 247] width 272 height 34
click at [1306, 363] on button "Next" at bounding box center [1303, 367] width 63 height 36
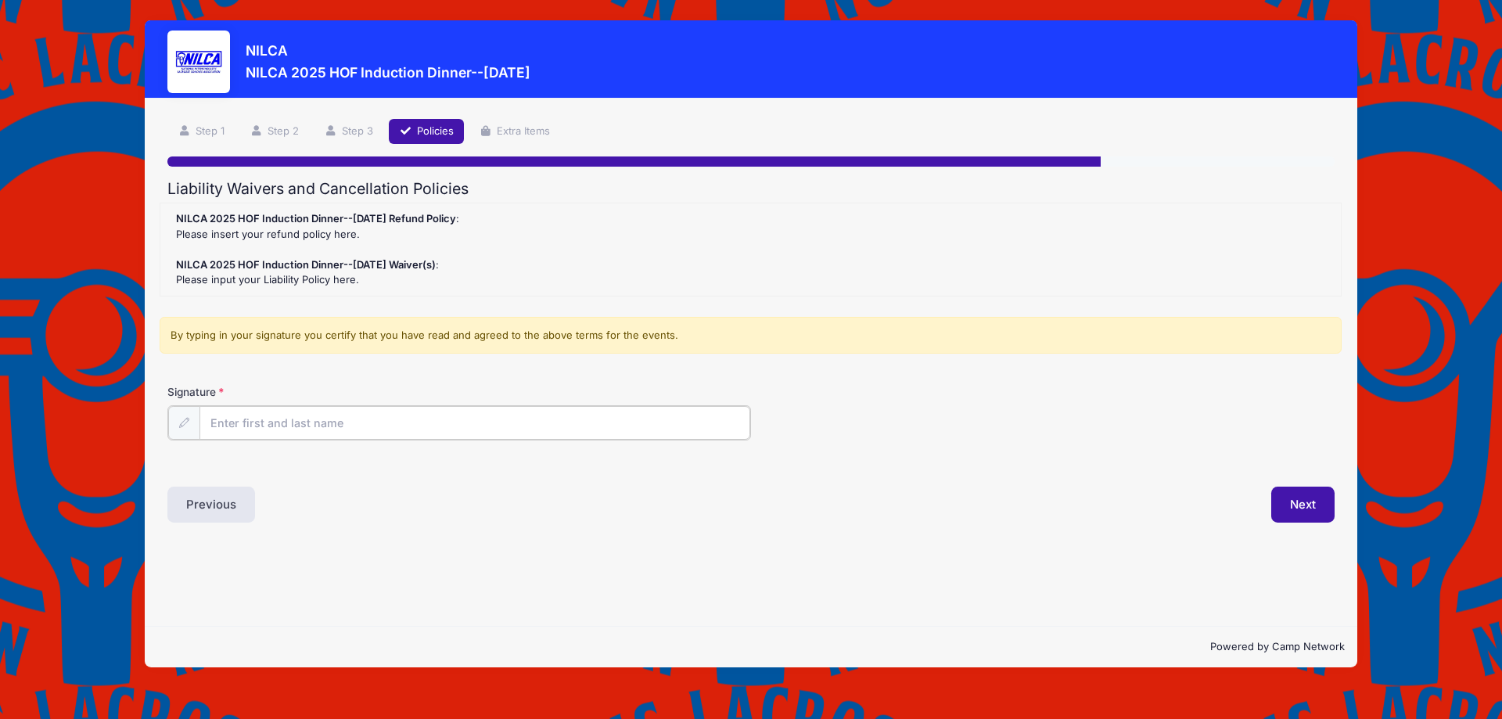
click at [408, 427] on input "Signature" at bounding box center [475, 423] width 551 height 34
type input "[PERSON_NAME]"
click at [1302, 507] on button "Next" at bounding box center [1303, 503] width 63 height 36
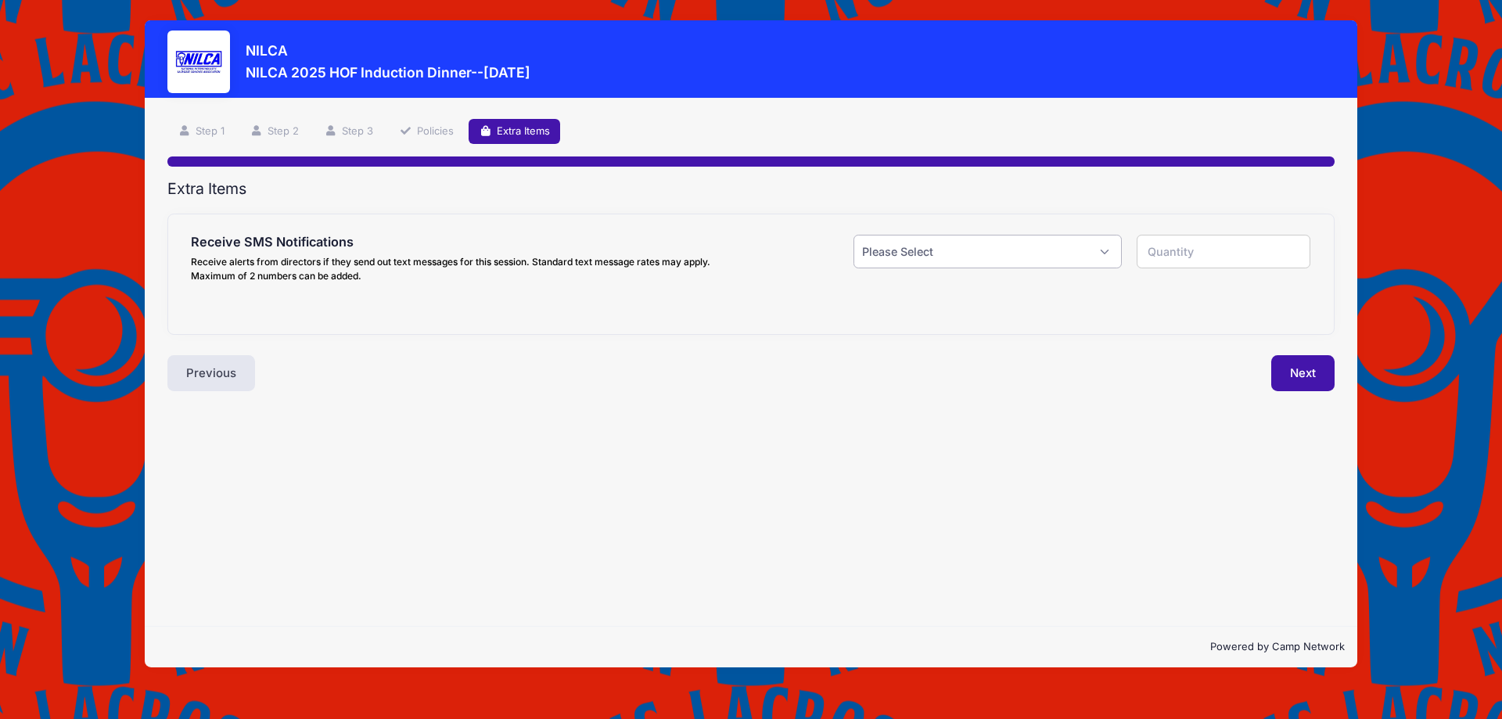
click at [889, 262] on select "Please Select Yes ($0.00) No" at bounding box center [988, 252] width 268 height 34
select select "0"
click at [854, 235] on select "Please Select Yes ($0.00) No" at bounding box center [988, 252] width 268 height 34
type input "0"
click at [1013, 261] on select "Please Select Yes ($0.00) No" at bounding box center [988, 252] width 268 height 34
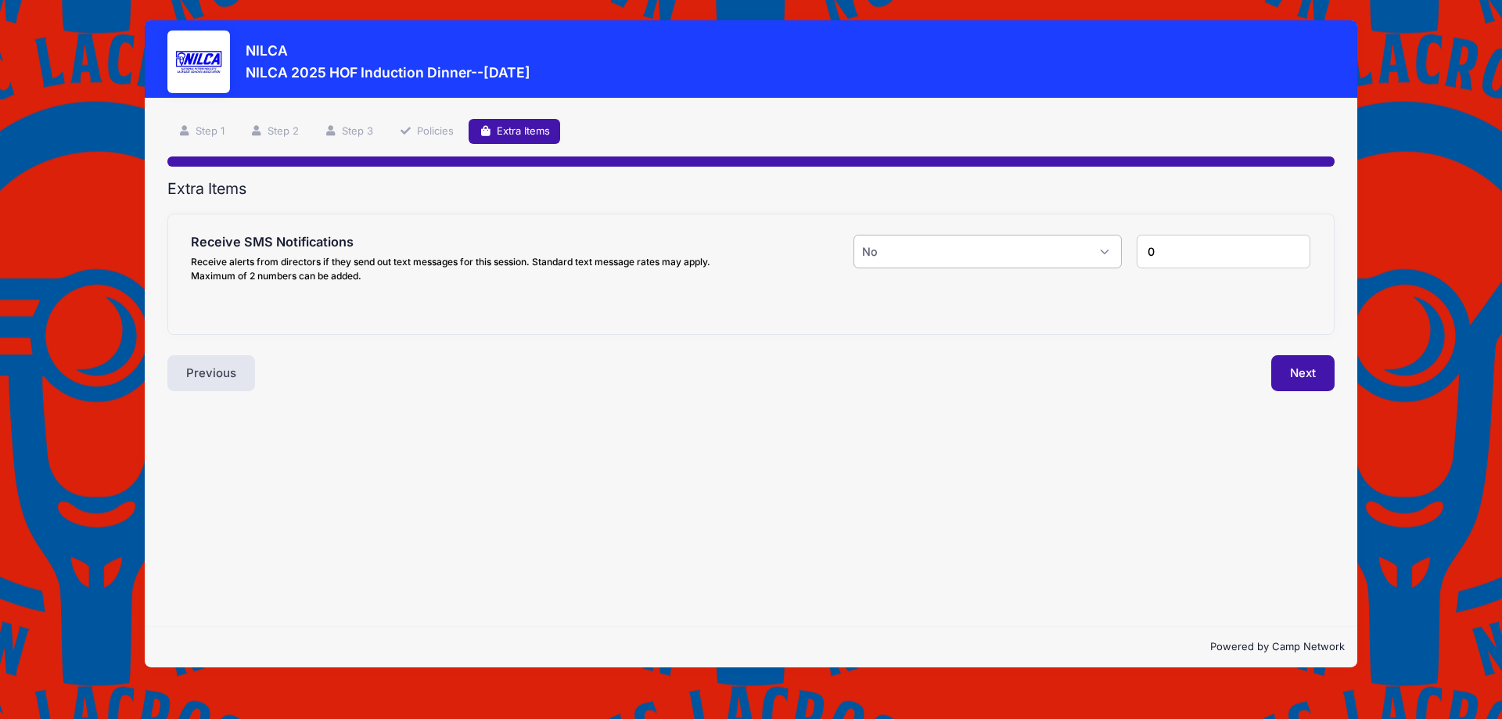
select select "1"
click at [854, 235] on select "Please Select Yes ($0.00) No" at bounding box center [988, 252] width 268 height 34
type input "1"
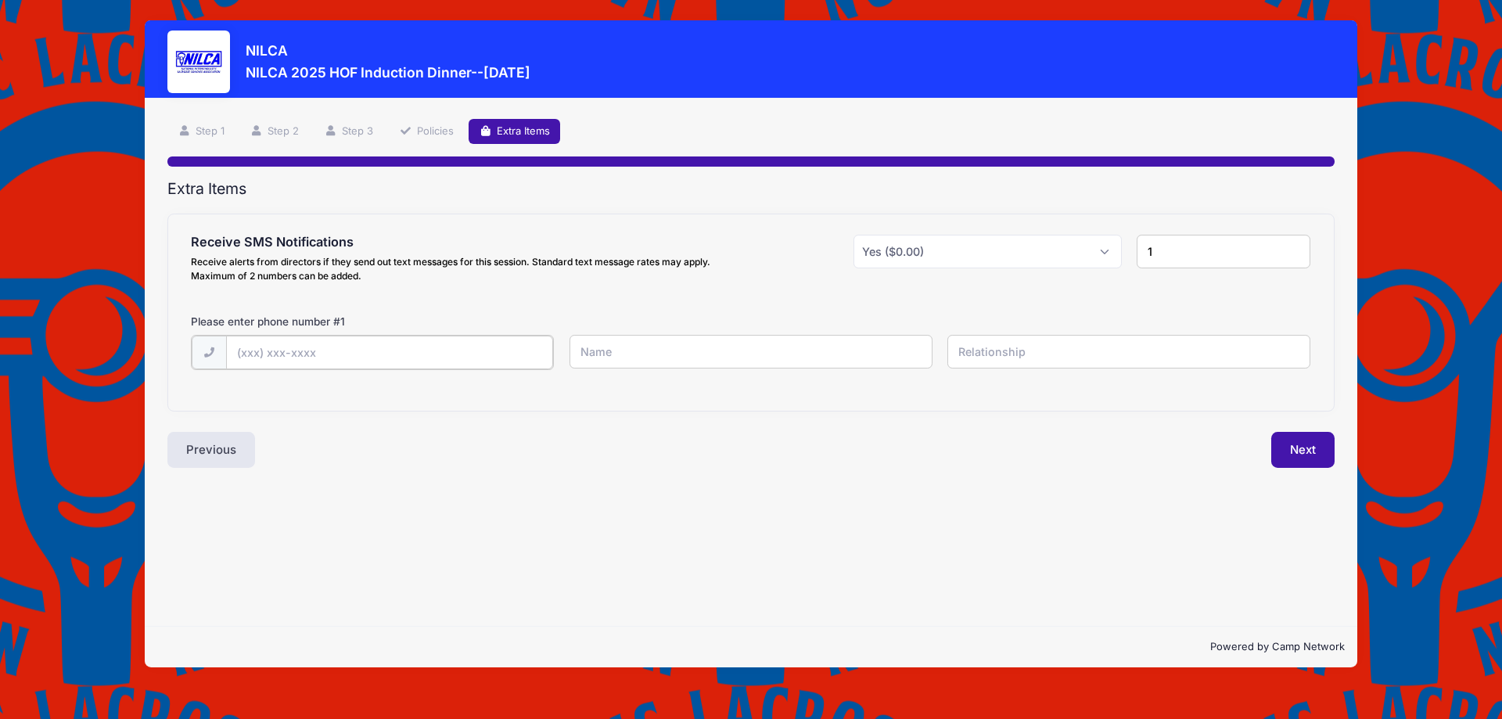
click at [342, 353] on input "text" at bounding box center [390, 353] width 328 height 34
type input "(443) 841-4960"
click at [627, 340] on input "text" at bounding box center [751, 352] width 363 height 34
type input "[PERSON_NAME]"
click at [1034, 352] on input "text" at bounding box center [1129, 352] width 363 height 34
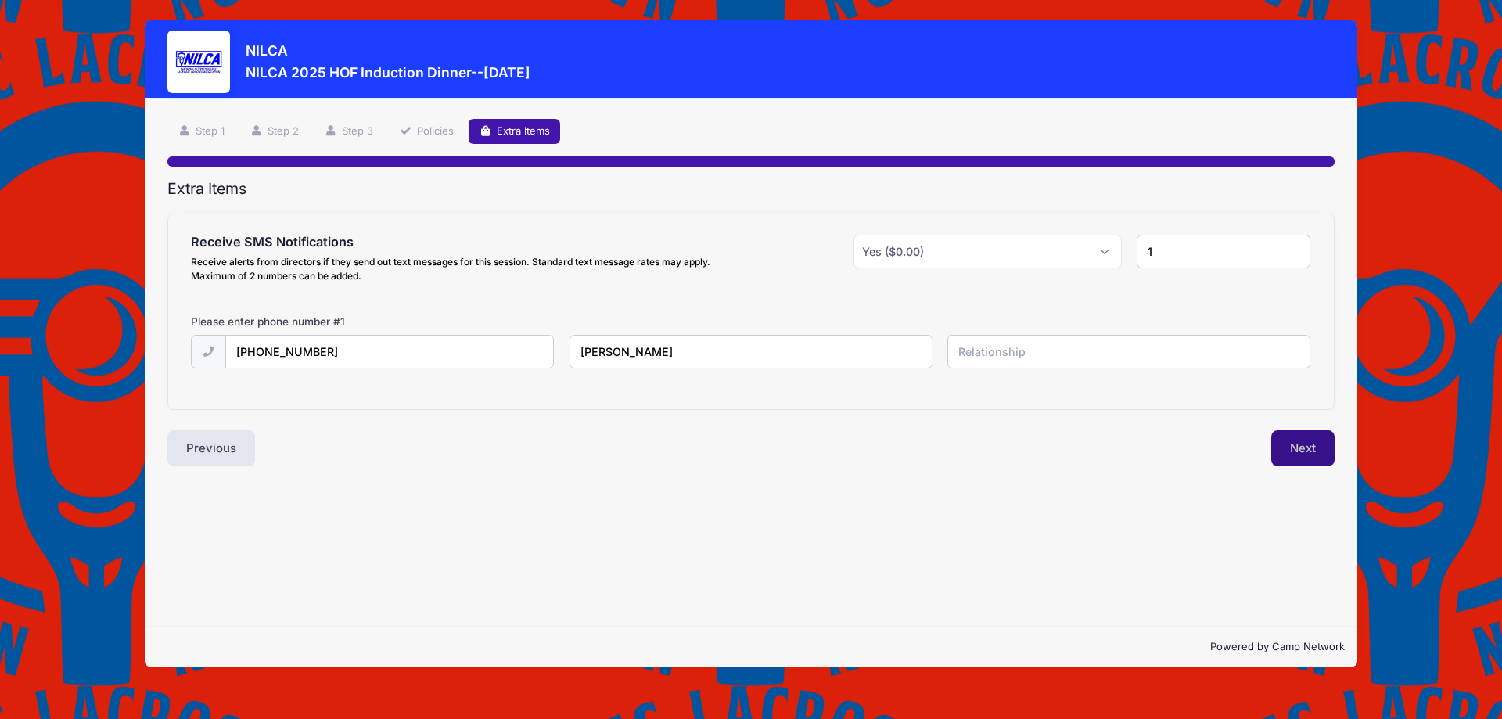
click at [1290, 452] on button "Next" at bounding box center [1303, 448] width 63 height 36
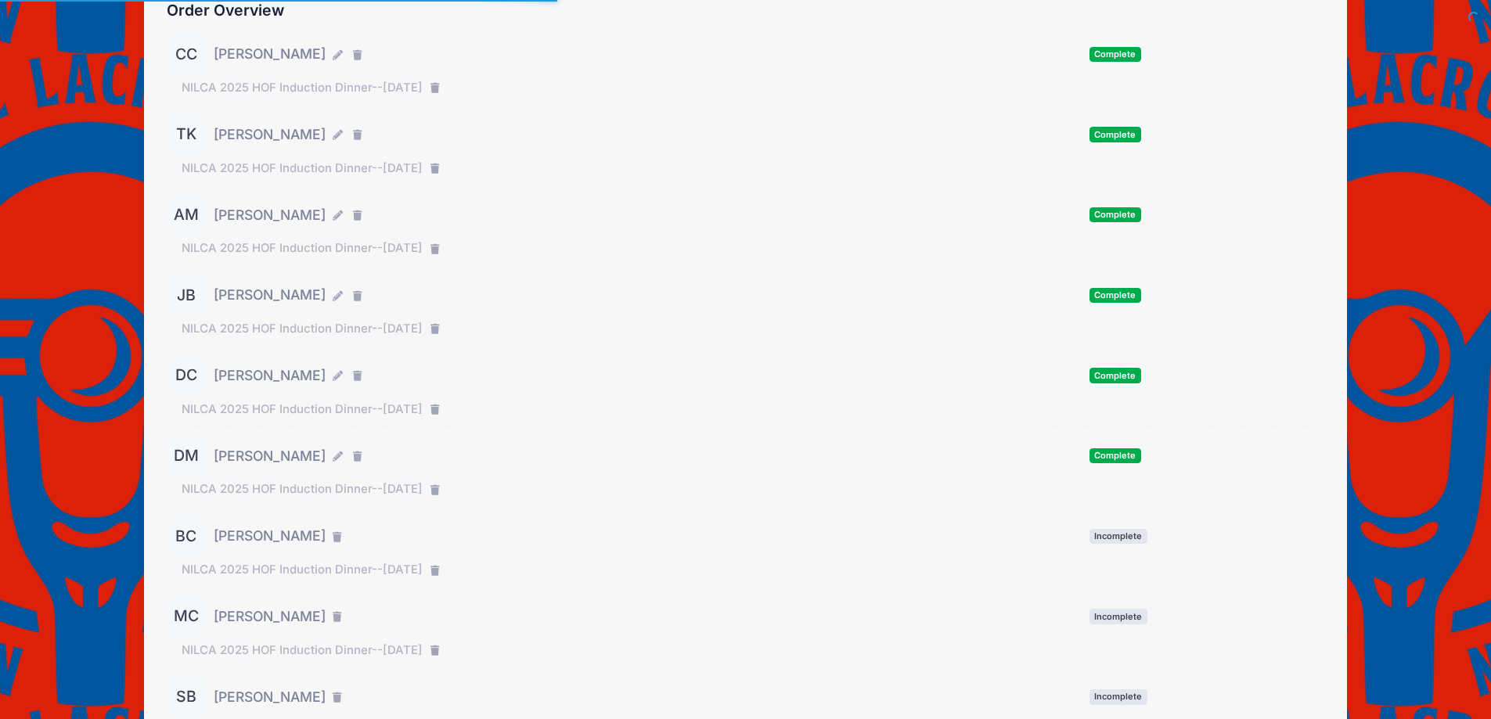
scroll to position [275, 0]
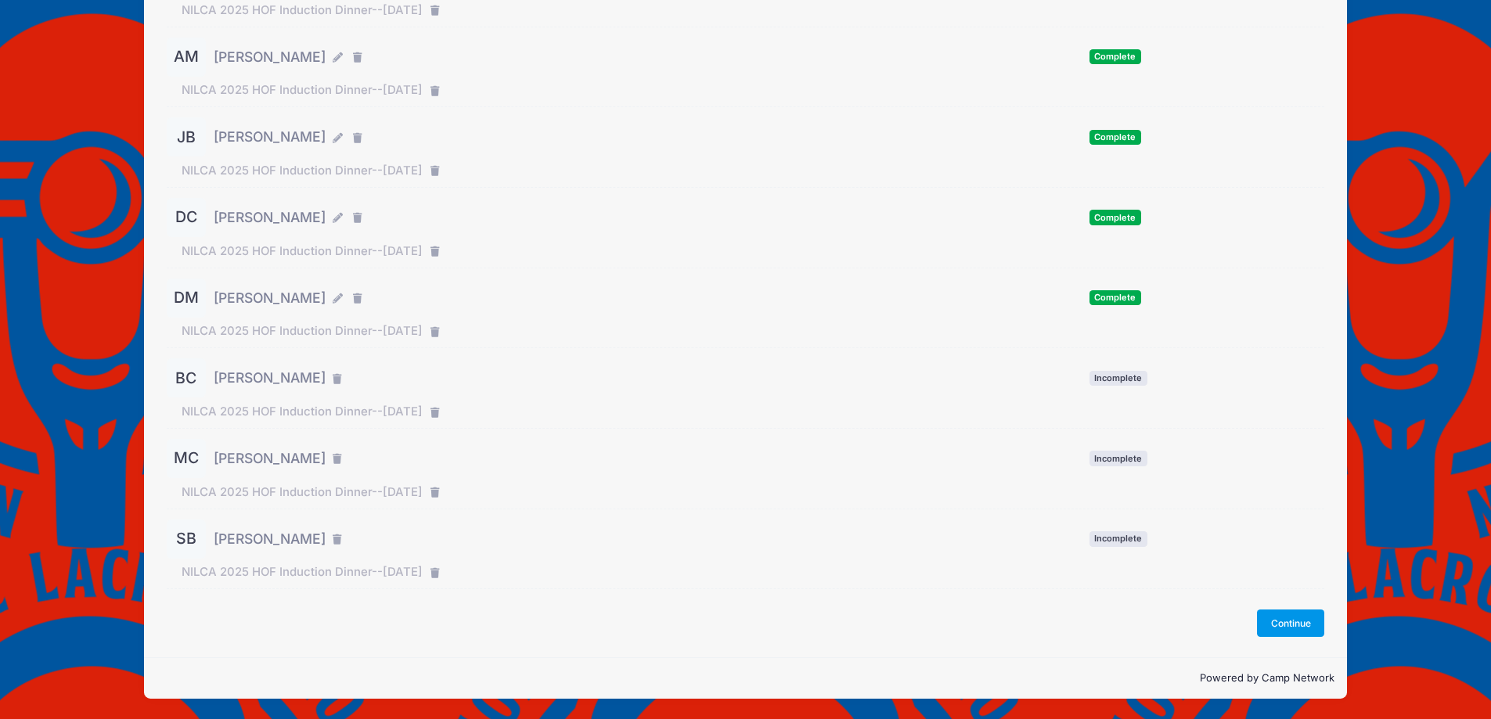
click at [1283, 624] on button "Continue" at bounding box center [1290, 623] width 67 height 27
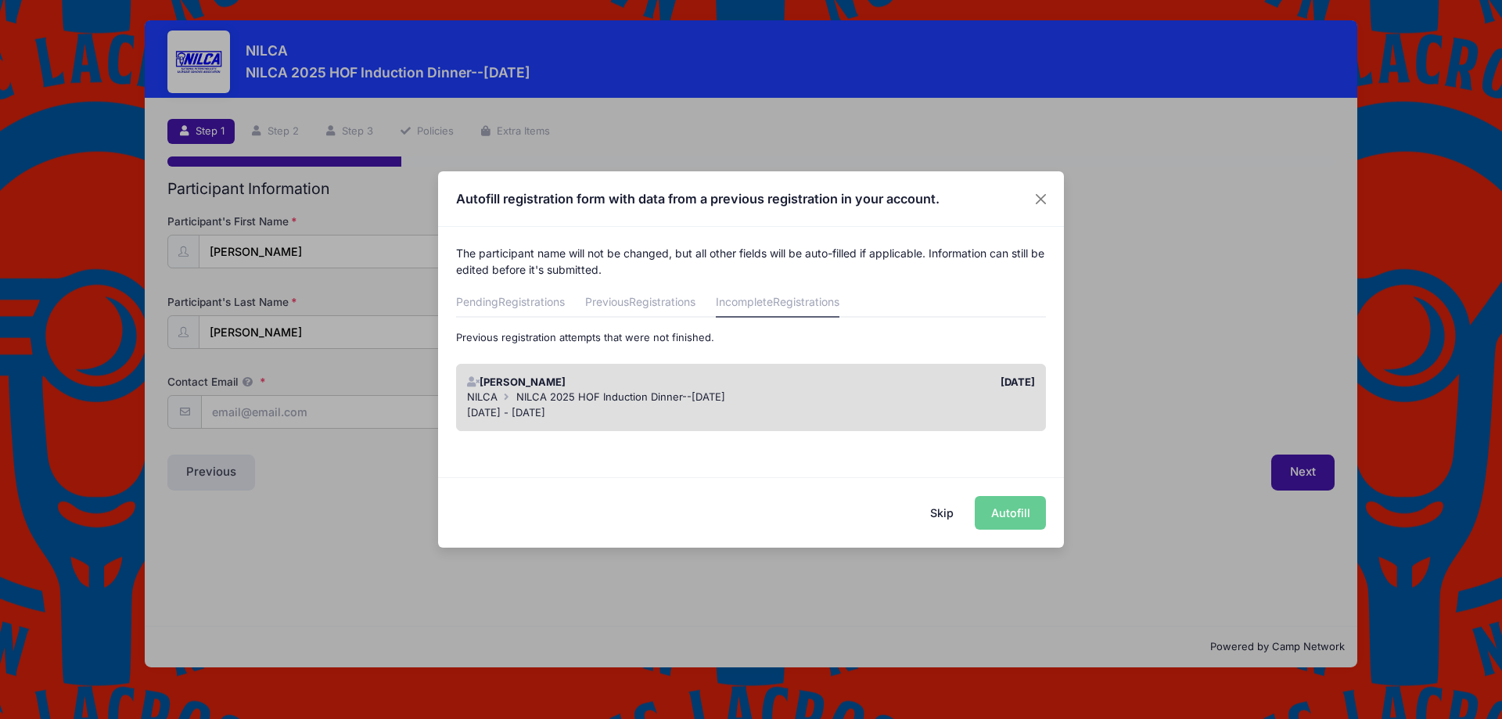
click at [939, 521] on button "Skip" at bounding box center [943, 513] width 56 height 34
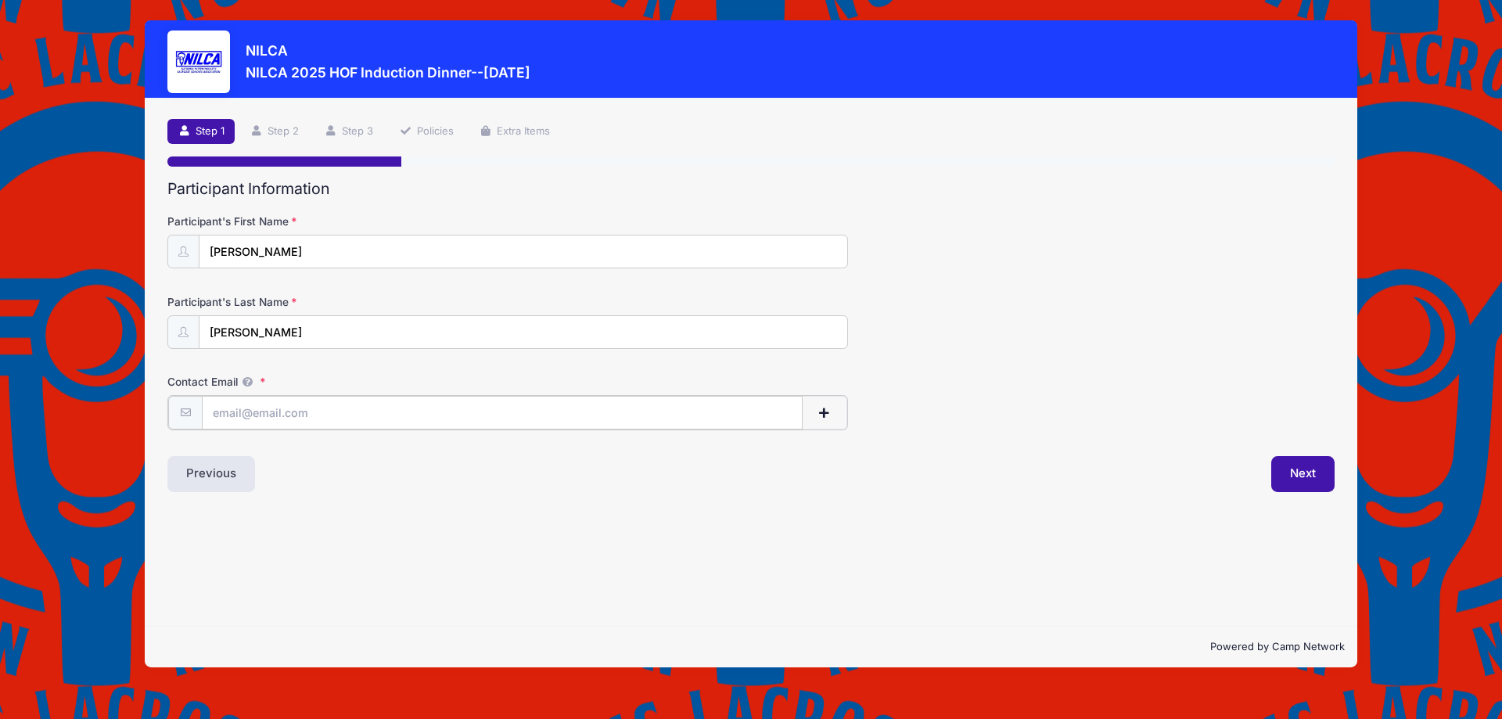
click at [219, 418] on input "Contact Email" at bounding box center [502, 413] width 601 height 34
type input "brendan@ecdlax.com"
click at [1303, 473] on button "Next" at bounding box center [1303, 473] width 63 height 36
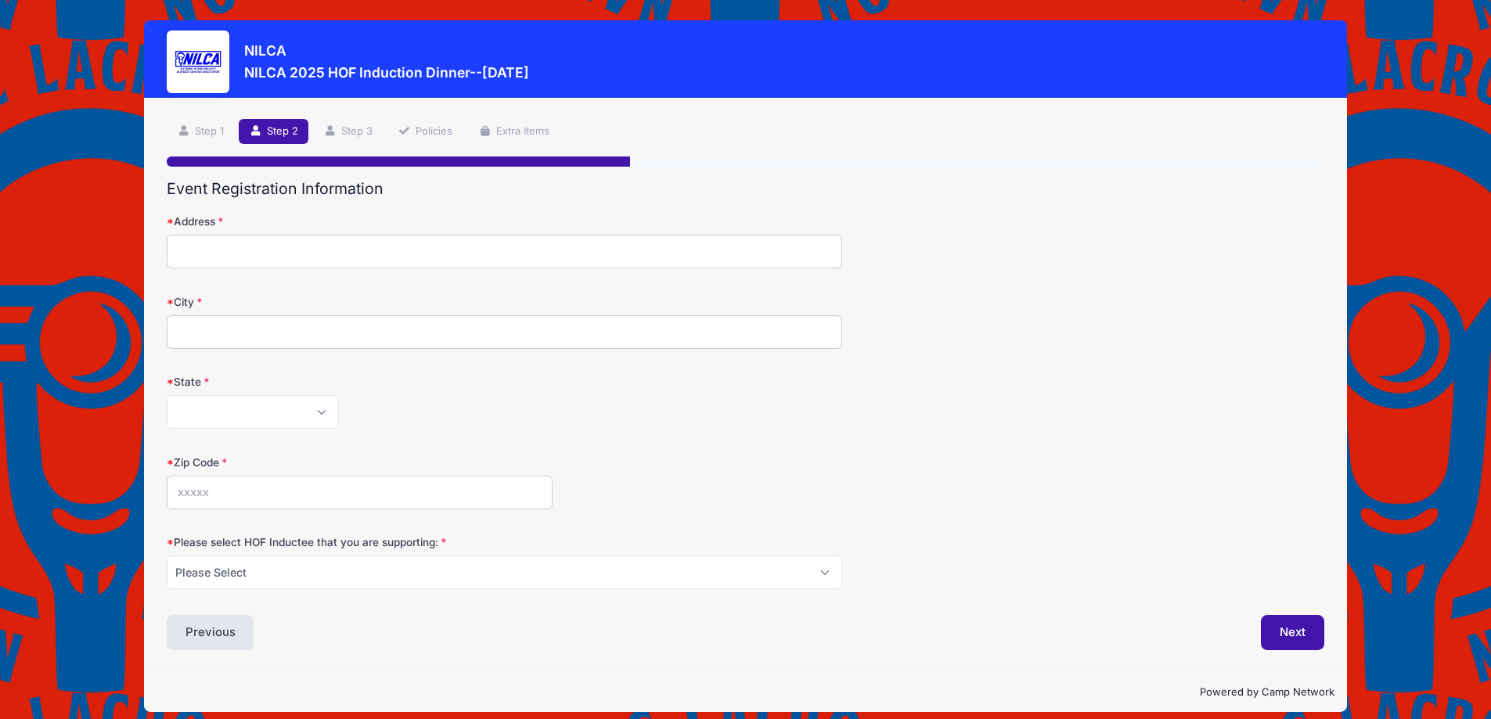
click at [306, 254] on input "Address" at bounding box center [504, 252] width 675 height 34
type input "8102 LaSalle Road"
type input "Towson"
select select "MD"
type input "21286"
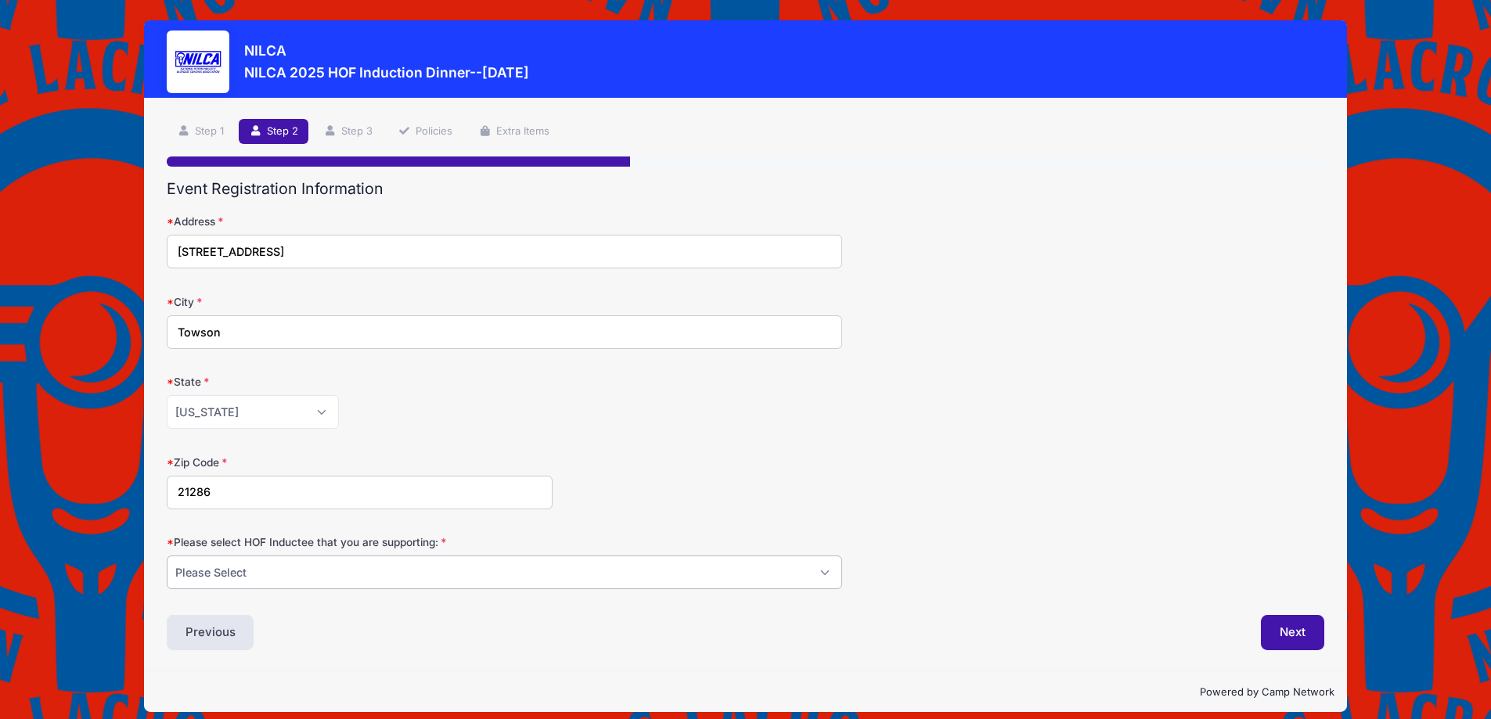
click at [270, 564] on select "Please Select Dennis Bonn Charlie Burch Mike Delia Steve Finnell Bryan Kelly Ke…" at bounding box center [504, 573] width 675 height 34
select select "Bryan Kelly"
click at [167, 556] on select "Please Select Dennis Bonn Charlie Burch Mike Delia Steve Finnell Bryan Kelly Ke…" at bounding box center [504, 573] width 675 height 34
click at [1293, 628] on button "Next" at bounding box center [1292, 633] width 63 height 36
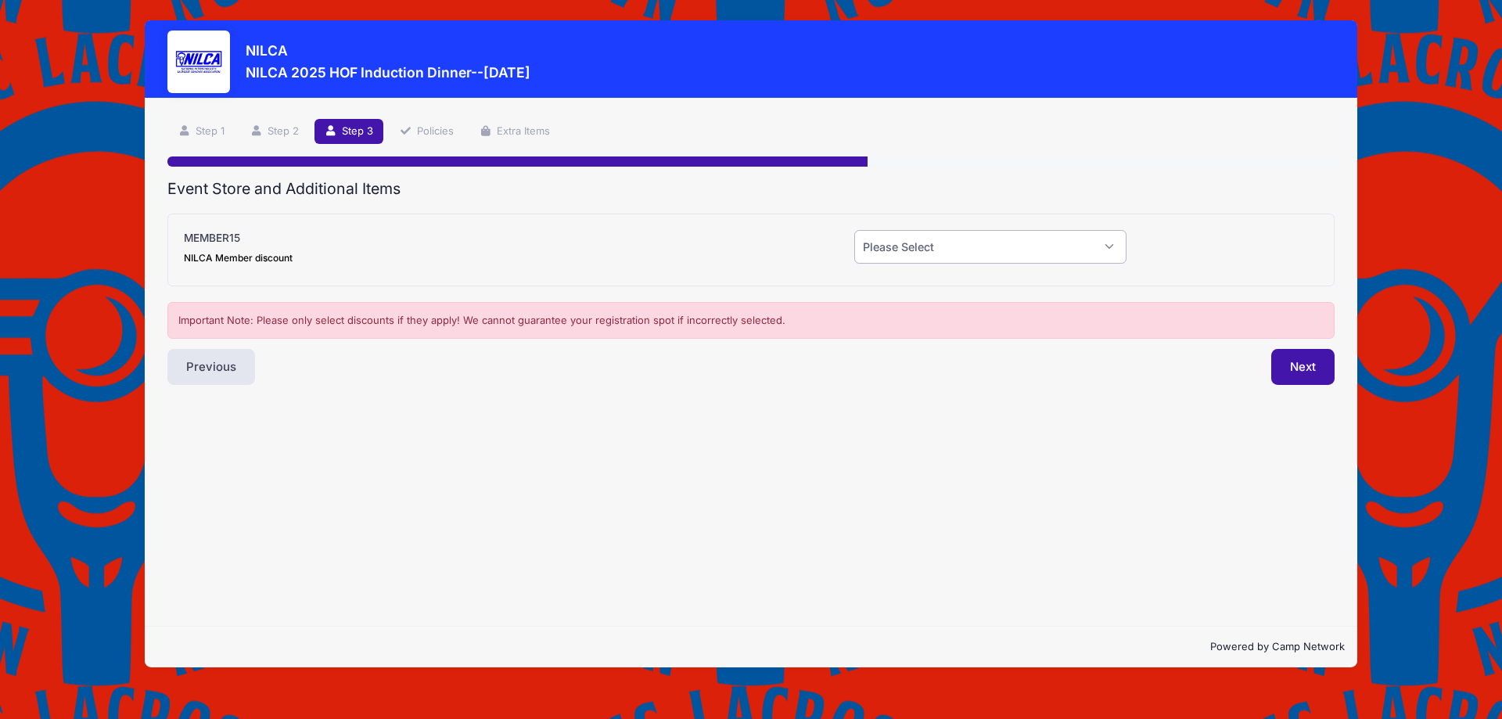
click at [883, 250] on select "Please Select Yes (-$15.00) No" at bounding box center [991, 247] width 272 height 34
select select "0"
click at [855, 230] on select "Please Select Yes (-$15.00) No" at bounding box center [991, 247] width 272 height 34
click at [1297, 373] on button "Next" at bounding box center [1303, 367] width 63 height 36
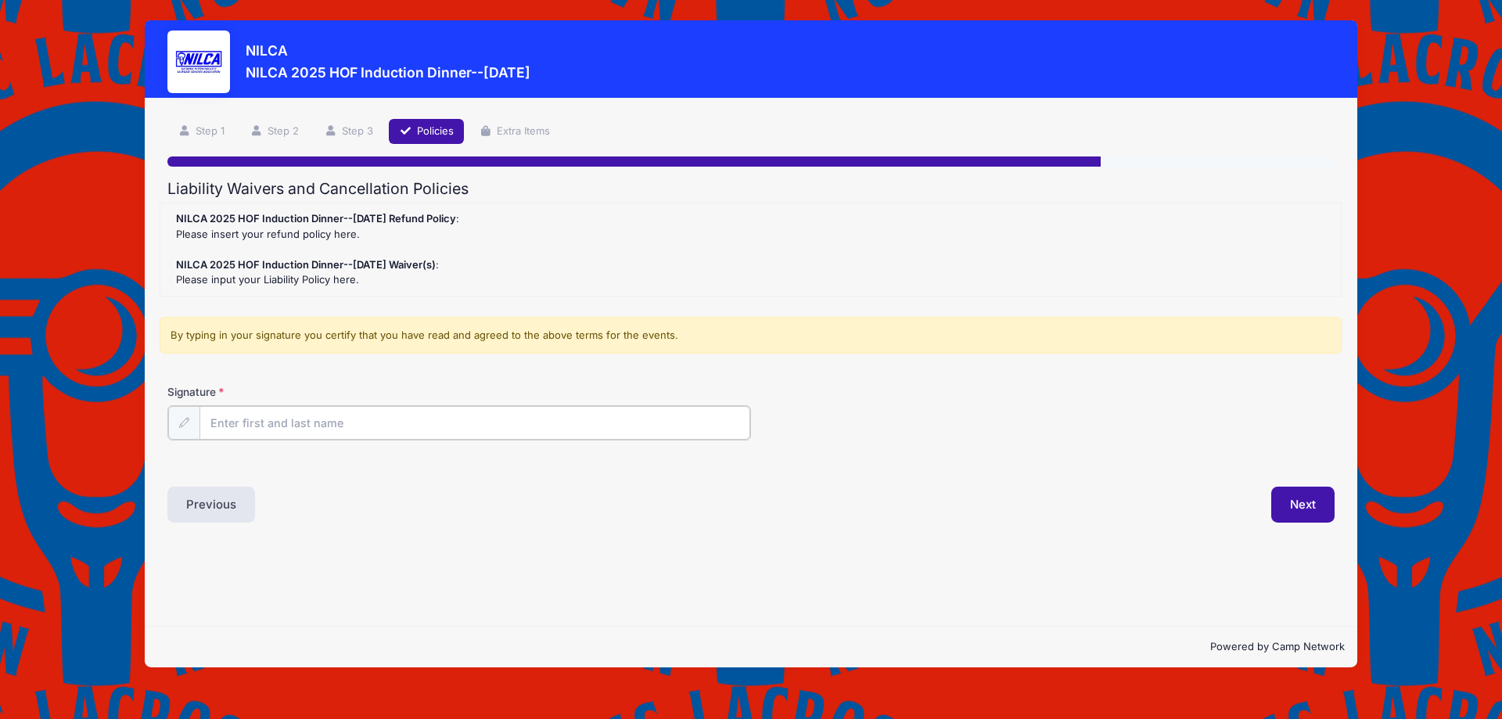
click at [441, 431] on input "Signature" at bounding box center [475, 423] width 551 height 34
type input "[PERSON_NAME]"
click at [1312, 513] on button "Next" at bounding box center [1303, 503] width 63 height 36
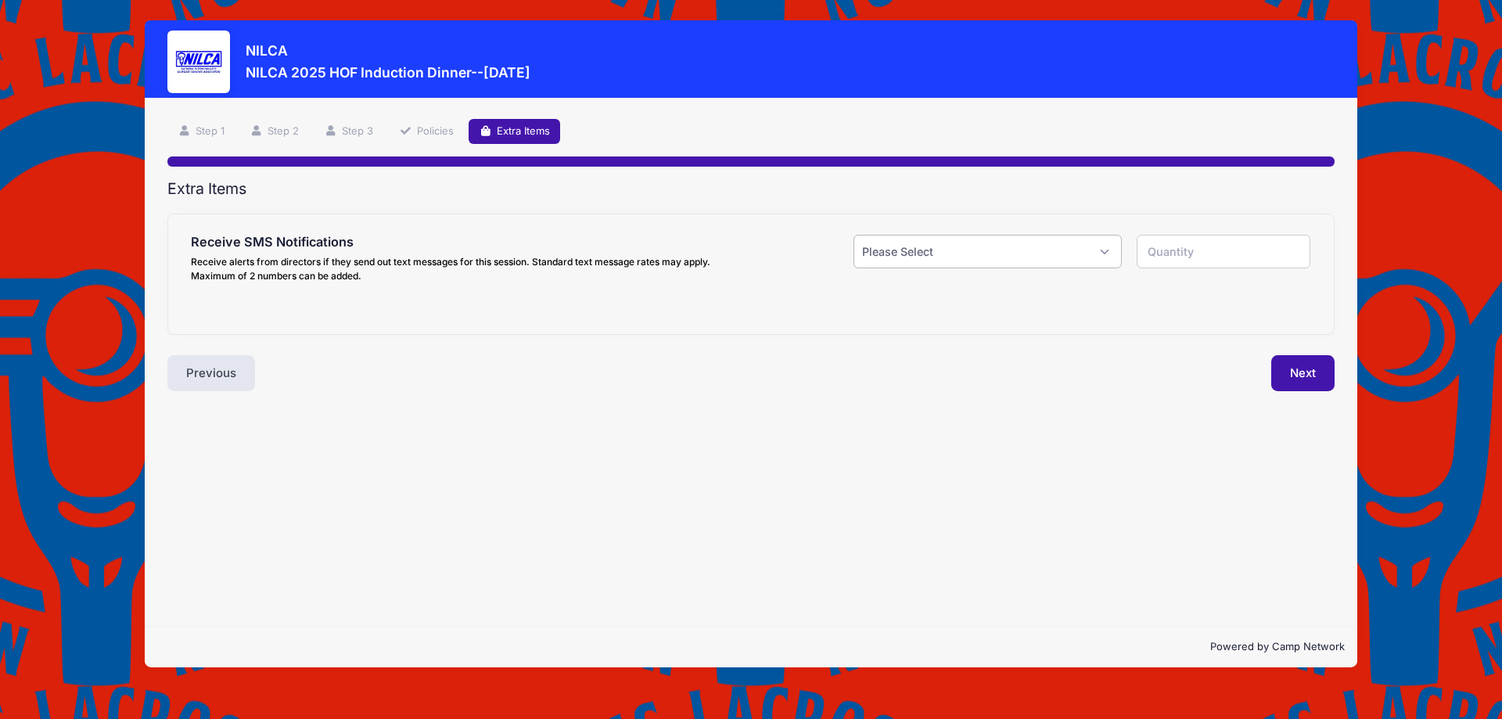
click at [898, 242] on select "Please Select Yes ($0.00) No" at bounding box center [988, 252] width 268 height 34
select select "0"
click at [854, 235] on select "Please Select Yes ($0.00) No" at bounding box center [988, 252] width 268 height 34
type input "0"
click at [1317, 380] on button "Next" at bounding box center [1303, 373] width 63 height 36
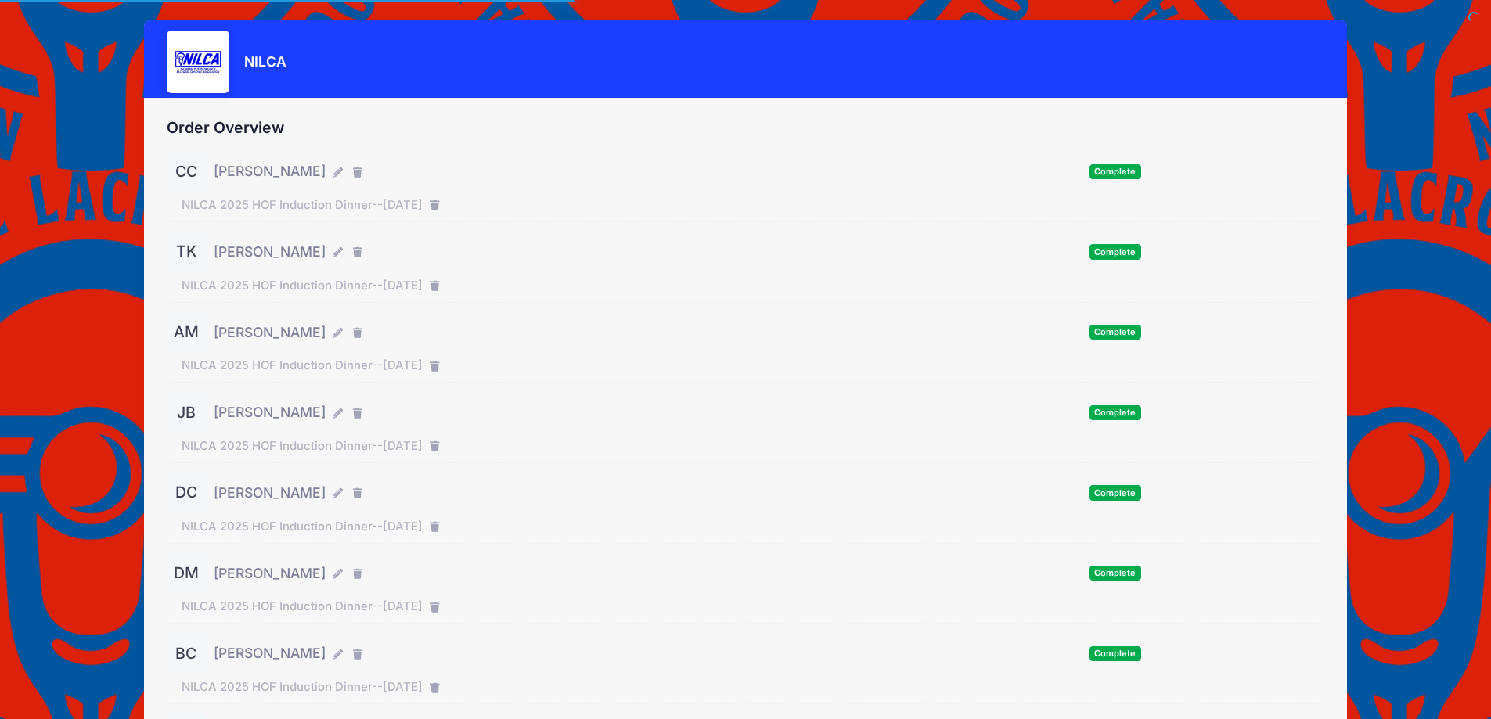
scroll to position [275, 0]
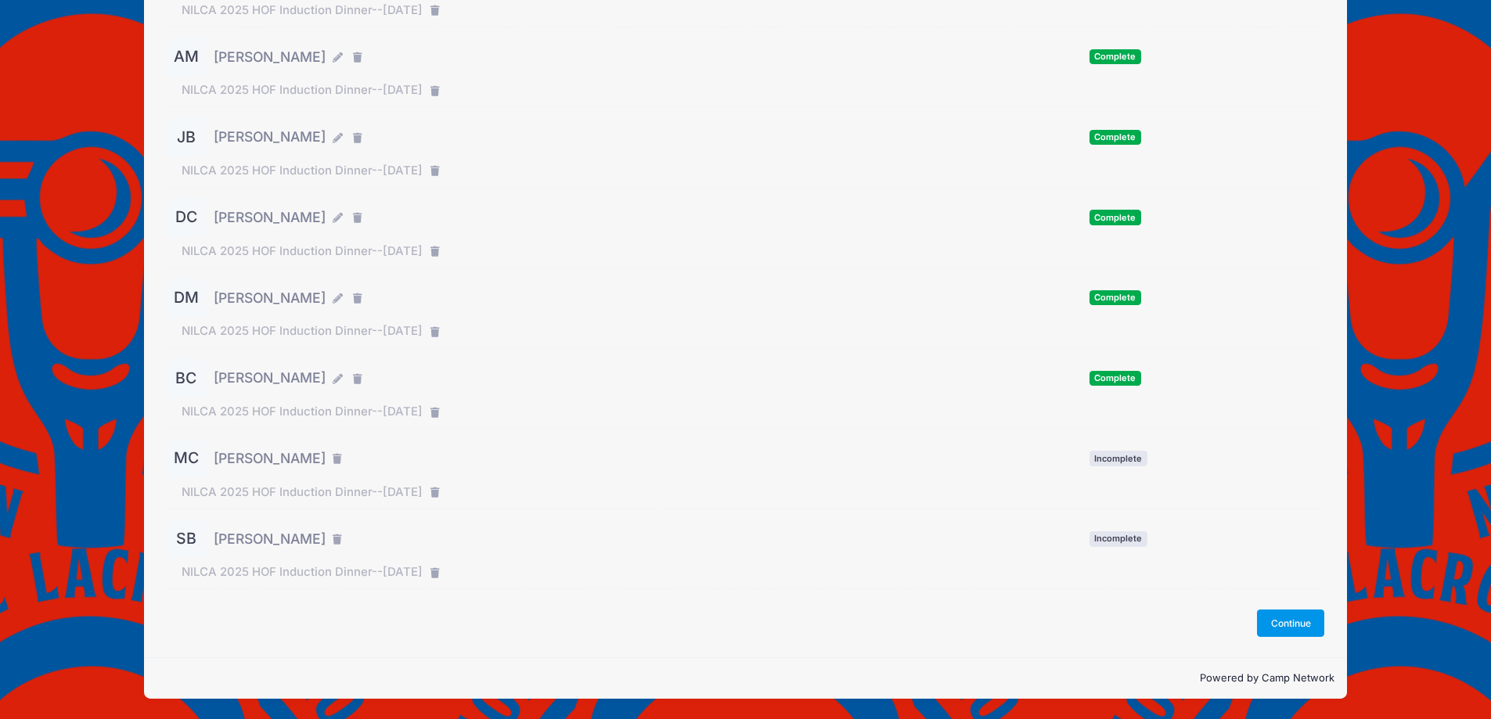
click at [1290, 618] on button "Continue" at bounding box center [1290, 623] width 67 height 27
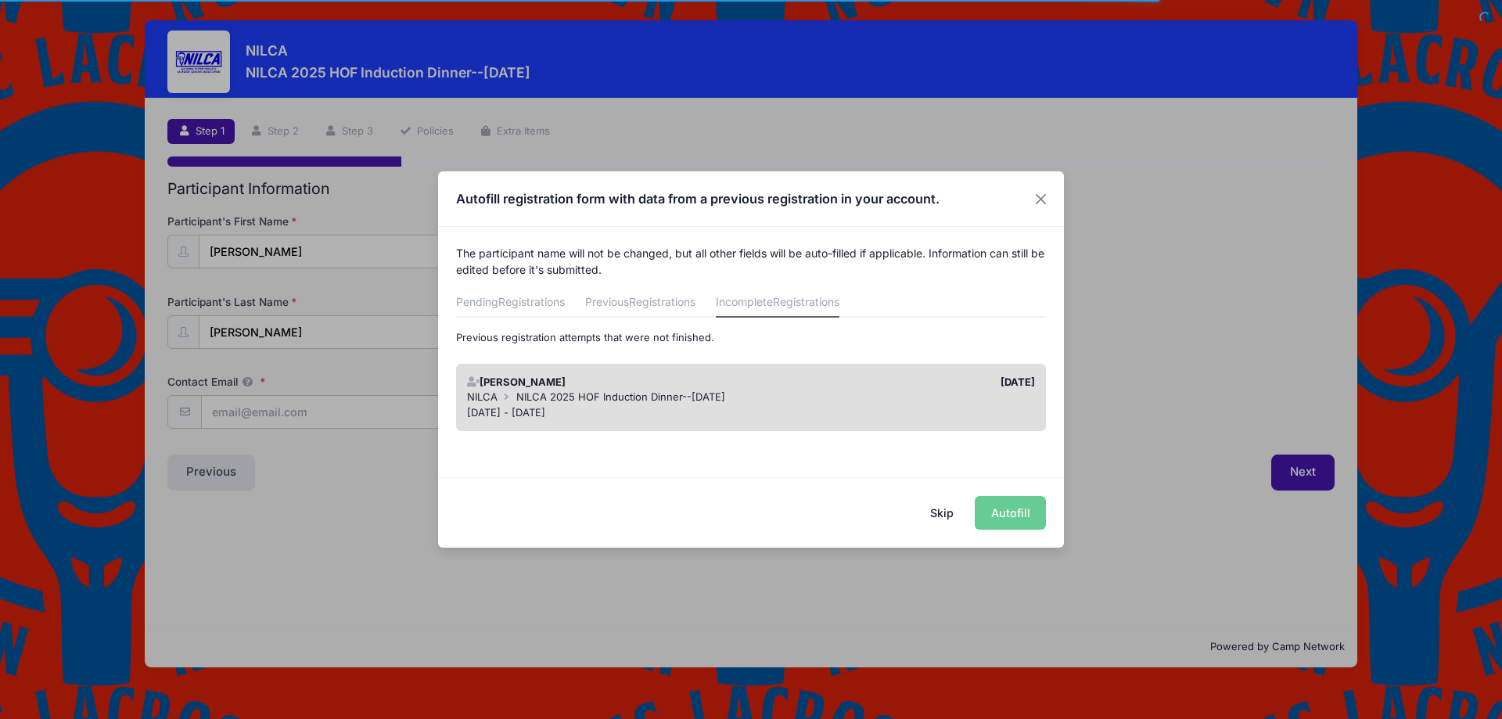
click at [725, 398] on span "NILCA 2025 HOF Induction Dinner--[DATE]" at bounding box center [620, 396] width 209 height 13
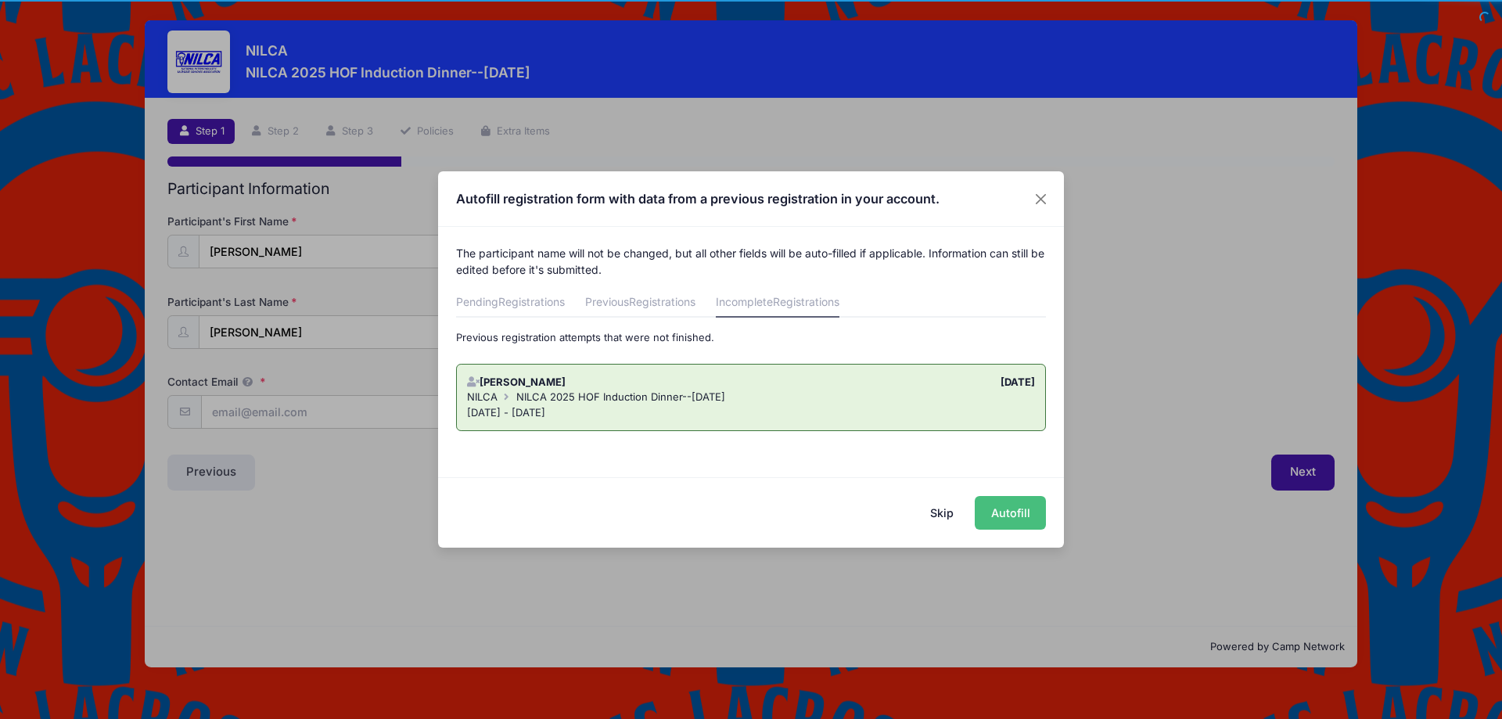
click at [1010, 516] on button "Autofill" at bounding box center [1010, 513] width 71 height 34
type input "matt.s.chadwick19@gmail.com"
type input "8102 LaSalle Road"
type input "Towson"
select select "MD"
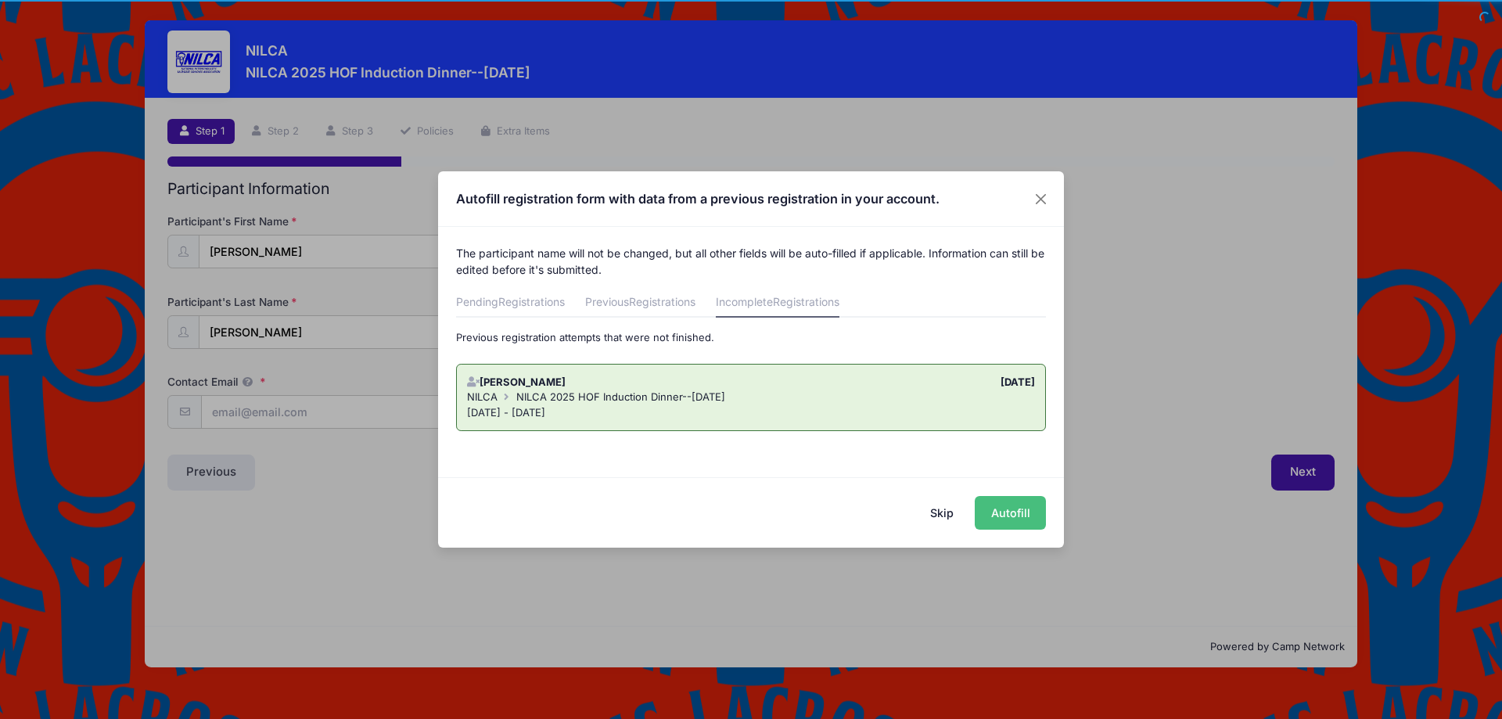
type input "21286"
select select "Bryan Kelly"
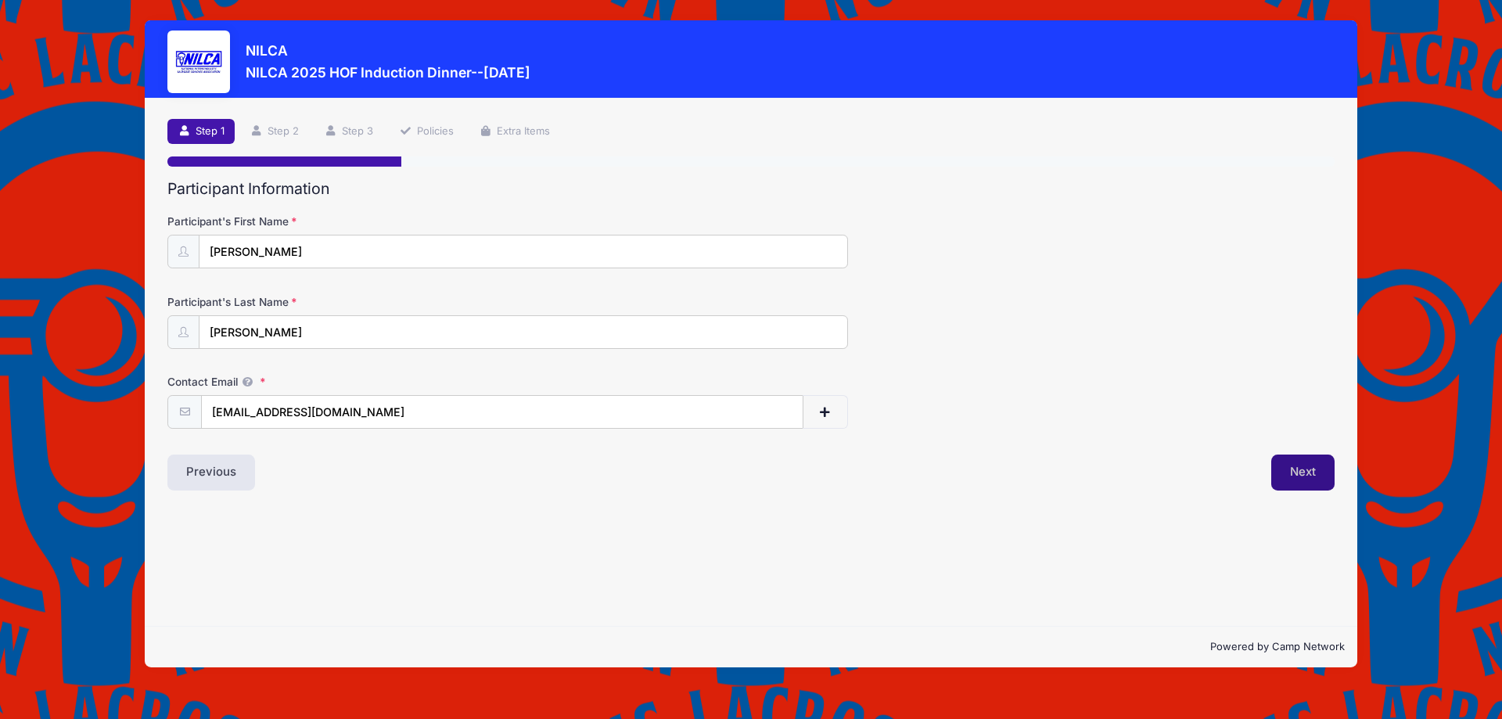
click at [1283, 473] on button "Next" at bounding box center [1303, 473] width 63 height 36
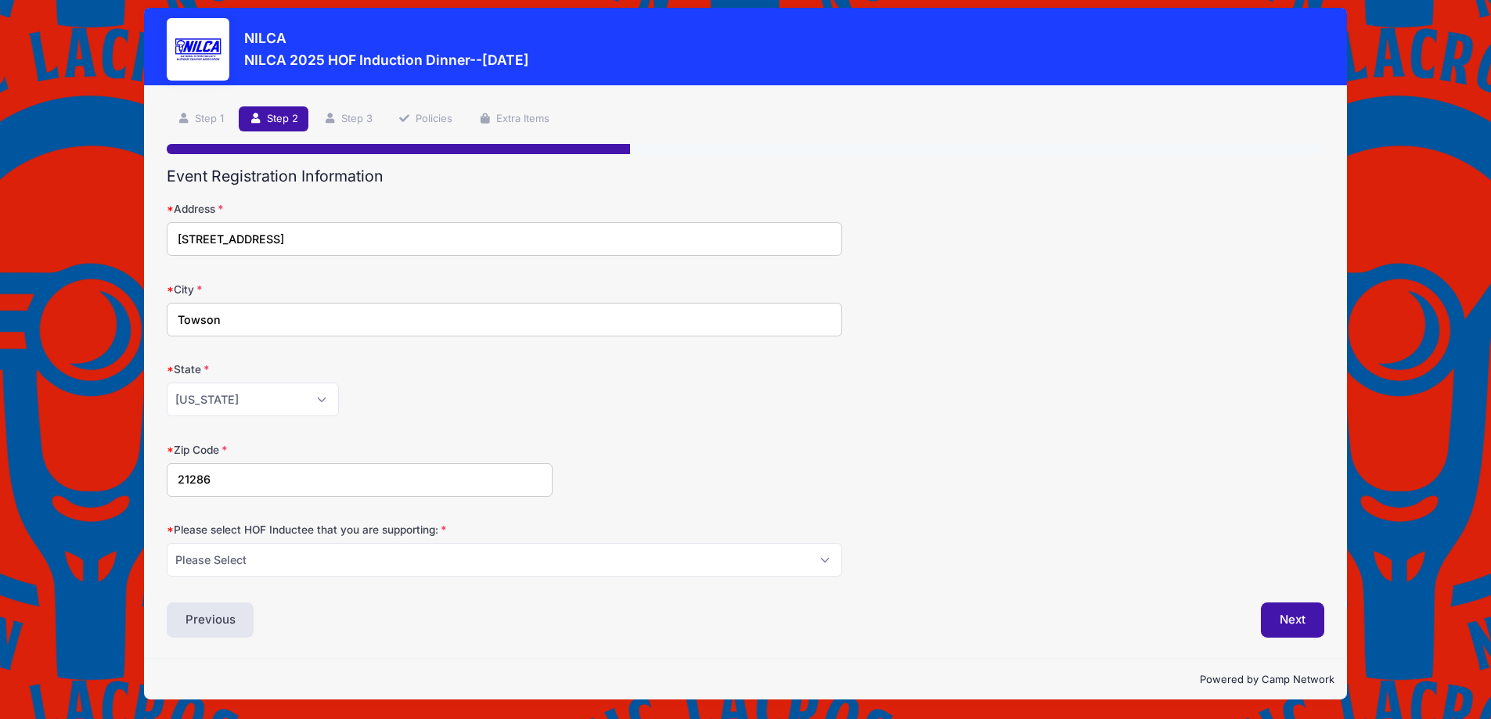
scroll to position [13, 0]
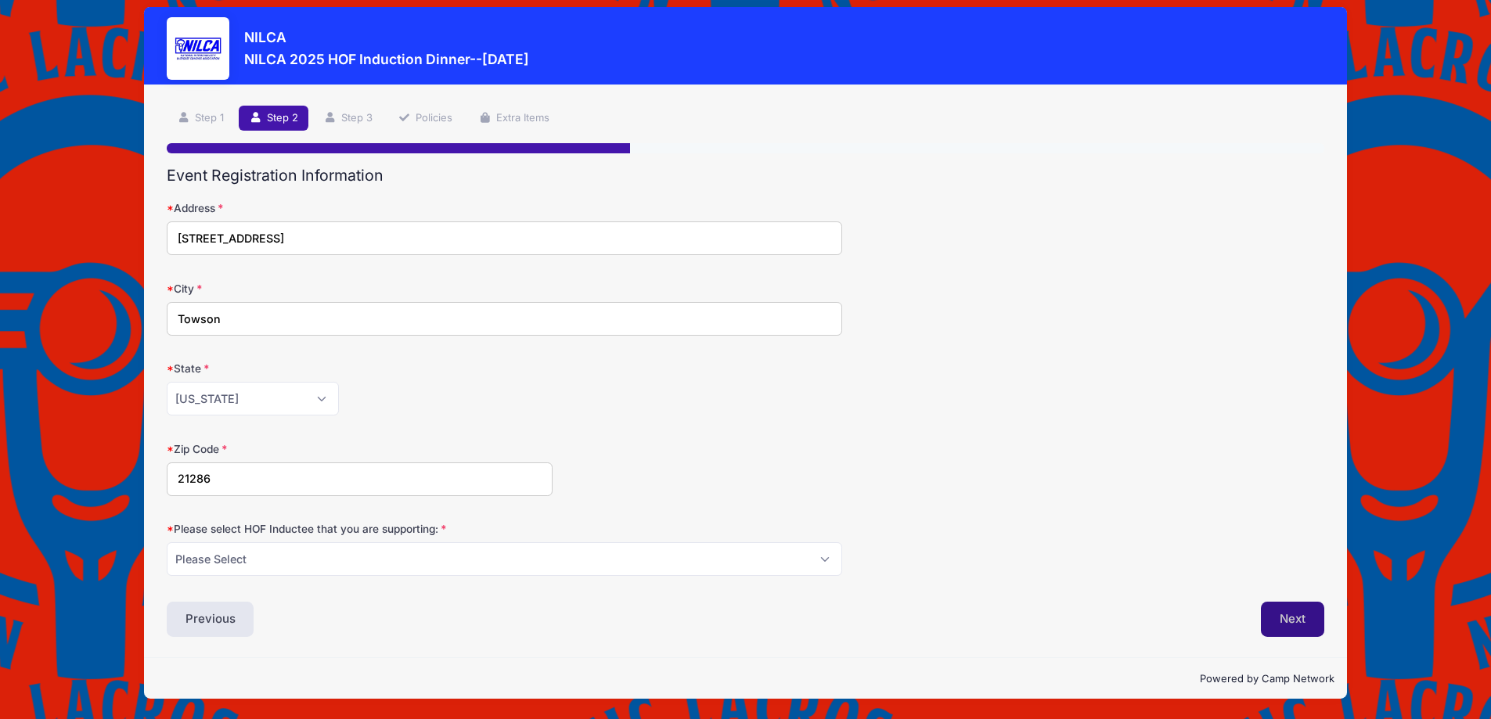
click at [1297, 616] on button "Next" at bounding box center [1292, 620] width 63 height 36
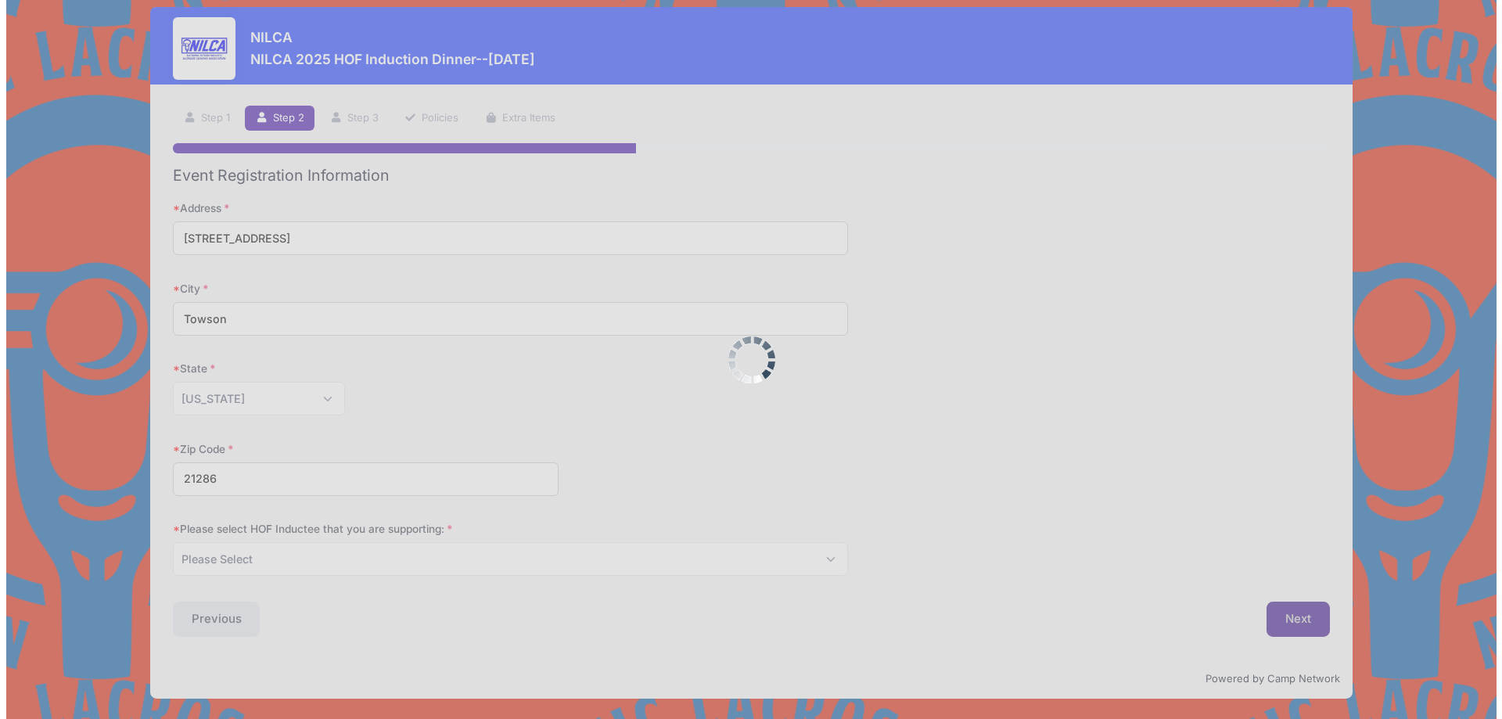
scroll to position [0, 0]
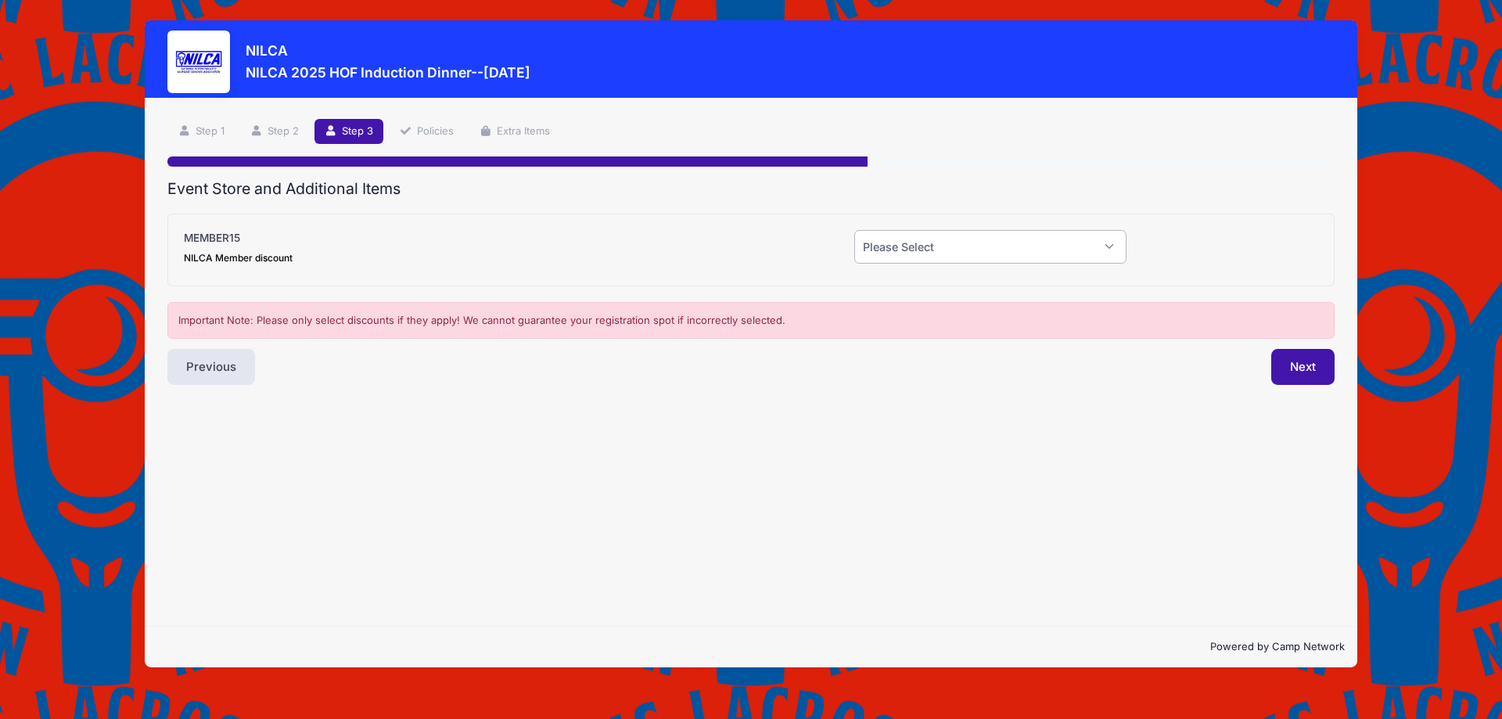
click at [966, 246] on select "Please Select Yes (-$15.00) No" at bounding box center [991, 247] width 272 height 34
select select "0"
click at [855, 230] on select "Please Select Yes (-$15.00) No" at bounding box center [991, 247] width 272 height 34
click at [1296, 372] on button "Next" at bounding box center [1303, 367] width 63 height 36
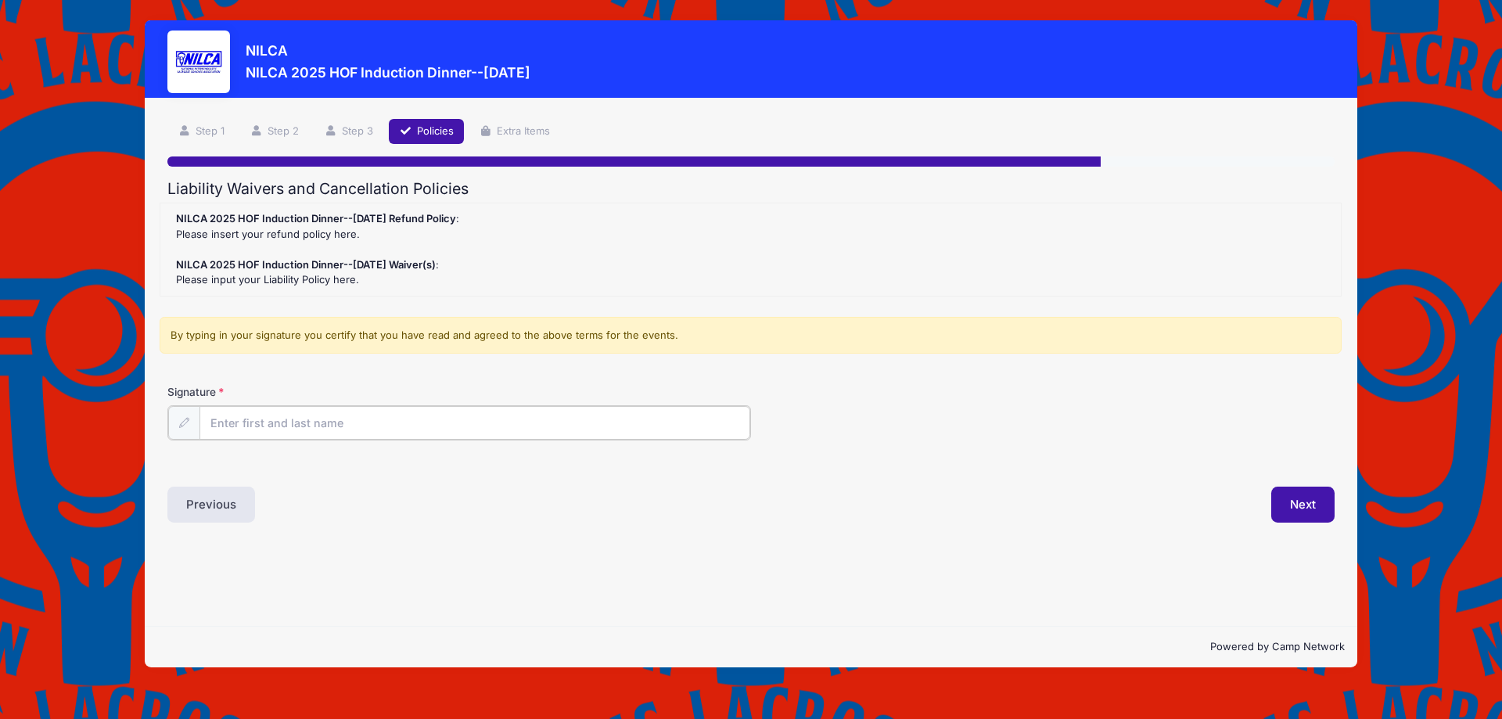
click at [342, 423] on input "Signature" at bounding box center [475, 423] width 551 height 34
type input "[PERSON_NAME]"
click at [1305, 490] on button "Next" at bounding box center [1303, 503] width 63 height 36
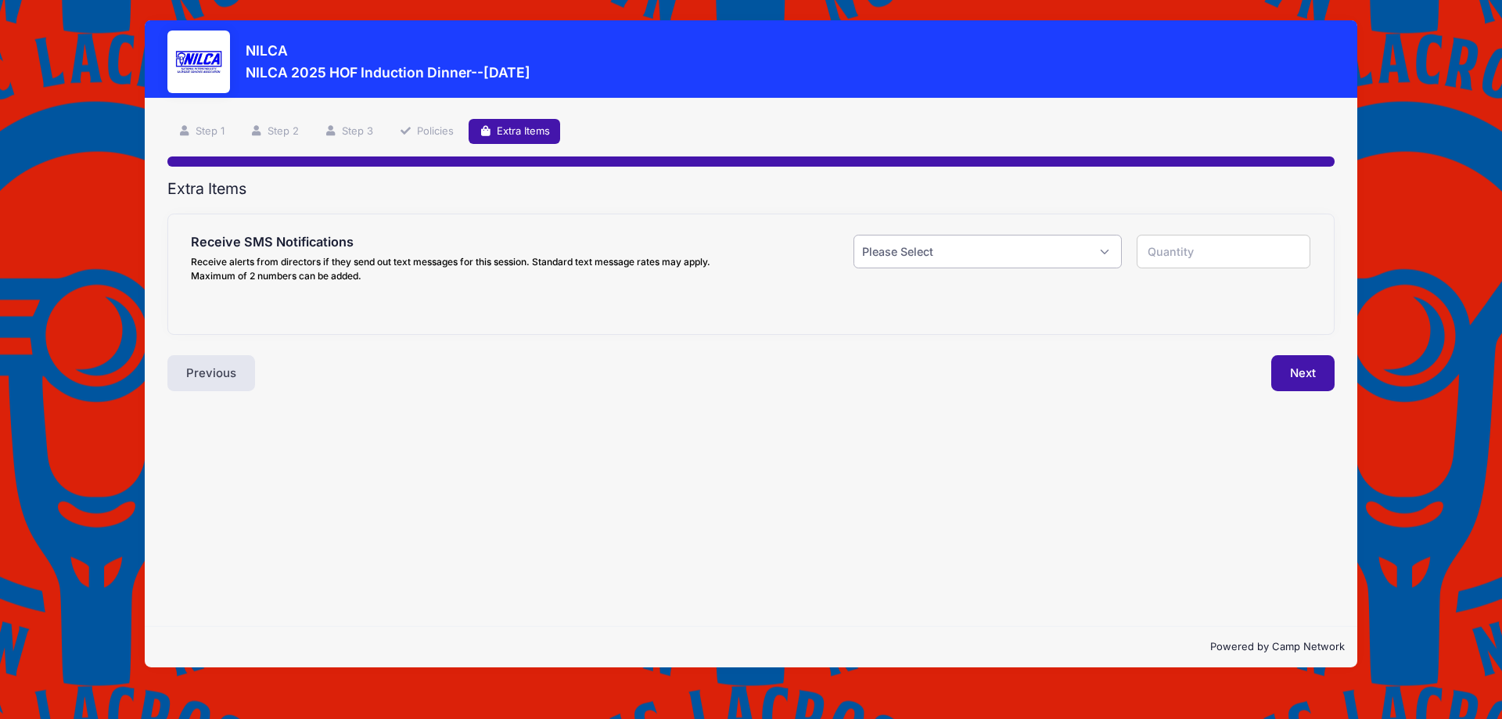
click at [990, 247] on select "Please Select Yes ($0.00) No" at bounding box center [988, 252] width 268 height 34
select select "0"
click at [854, 235] on select "Please Select Yes ($0.00) No" at bounding box center [988, 252] width 268 height 34
type input "0"
click at [1295, 384] on button "Next" at bounding box center [1303, 373] width 63 height 36
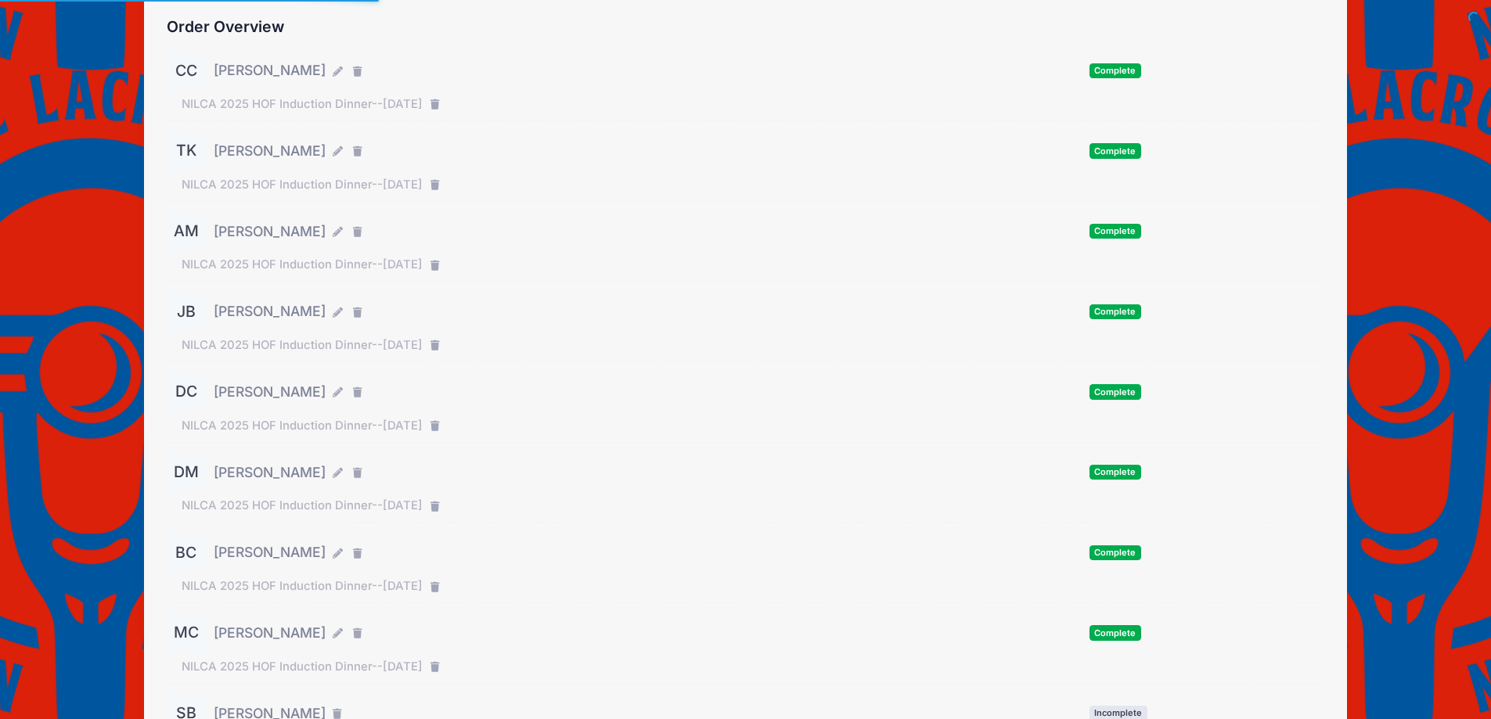
scroll to position [275, 0]
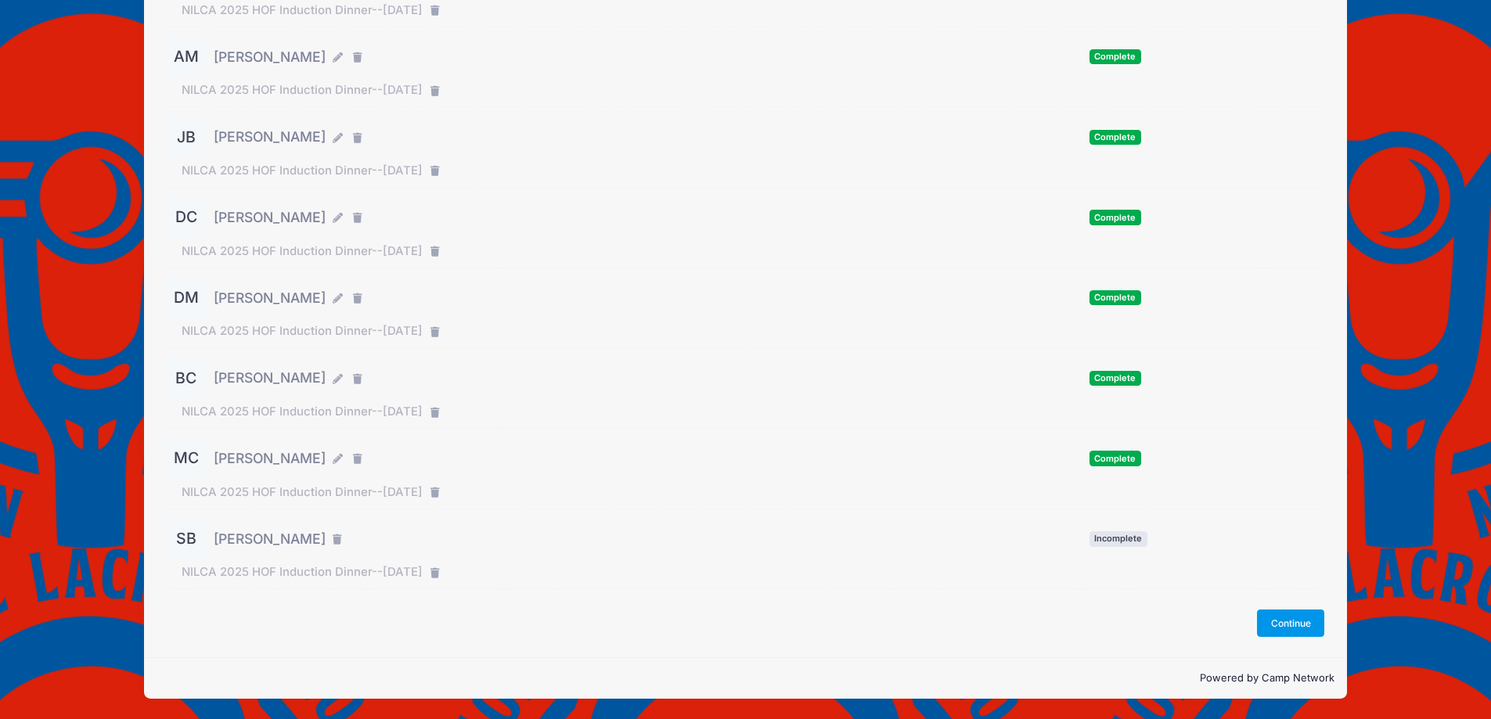
click at [1270, 617] on button "Continue" at bounding box center [1290, 623] width 67 height 27
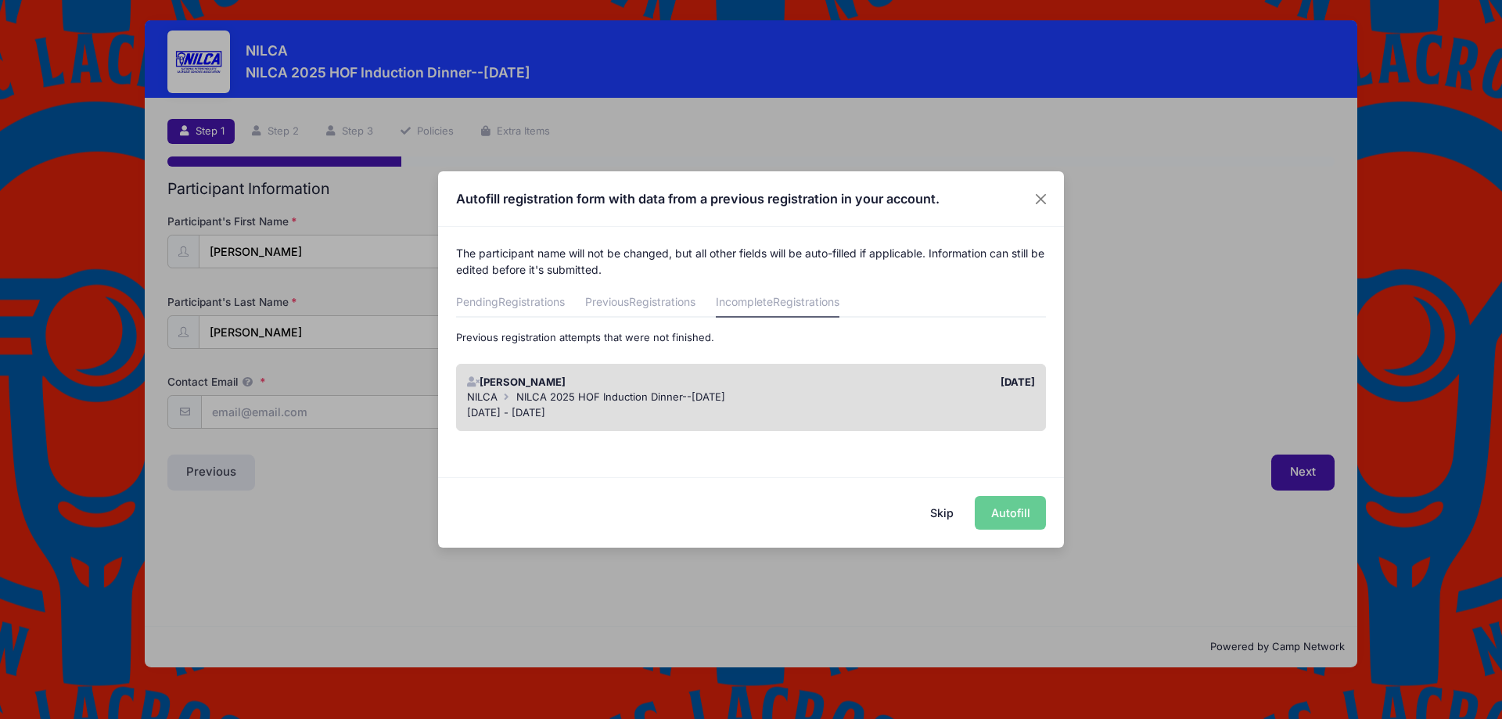
click at [952, 522] on button "Skip" at bounding box center [943, 513] width 56 height 34
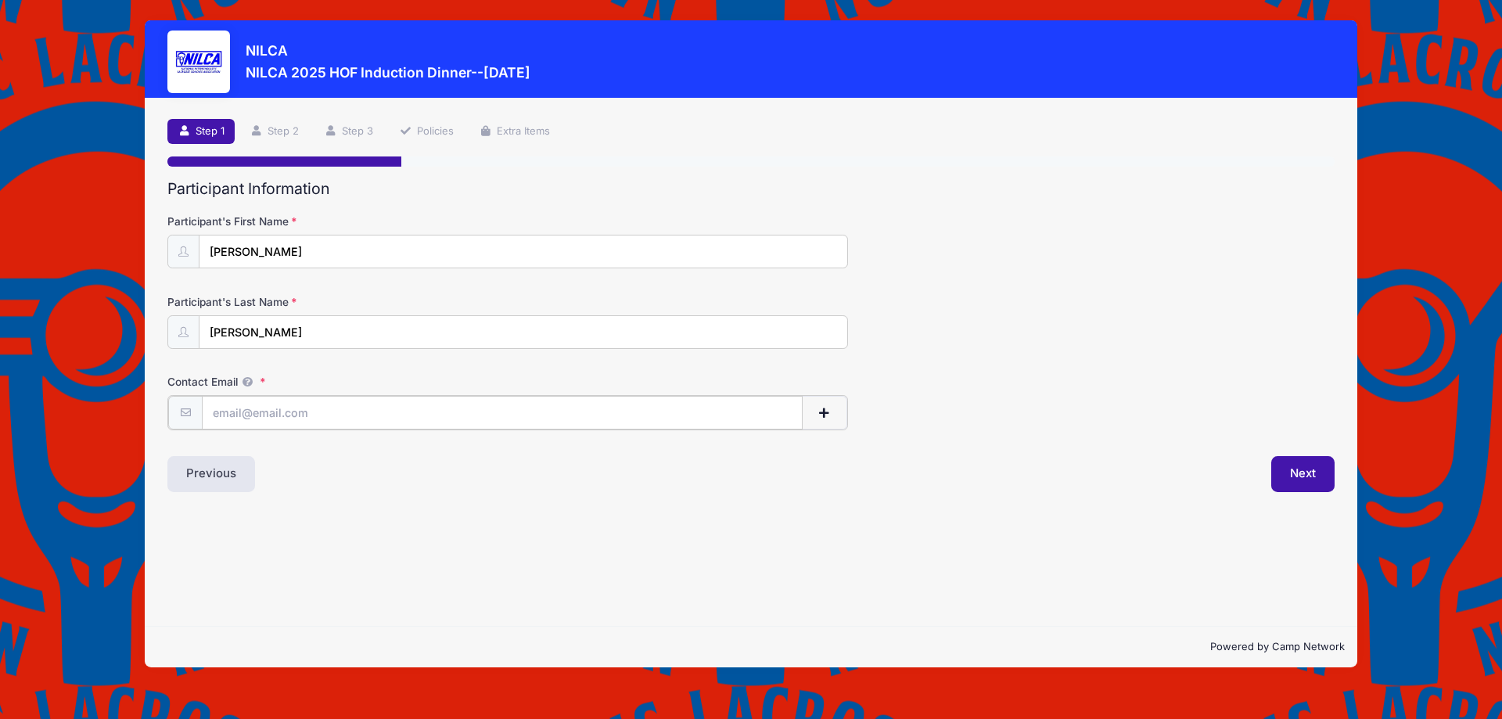
click at [336, 415] on input "Contact Email" at bounding box center [502, 413] width 601 height 34
type input "[EMAIL_ADDRESS][DOMAIN_NAME]"
click at [1295, 482] on button "Next" at bounding box center [1303, 473] width 63 height 36
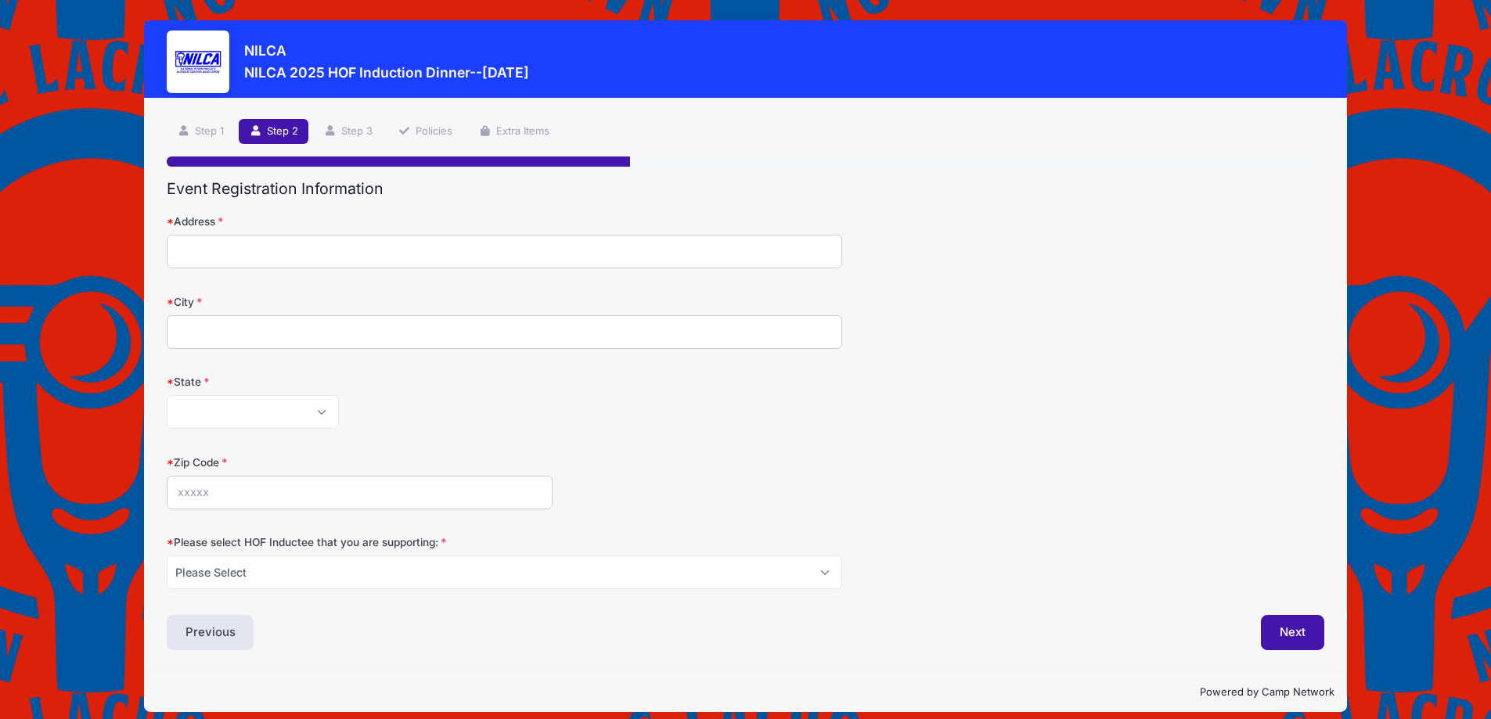
click at [228, 247] on input "Address" at bounding box center [504, 252] width 675 height 34
type input "8102 LaSalle Road"
type input "Towson"
select select "MD"
type input "21286"
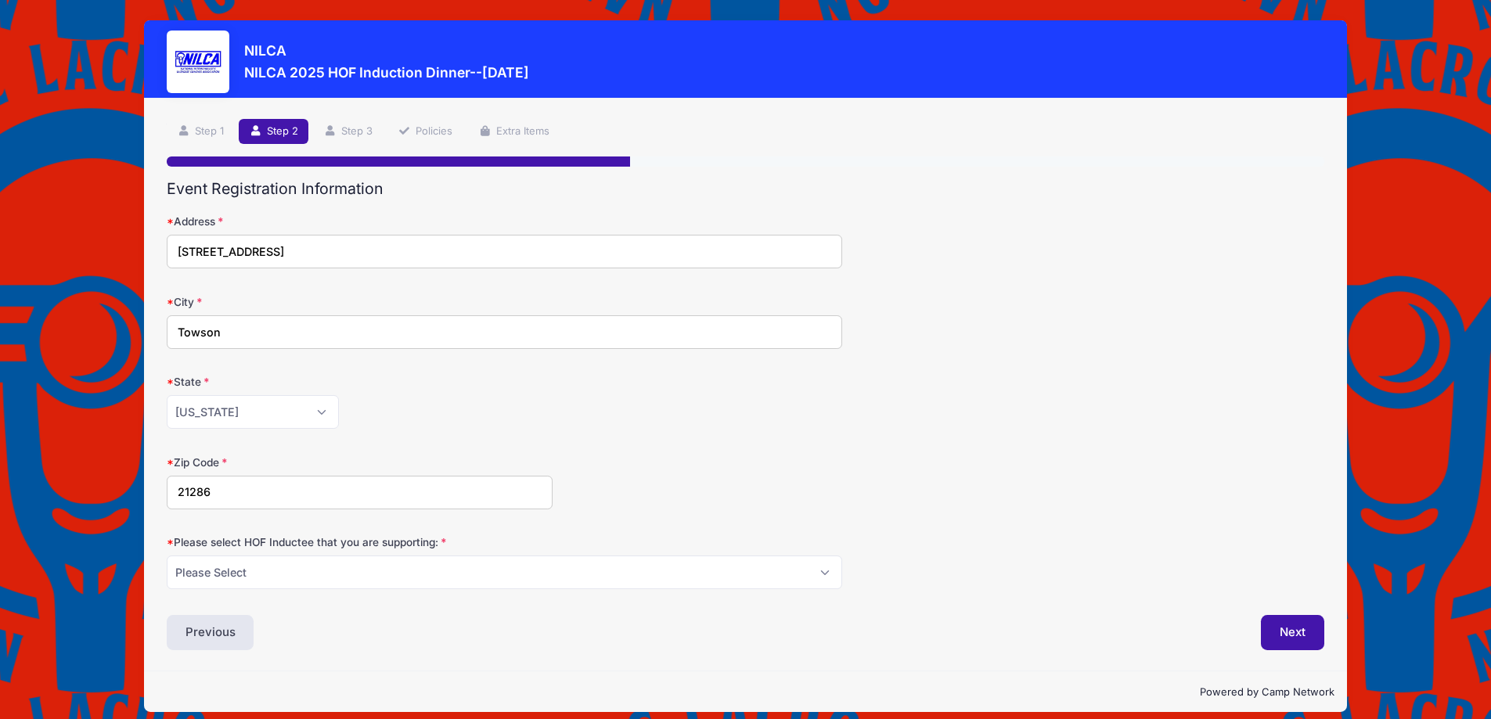
scroll to position [13, 0]
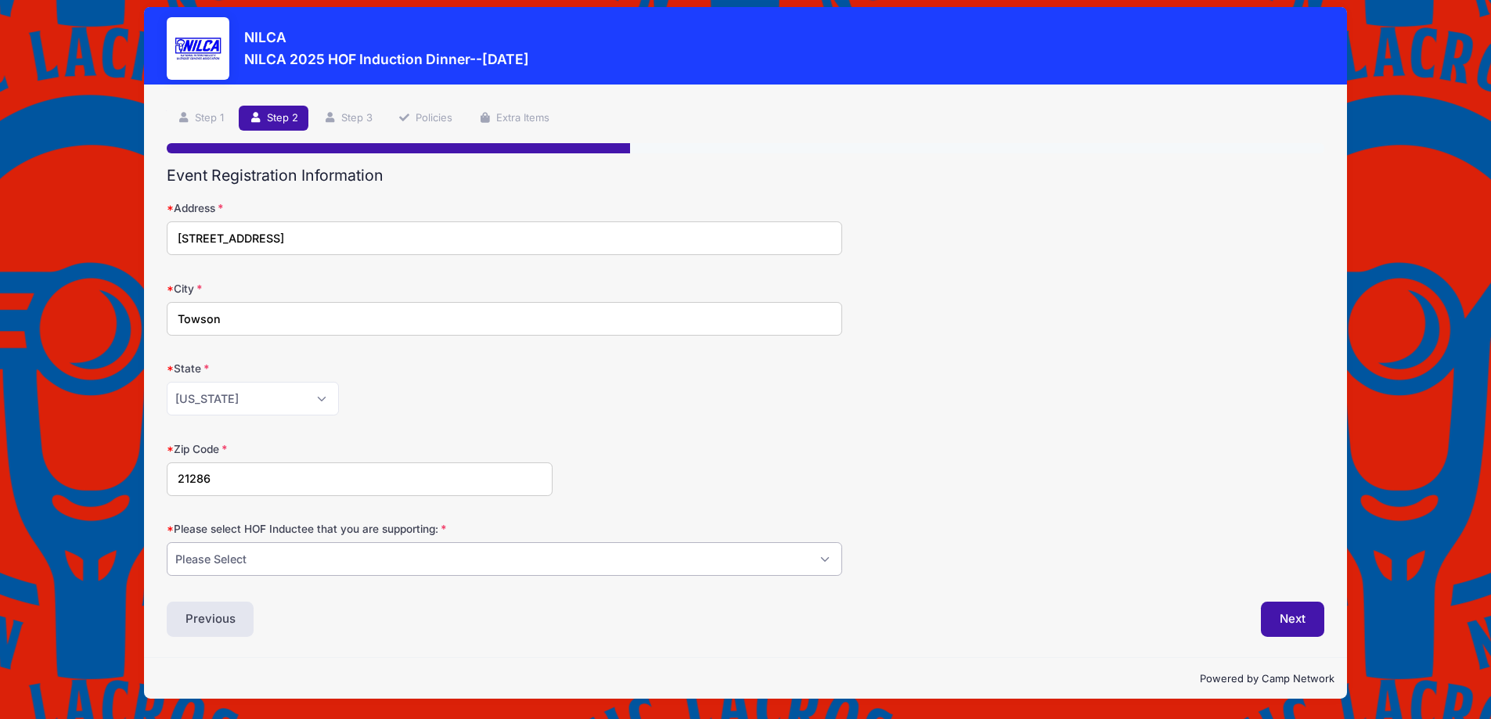
click at [311, 560] on select "Please Select Dennis Bonn Charlie Burch Mike Delia Steve Finnell Bryan Kelly Ke…" at bounding box center [504, 559] width 675 height 34
select select "Bryan Kelly"
click at [167, 542] on select "Please Select Dennis Bonn Charlie Burch Mike Delia Steve Finnell Bryan Kelly Ke…" at bounding box center [504, 559] width 675 height 34
click at [1306, 617] on button "Next" at bounding box center [1292, 620] width 63 height 36
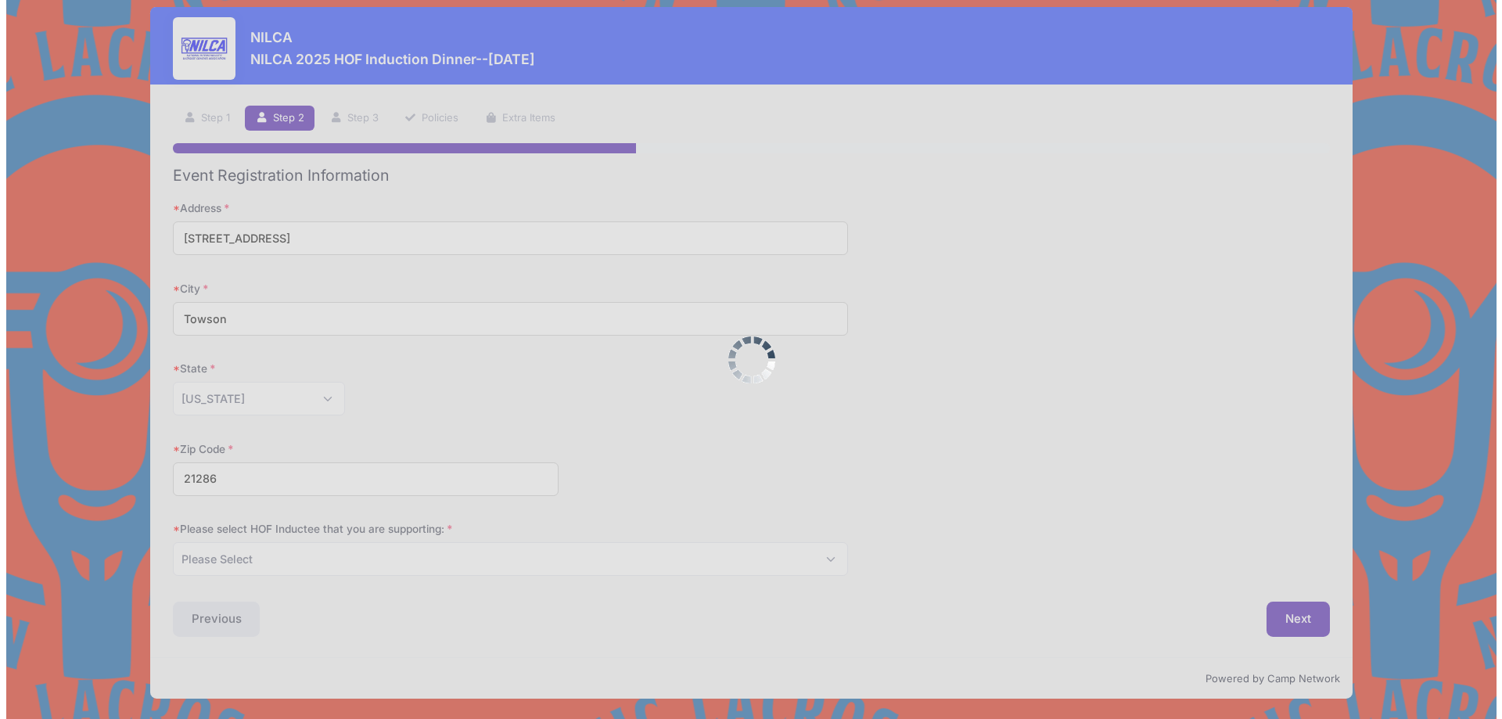
scroll to position [0, 0]
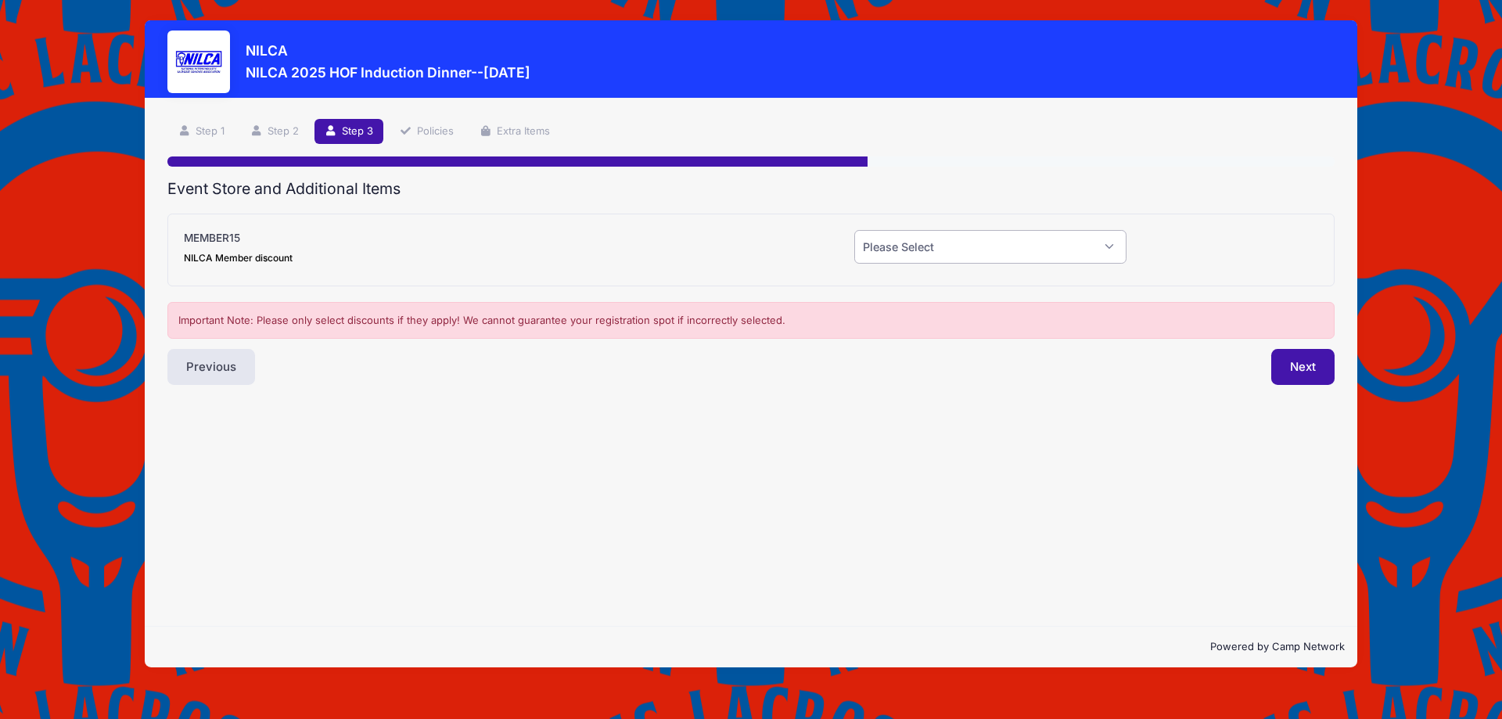
click at [936, 246] on select "Please Select Yes (-$15.00) No" at bounding box center [991, 247] width 272 height 34
select select "0"
click at [855, 230] on select "Please Select Yes (-$15.00) No" at bounding box center [991, 247] width 272 height 34
click at [1299, 373] on button "Next" at bounding box center [1303, 367] width 63 height 36
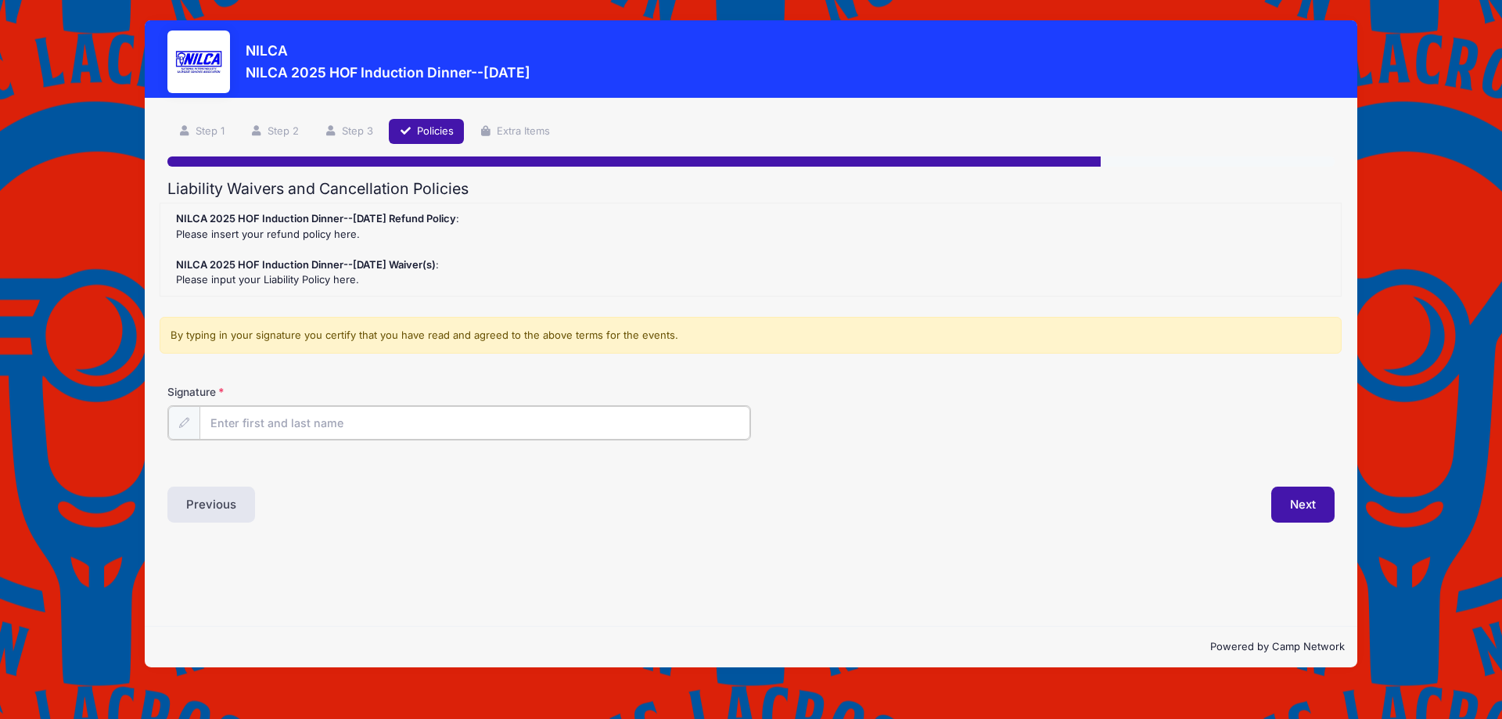
click at [380, 437] on input "Signature" at bounding box center [475, 423] width 551 height 34
type input "Dan Mulford"
click at [1282, 506] on button "Next" at bounding box center [1303, 503] width 63 height 36
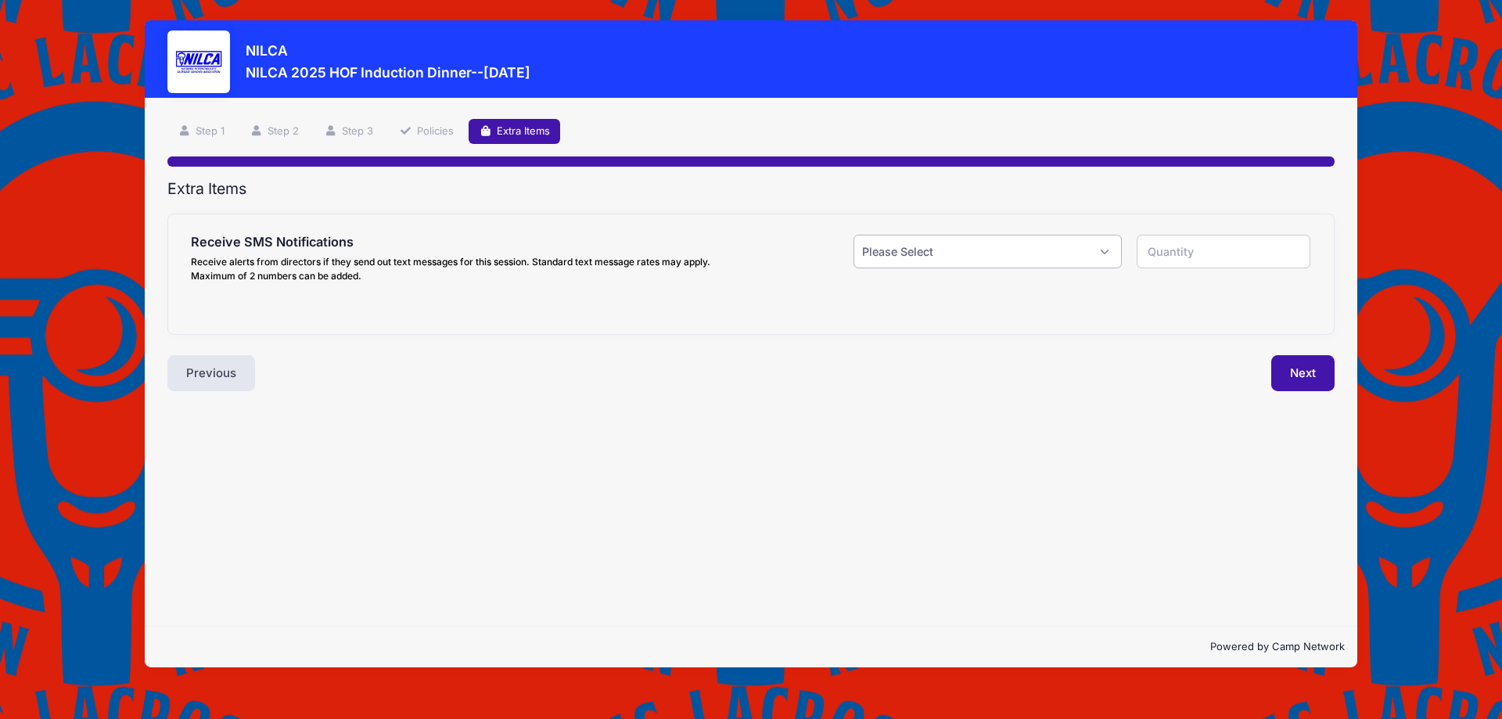
click at [927, 254] on select "Please Select Yes ($0.00) No" at bounding box center [988, 252] width 268 height 34
select select "0"
click at [854, 235] on select "Please Select Yes ($0.00) No" at bounding box center [988, 252] width 268 height 34
type input "0"
click at [1323, 384] on button "Next" at bounding box center [1303, 373] width 63 height 36
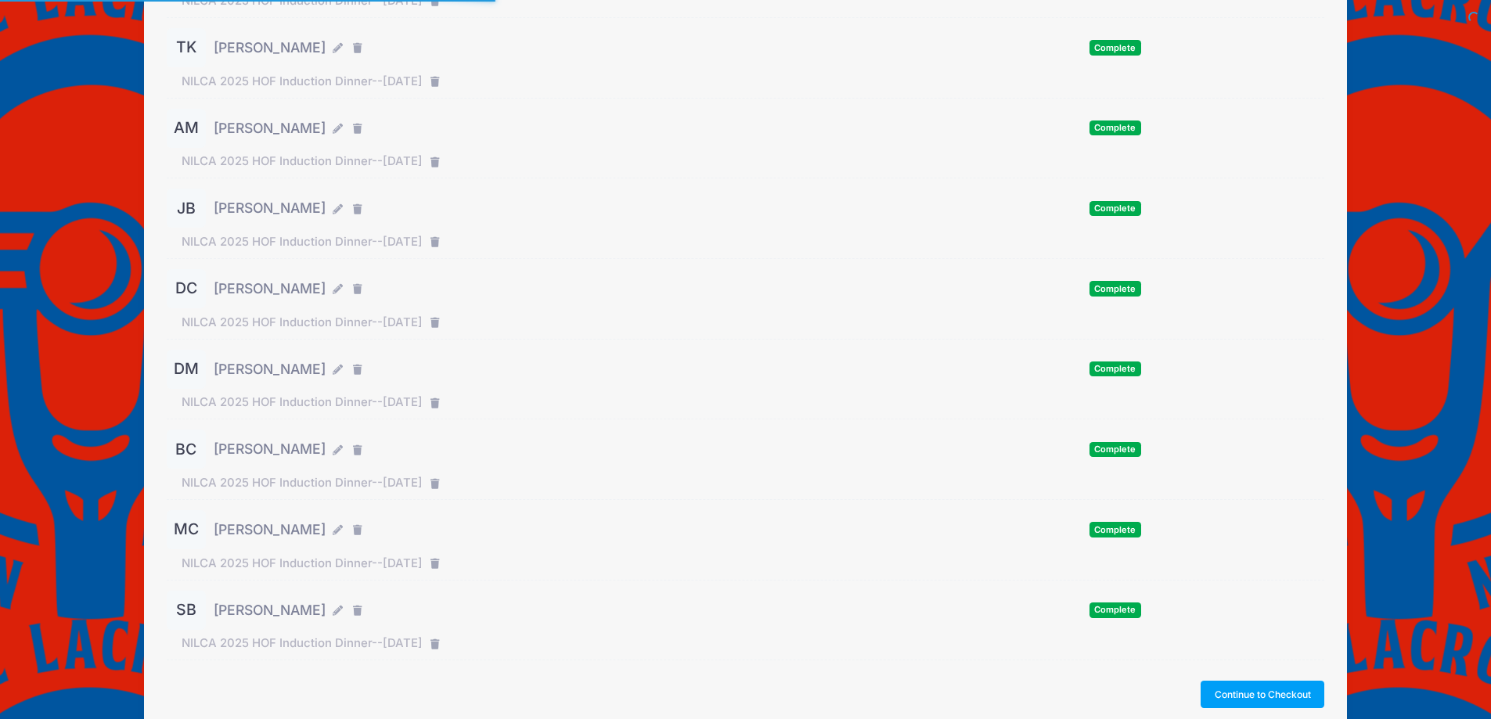
scroll to position [275, 0]
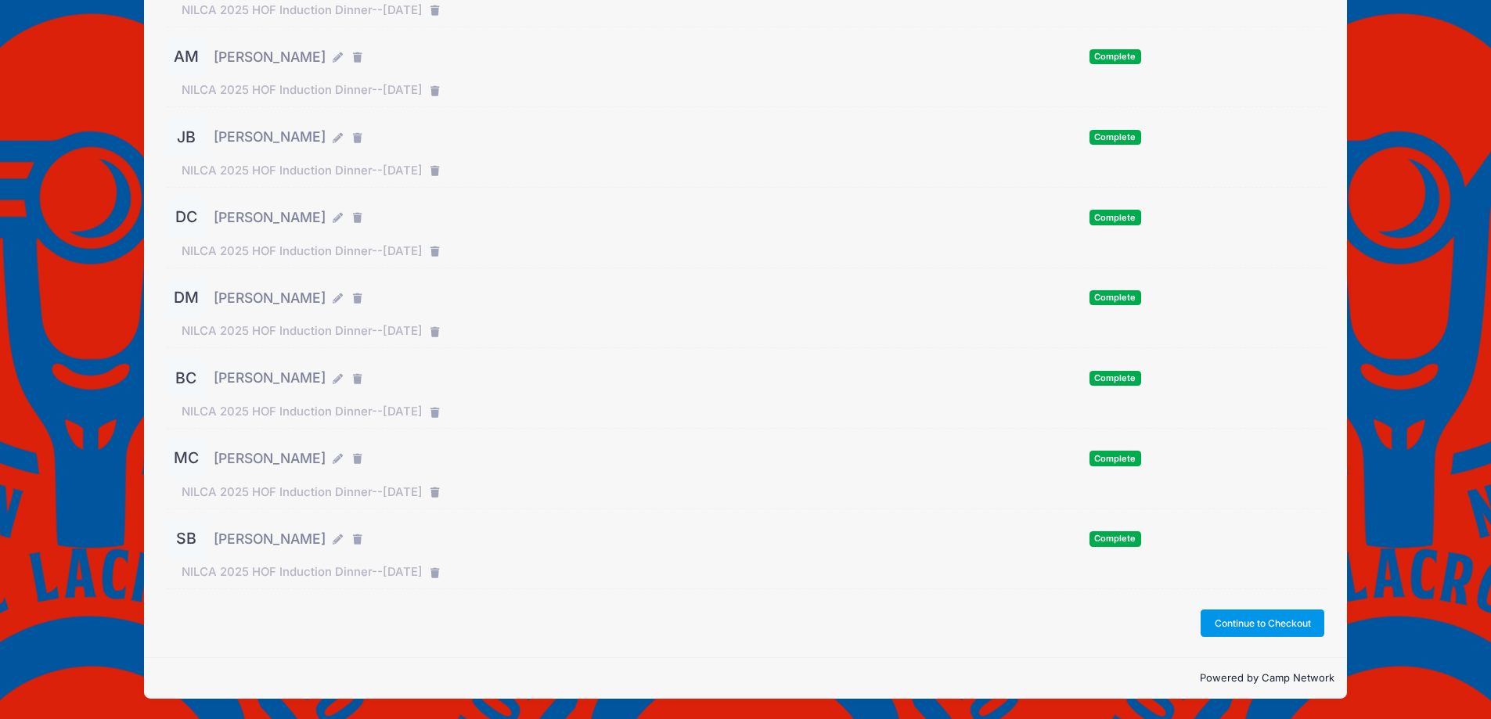
click at [1254, 620] on button "Continue to Checkout" at bounding box center [1262, 623] width 124 height 27
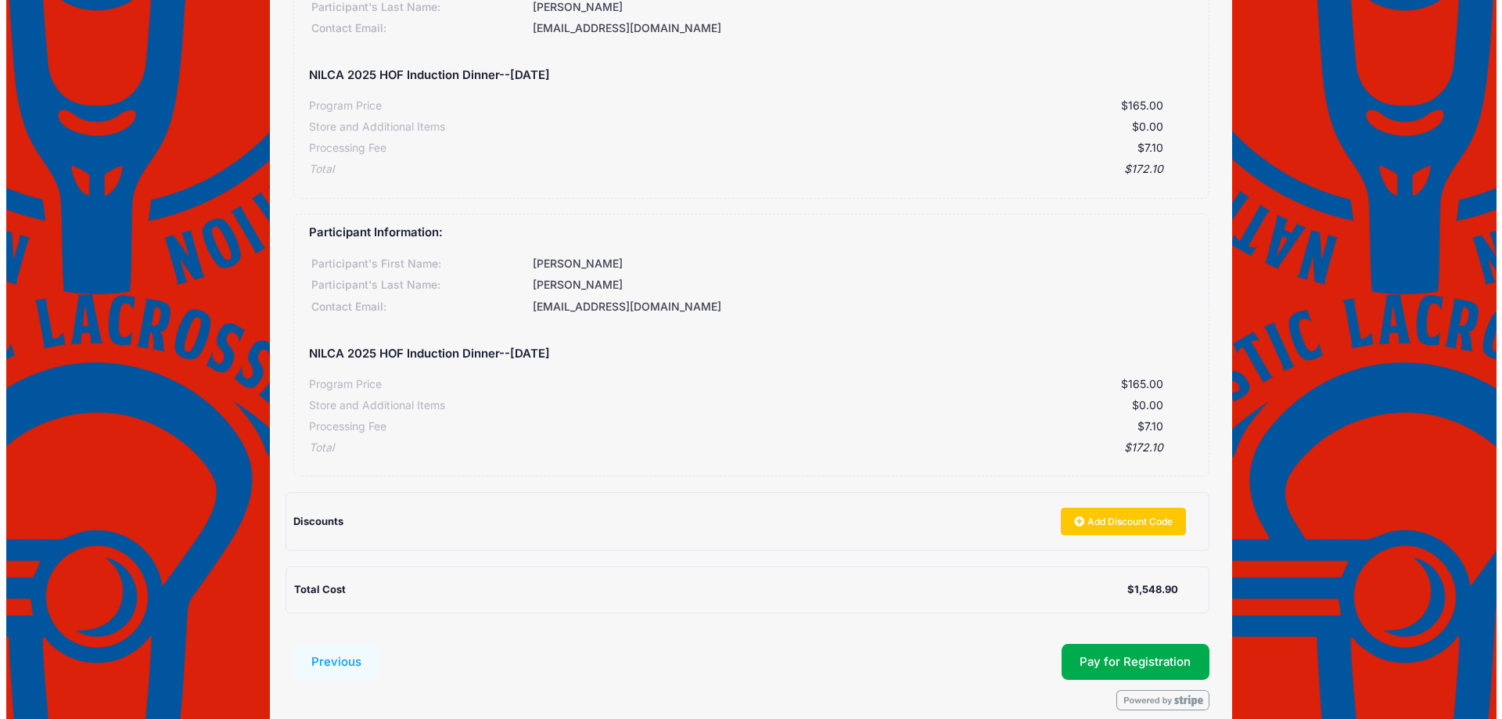
scroll to position [2236, 0]
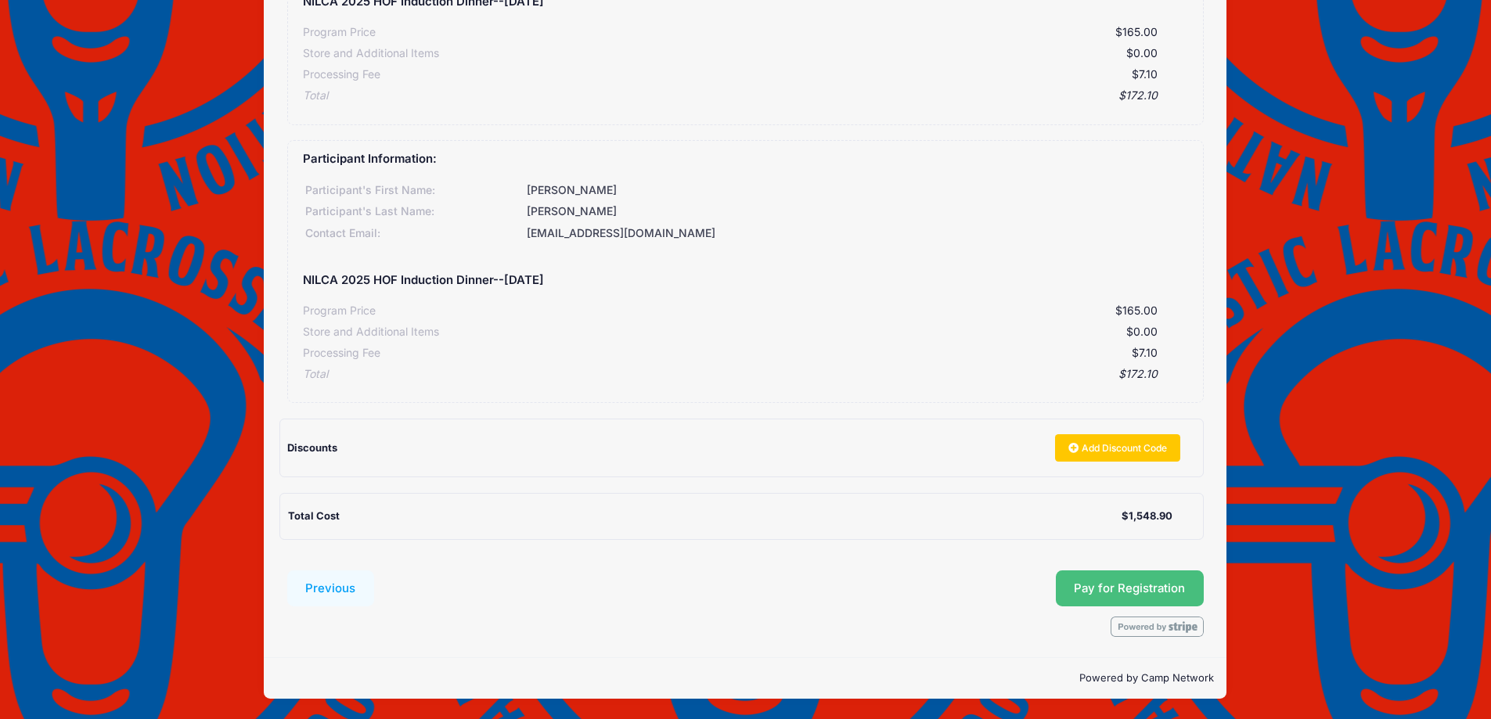
click at [1109, 592] on button "Pay for Registration" at bounding box center [1130, 588] width 149 height 36
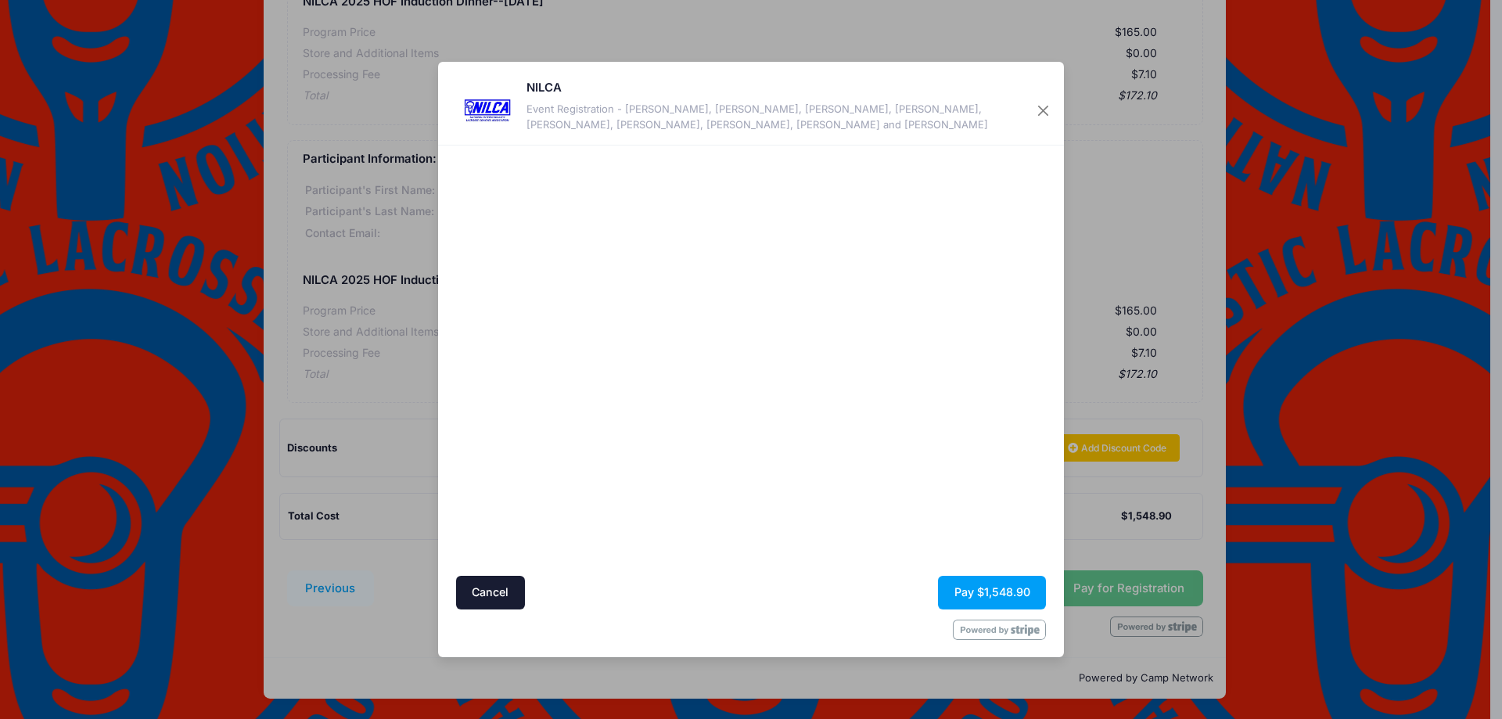
click at [894, 509] on div at bounding box center [903, 360] width 288 height 415
click at [858, 502] on div at bounding box center [903, 360] width 288 height 415
click at [993, 598] on button "Pay $1,548.90" at bounding box center [992, 593] width 108 height 34
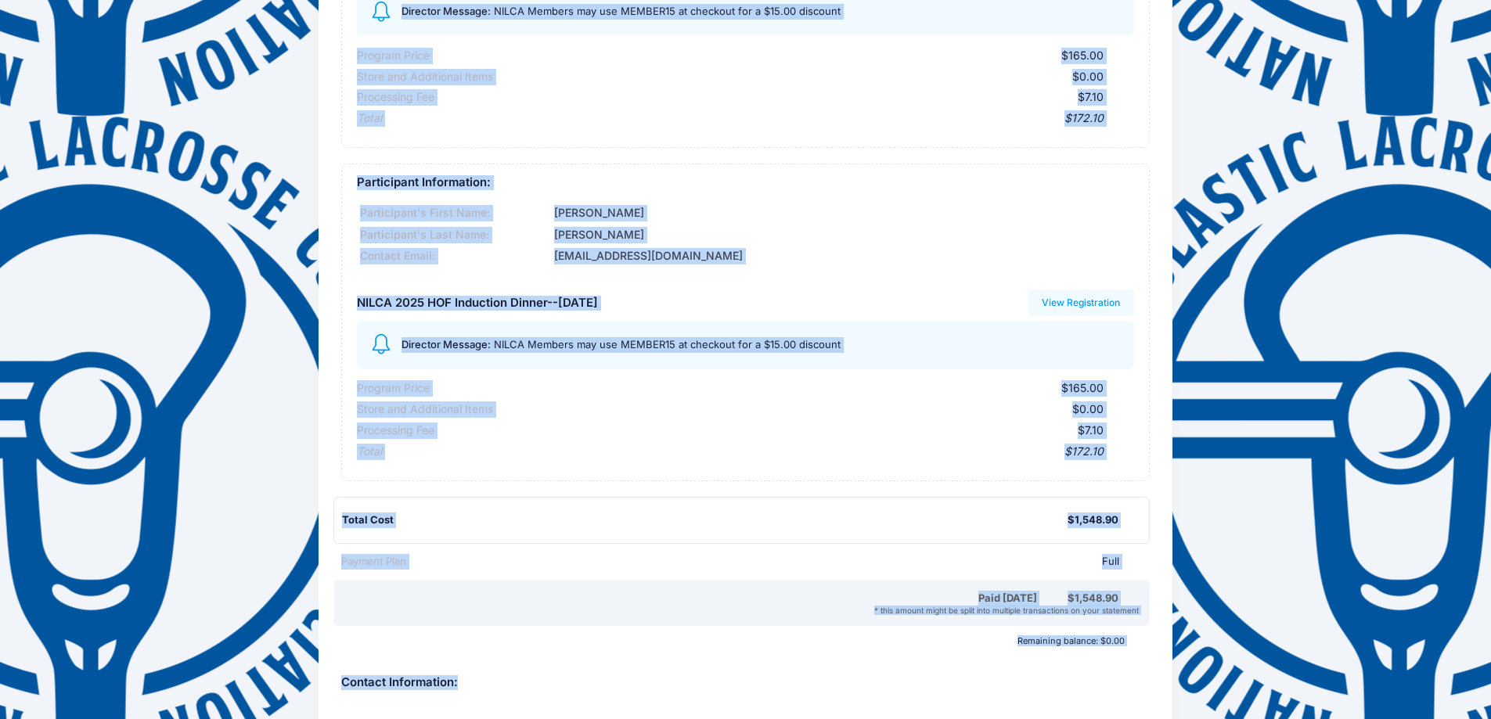
scroll to position [2776, 0]
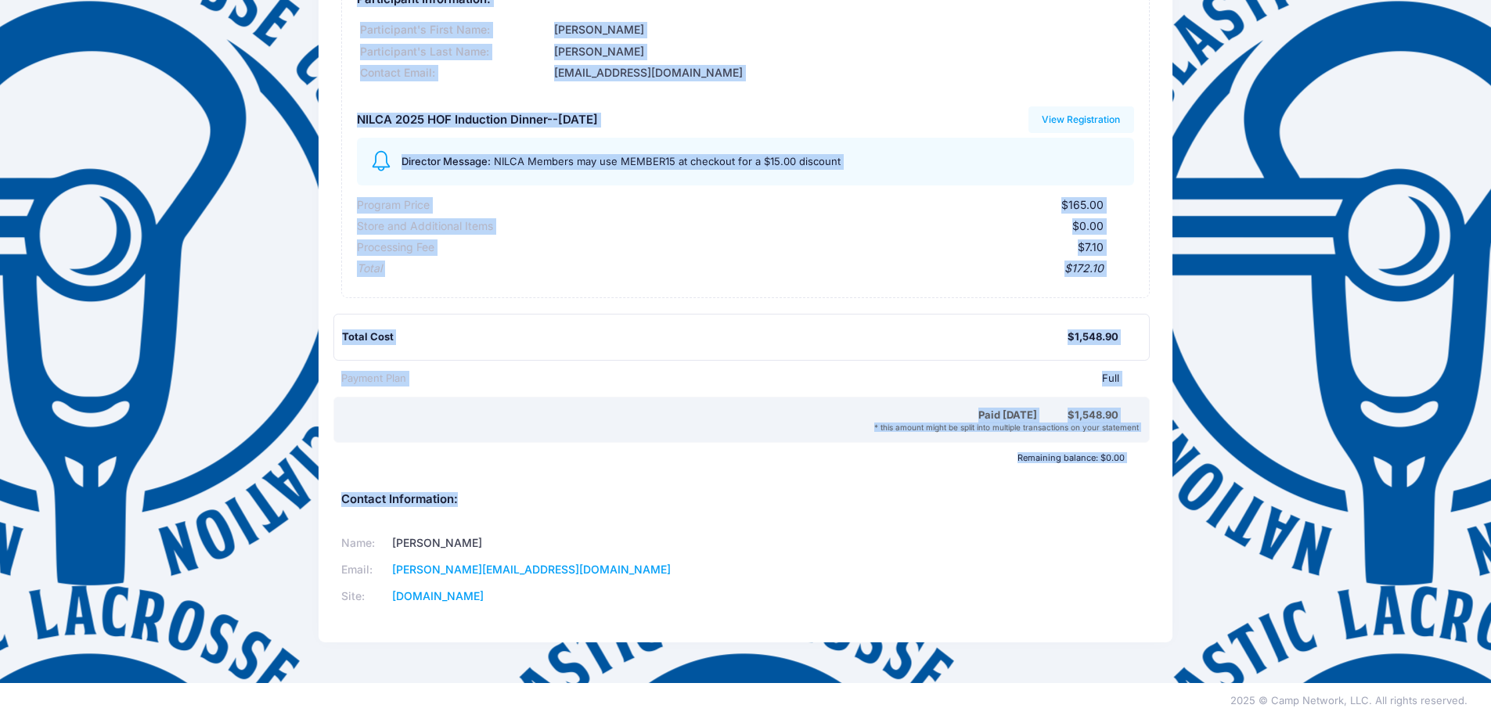
drag, startPoint x: 333, startPoint y: 45, endPoint x: 1042, endPoint y: 569, distance: 881.8
copy div "NILCA Participant Information: Participant's First Name: [PERSON_NAME]'s Last N…"
